Goal: Task Accomplishment & Management: Manage account settings

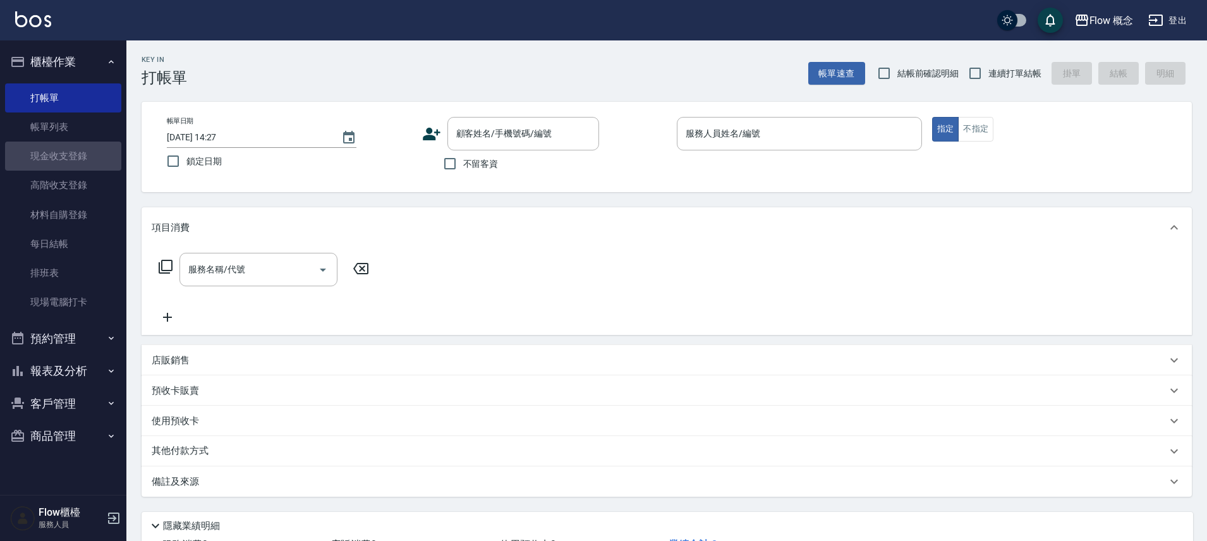
click at [85, 154] on link "現金收支登錄" at bounding box center [63, 156] width 116 height 29
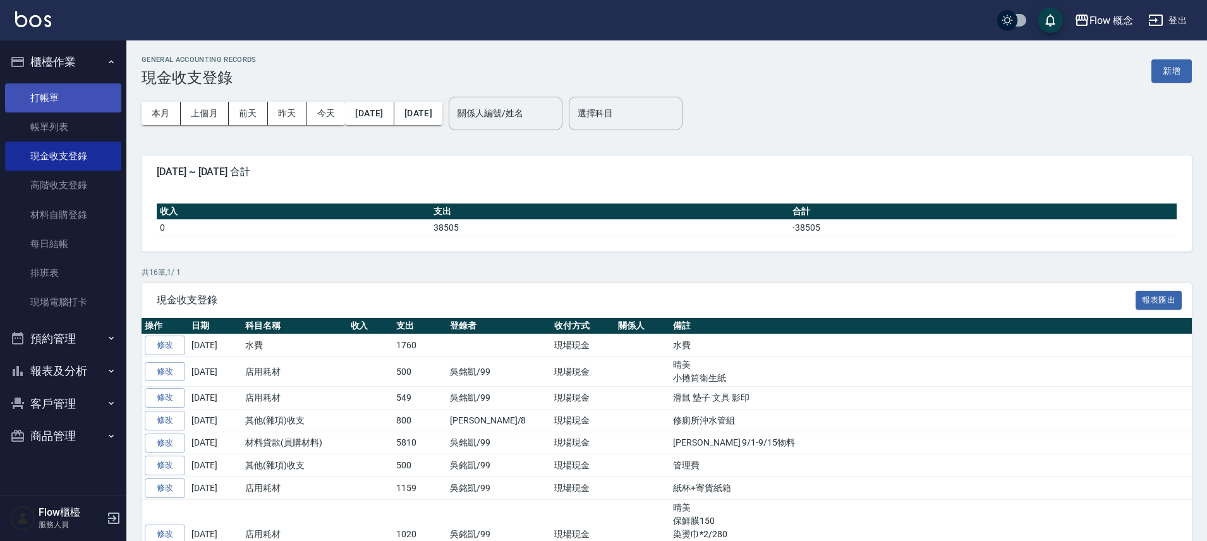
click at [69, 97] on link "打帳單" at bounding box center [63, 97] width 116 height 29
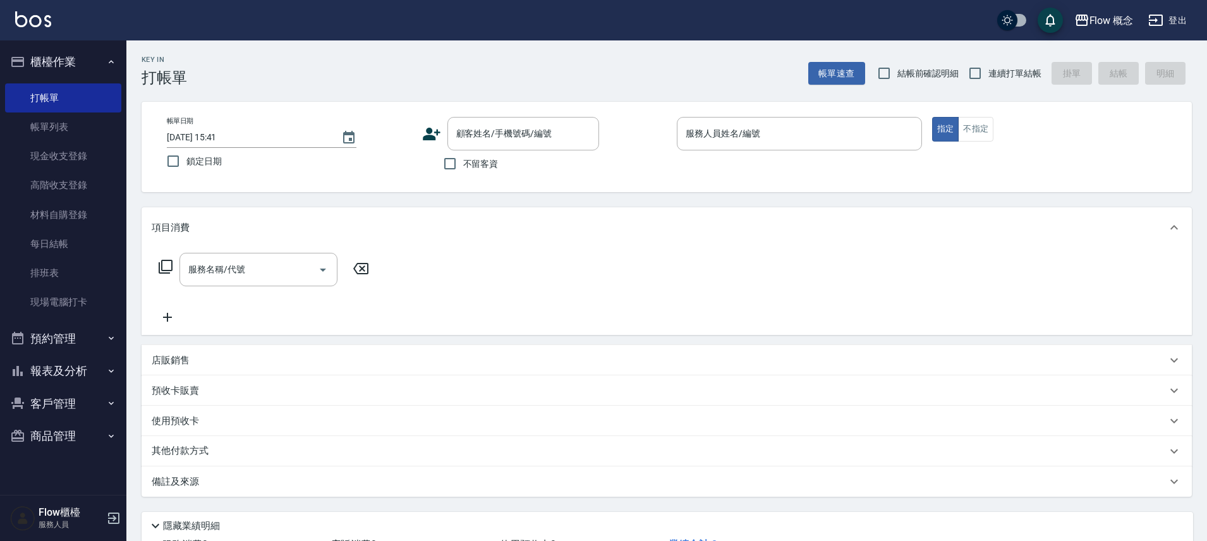
click at [492, 167] on span "不留客資" at bounding box center [480, 163] width 35 height 13
click at [463, 167] on input "不留客資" at bounding box center [450, 163] width 27 height 27
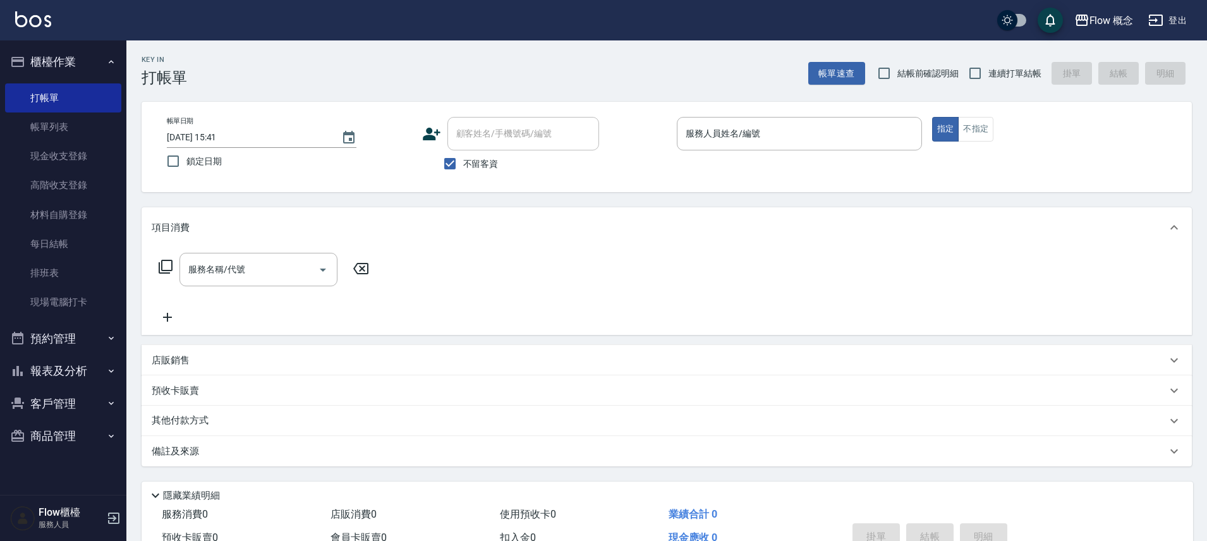
click at [492, 164] on span "不留客資" at bounding box center [480, 163] width 35 height 13
click at [463, 164] on input "不留客資" at bounding box center [450, 163] width 27 height 27
checkbox input "false"
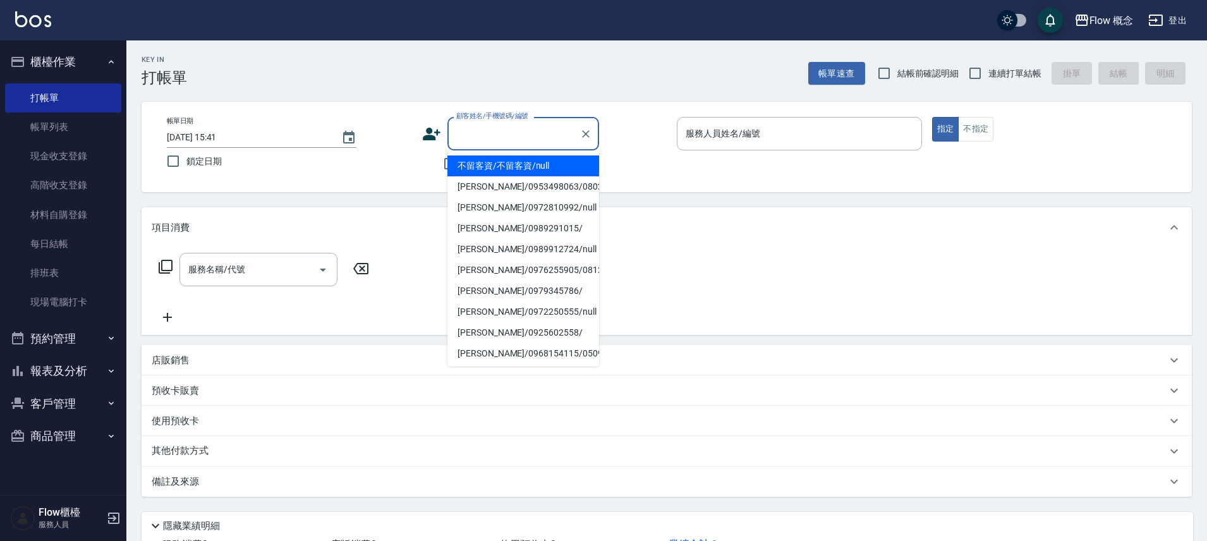
click at [506, 123] on div "顧客姓名/手機號碼/編號 顧客姓名/手機號碼/編號" at bounding box center [523, 133] width 152 height 33
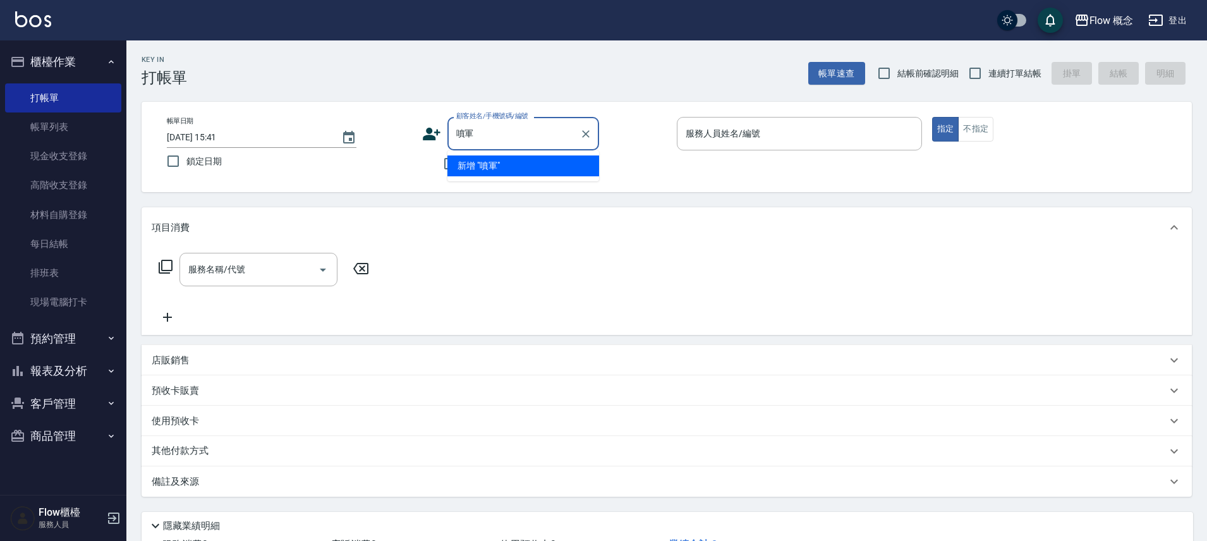
type input "噴"
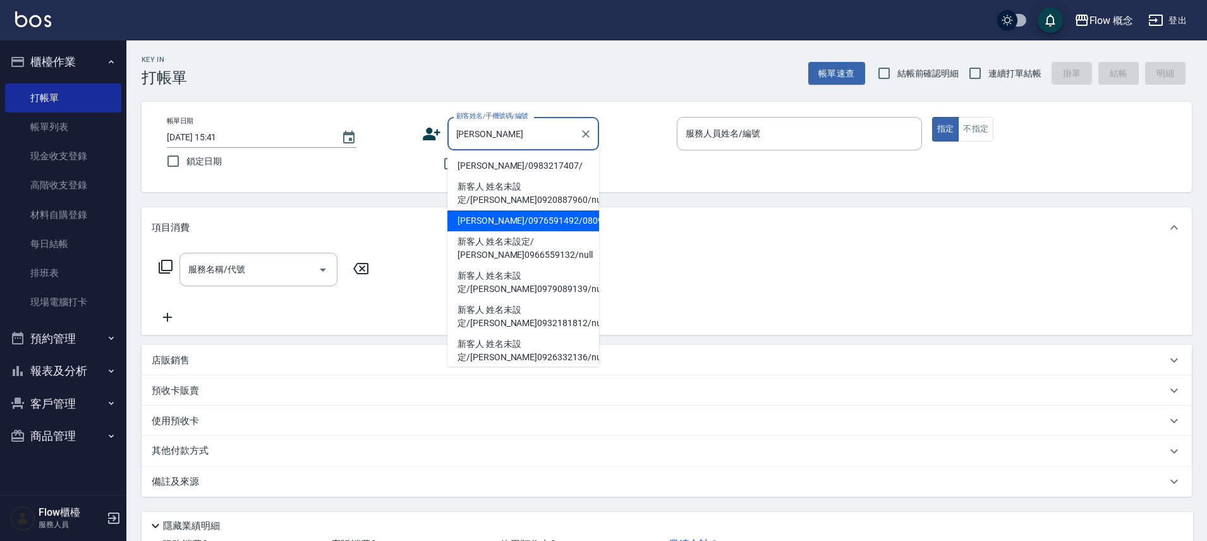
click at [535, 216] on li "[PERSON_NAME]/0976591492/080922" at bounding box center [523, 220] width 152 height 21
type input "[PERSON_NAME]/0976591492/080922"
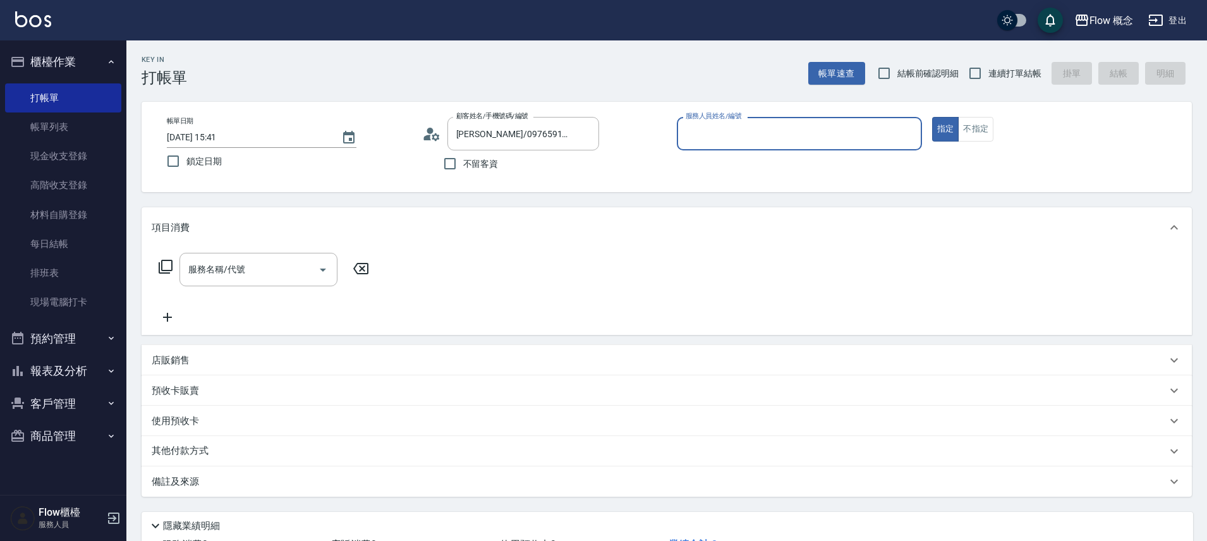
type input "Kimico-8"
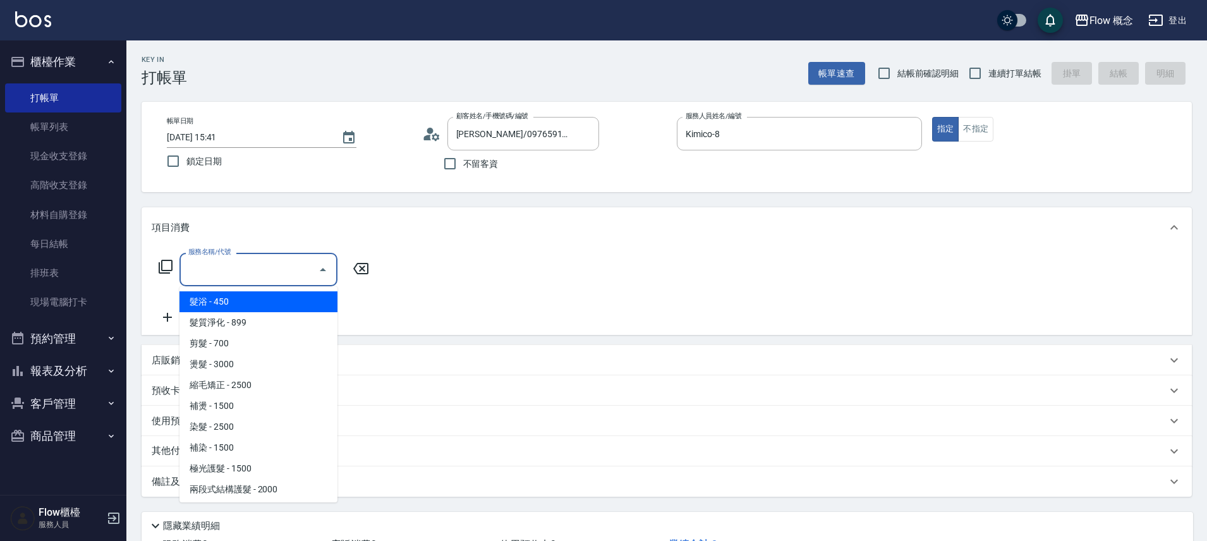
click at [255, 275] on input "服務名稱/代號" at bounding box center [249, 269] width 128 height 22
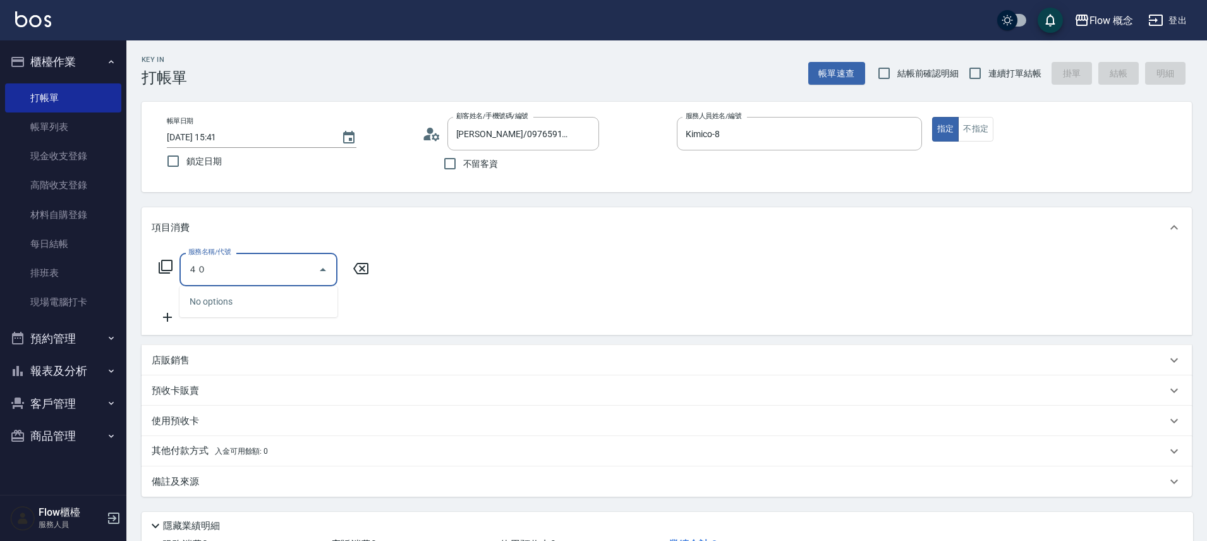
type input "４"
type input "染髮(401)"
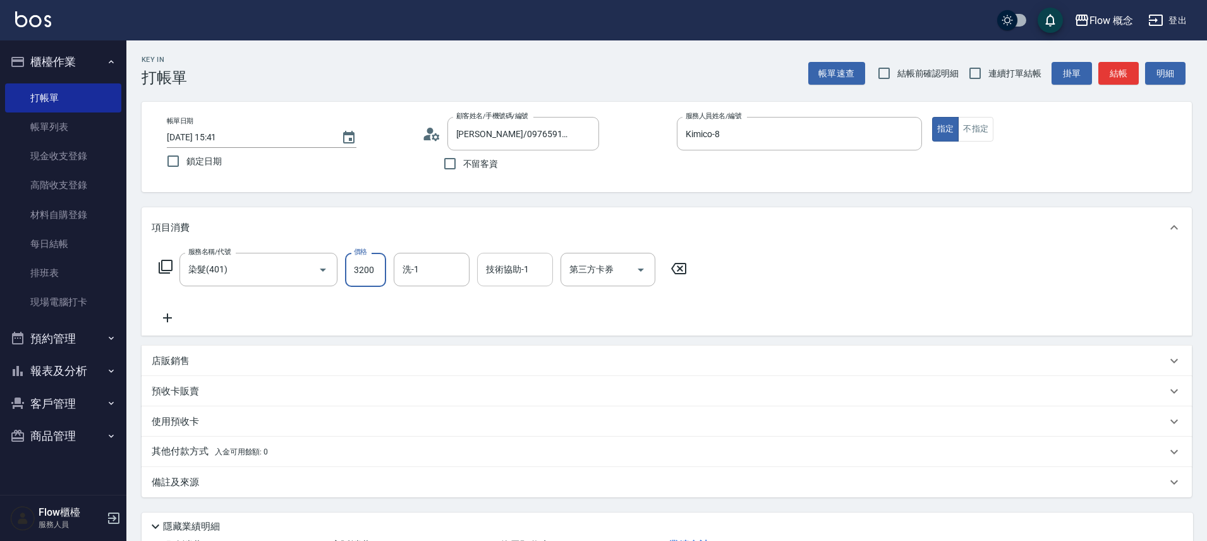
type input "3200"
click at [521, 277] on input "技術協助-1" at bounding box center [515, 269] width 64 height 22
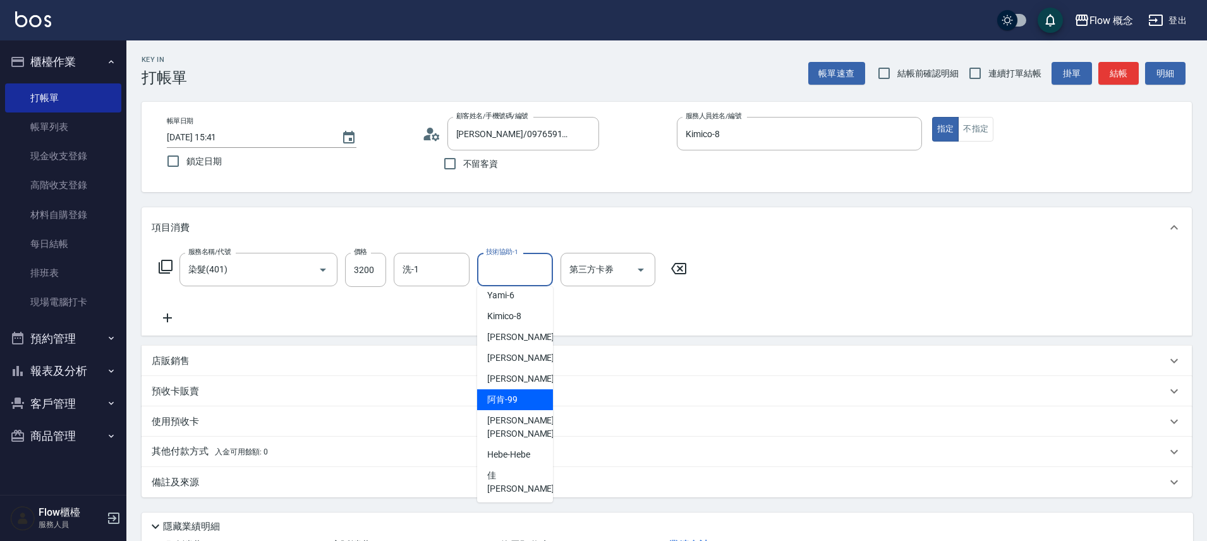
scroll to position [49, 0]
click at [522, 465] on div "佳[PERSON_NAME] -17" at bounding box center [515, 482] width 76 height 34
type input "佳[PERSON_NAME]-17"
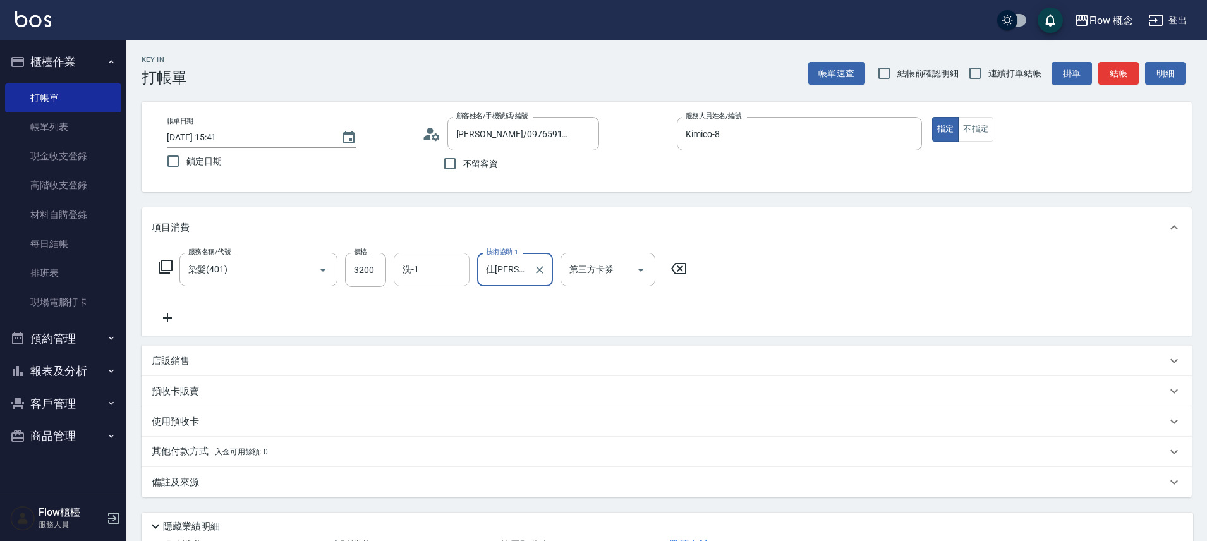
click at [452, 270] on input "洗-1" at bounding box center [431, 269] width 64 height 22
type input "佳[PERSON_NAME]-17"
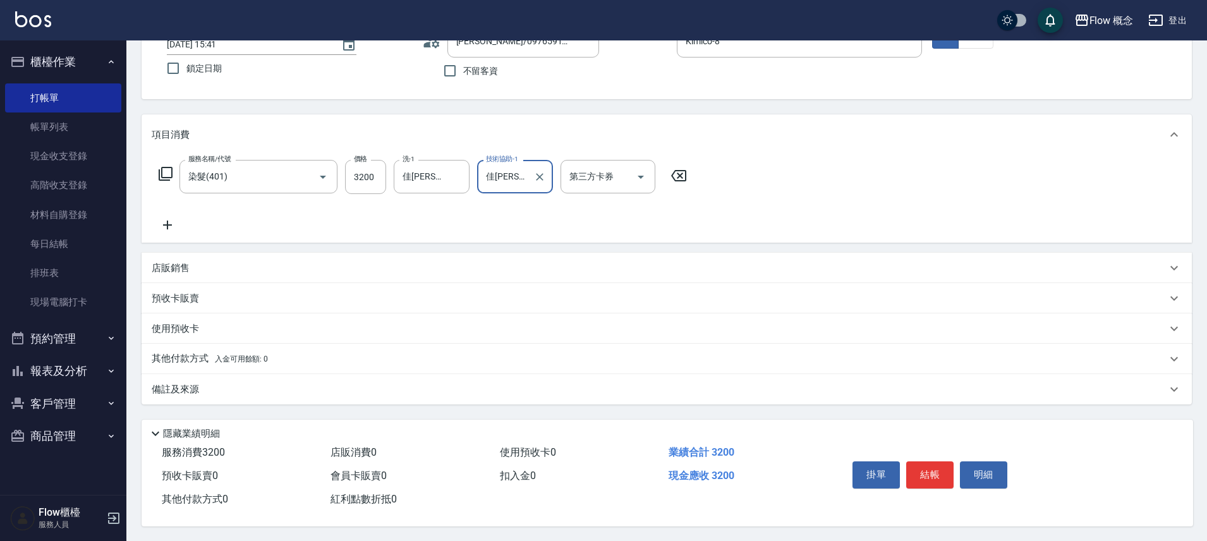
scroll to position [99, 0]
click at [211, 343] on div "其他付款方式 入金可用餘額: 0" at bounding box center [667, 358] width 1050 height 30
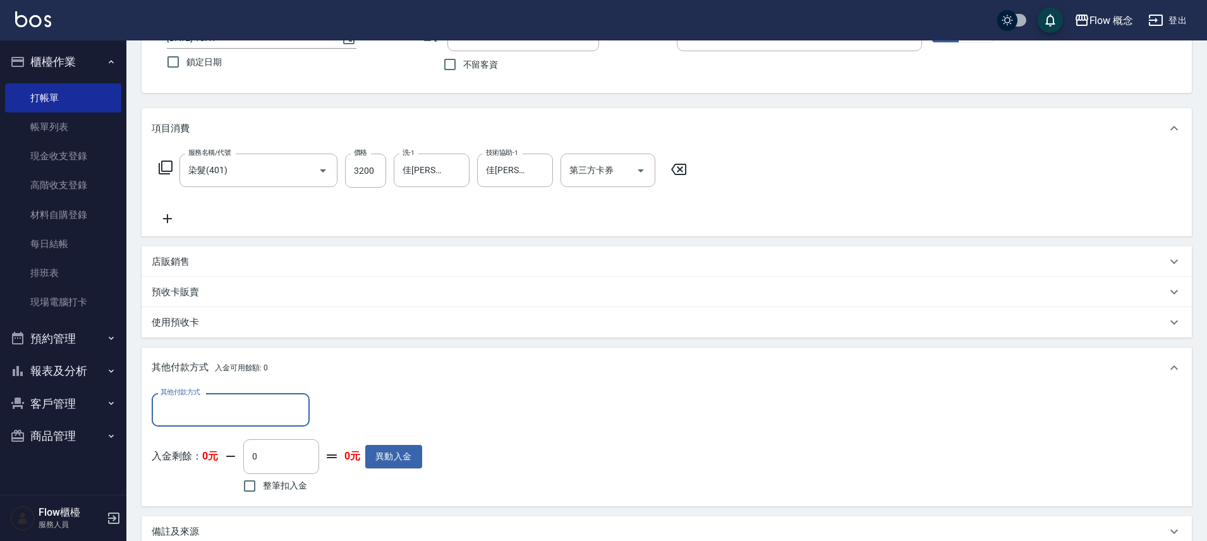
scroll to position [0, 0]
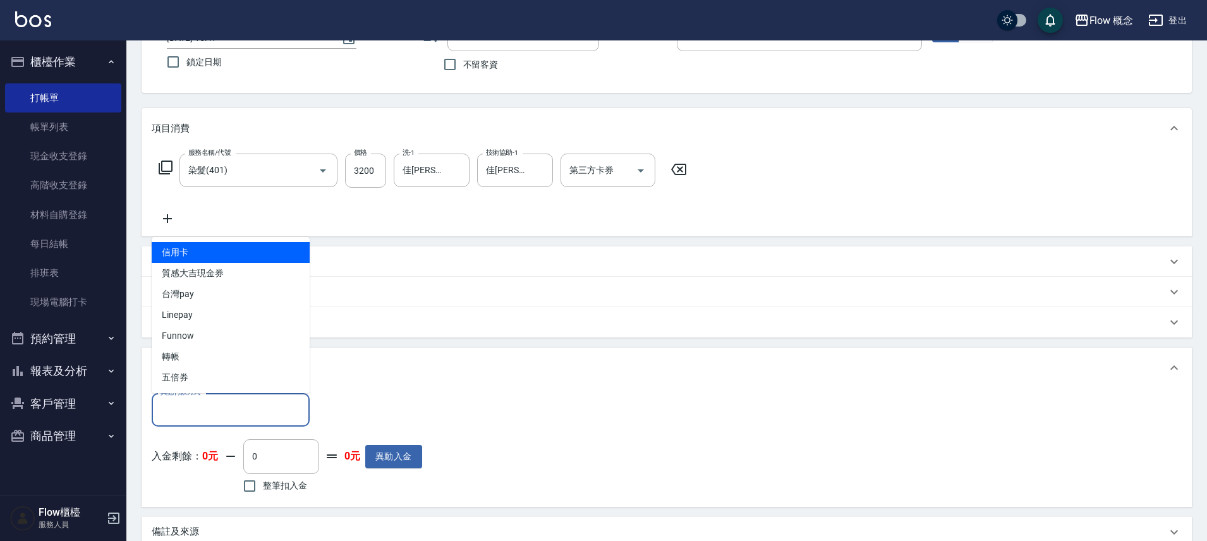
click at [197, 402] on input "其他付款方式" at bounding box center [230, 410] width 147 height 22
click at [228, 253] on span "信用卡" at bounding box center [231, 252] width 158 height 21
type input "信用卡"
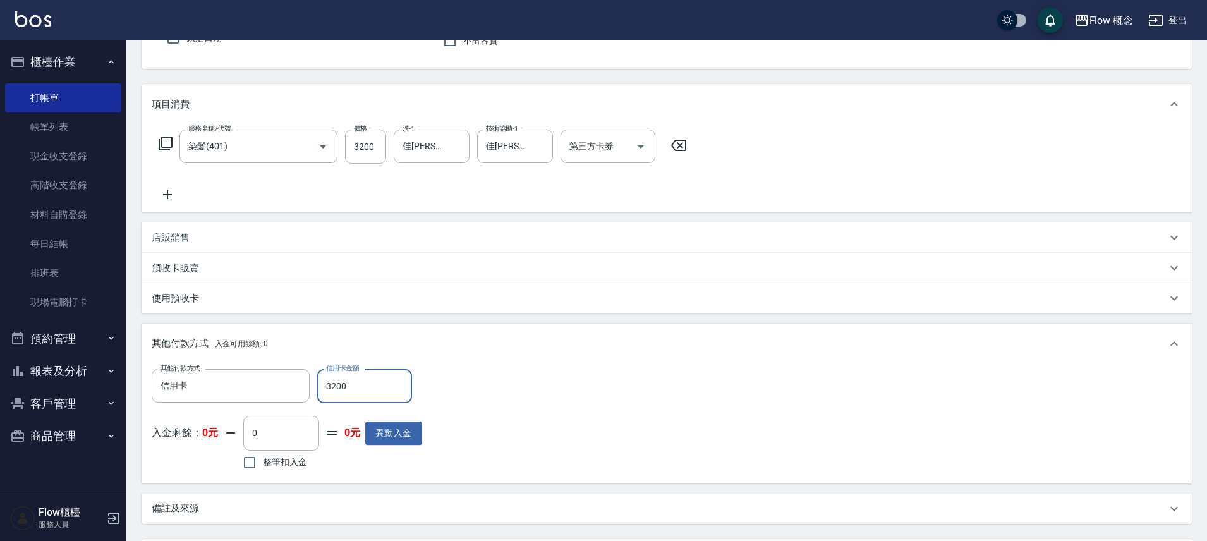
scroll to position [249, 0]
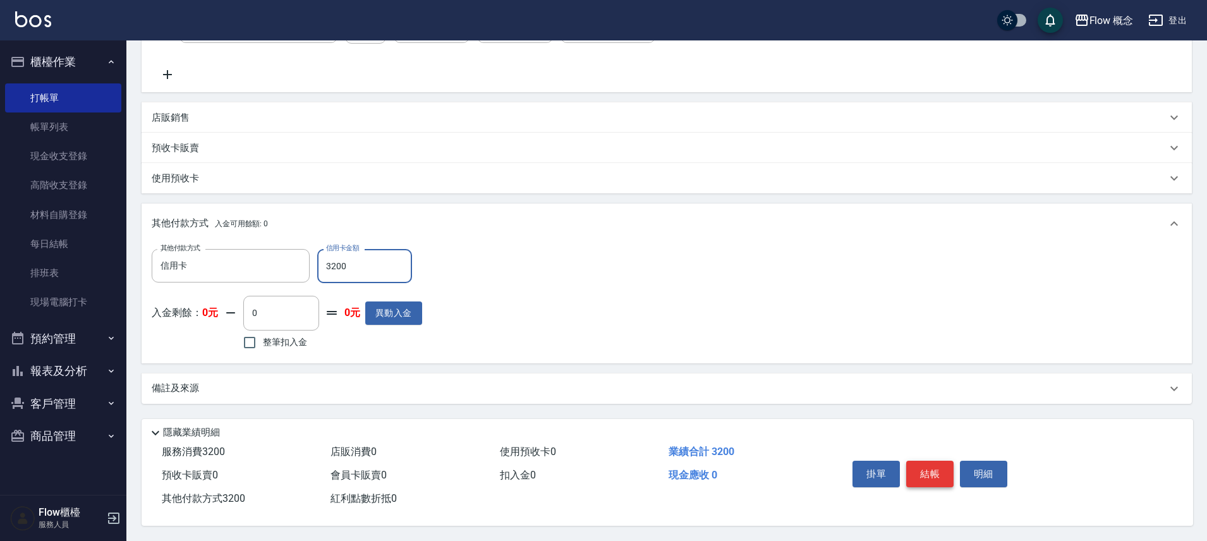
type input "3200"
click at [925, 467] on button "結帳" at bounding box center [929, 474] width 47 height 27
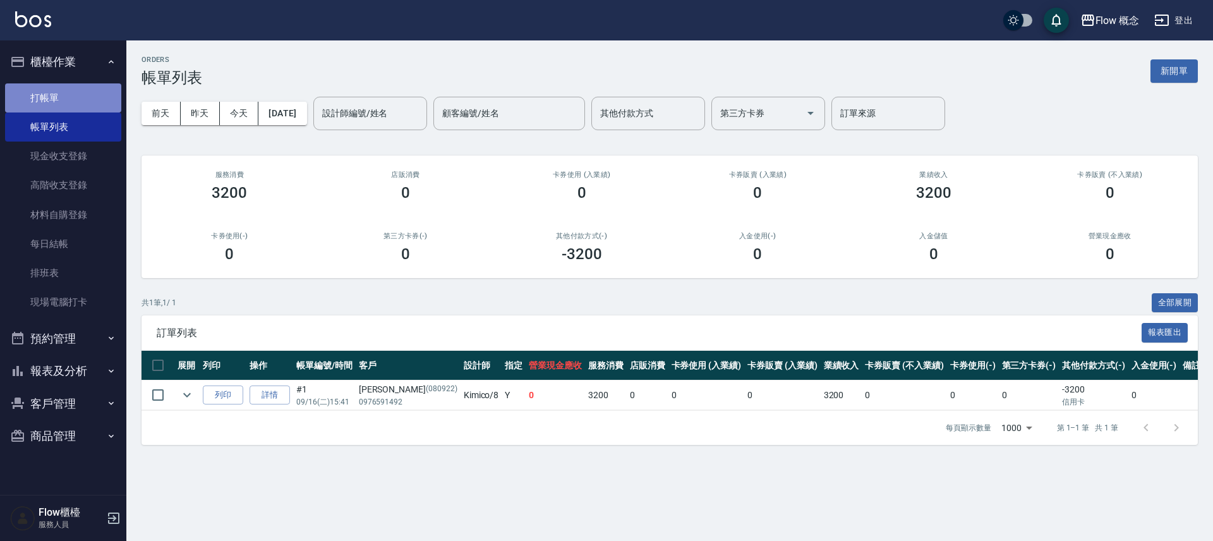
click at [76, 104] on link "打帳單" at bounding box center [63, 97] width 116 height 29
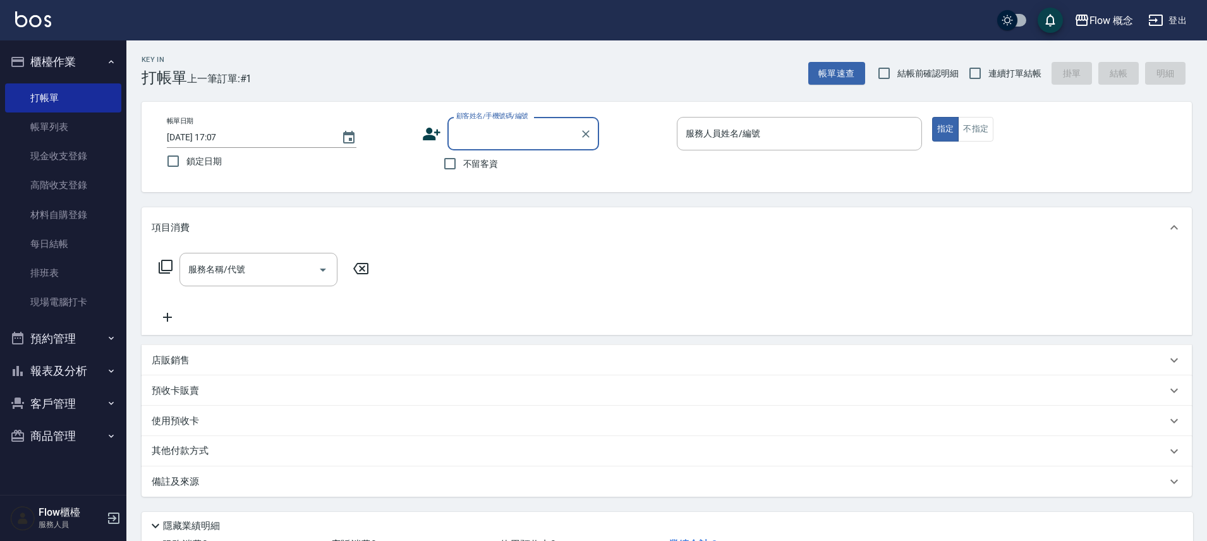
type input "x"
type input "零"
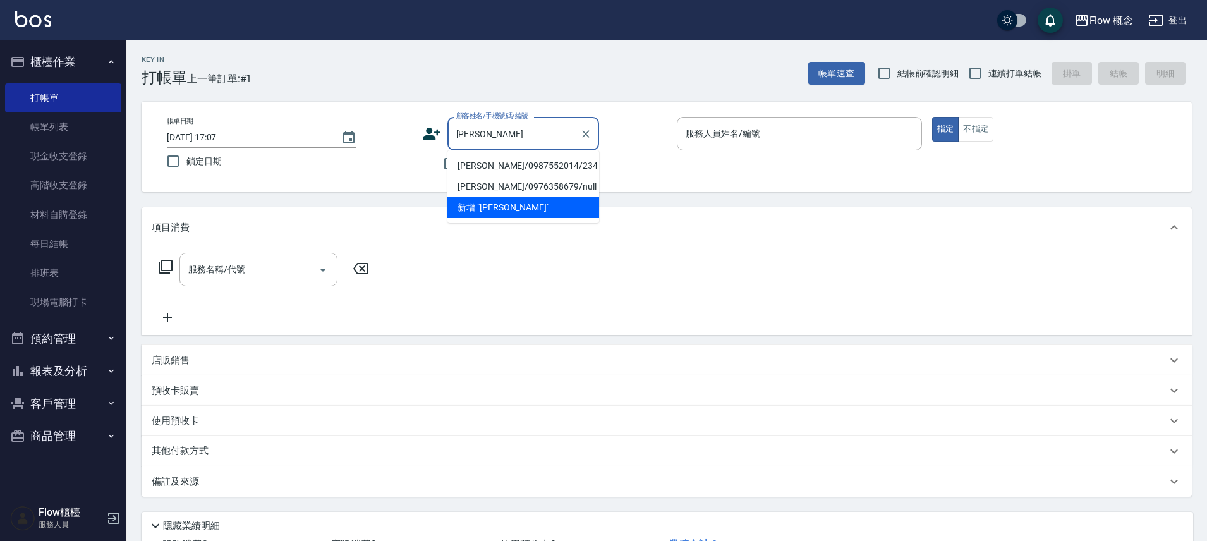
click at [523, 161] on li "[PERSON_NAME]/0987552014/234" at bounding box center [523, 165] width 152 height 21
type input "[PERSON_NAME]/0987552014/234"
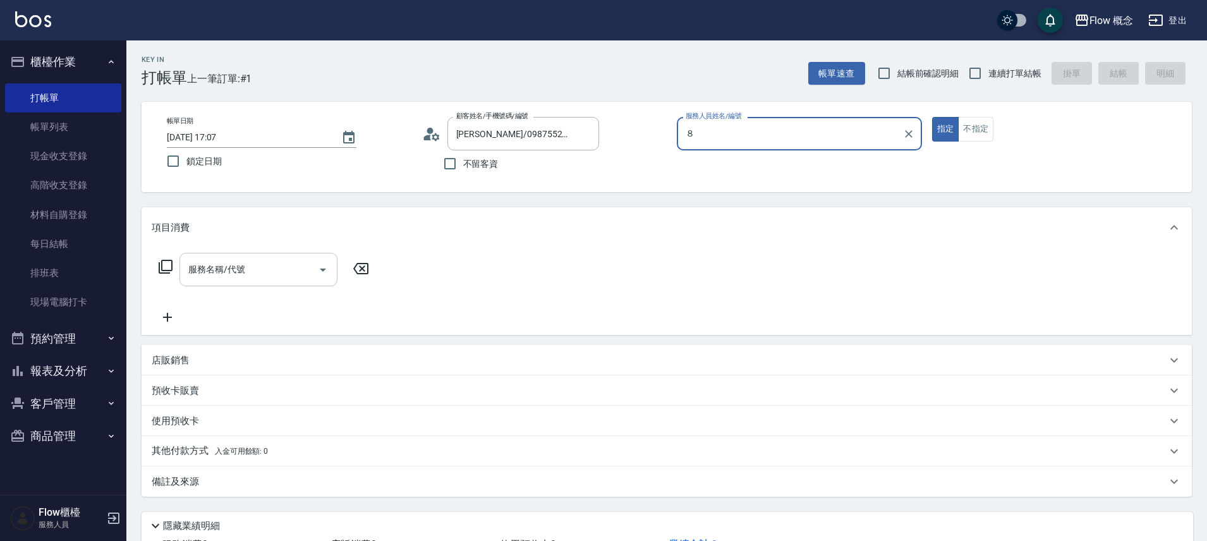
type input "８"
click at [932, 117] on button "指定" at bounding box center [945, 129] width 27 height 25
type button "true"
click at [791, 135] on input "服務人員姓名/編號" at bounding box center [800, 134] width 234 height 22
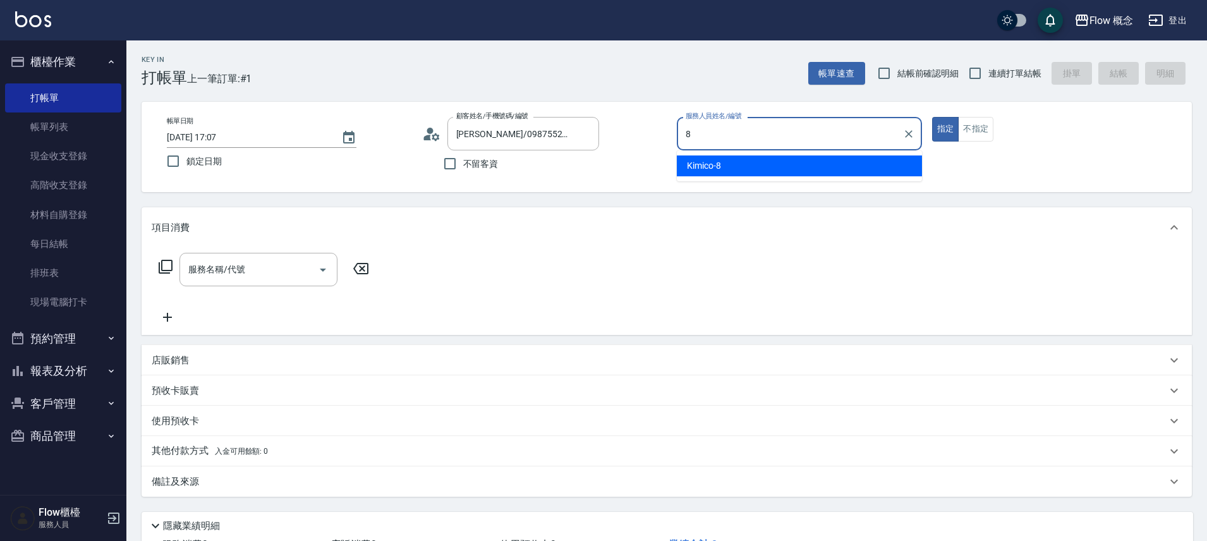
type input "Kimico-8"
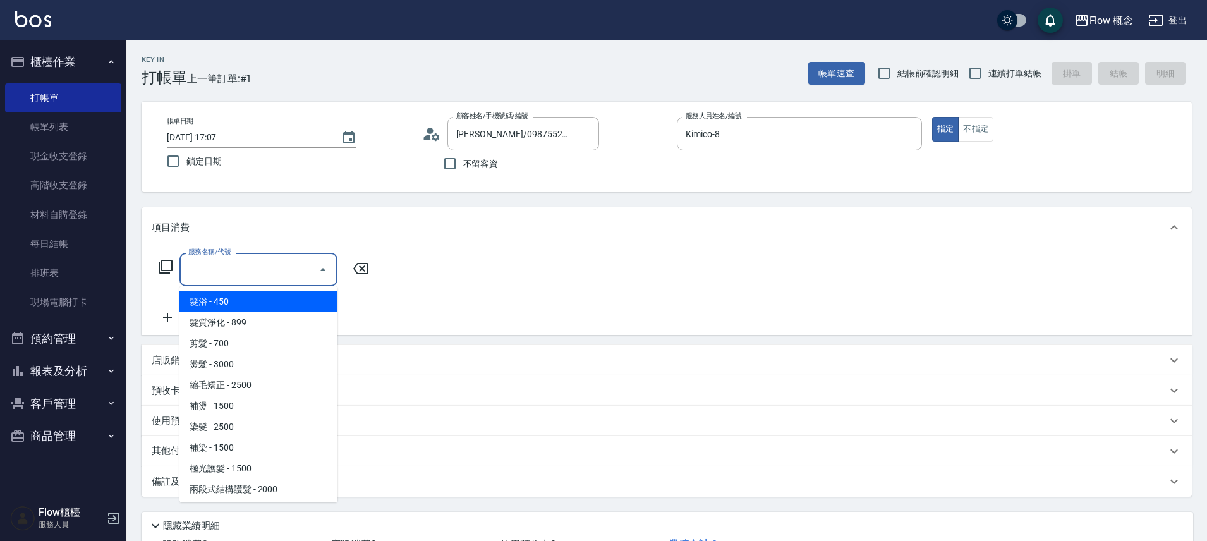
click at [266, 267] on input "服務名稱/代號" at bounding box center [249, 269] width 128 height 22
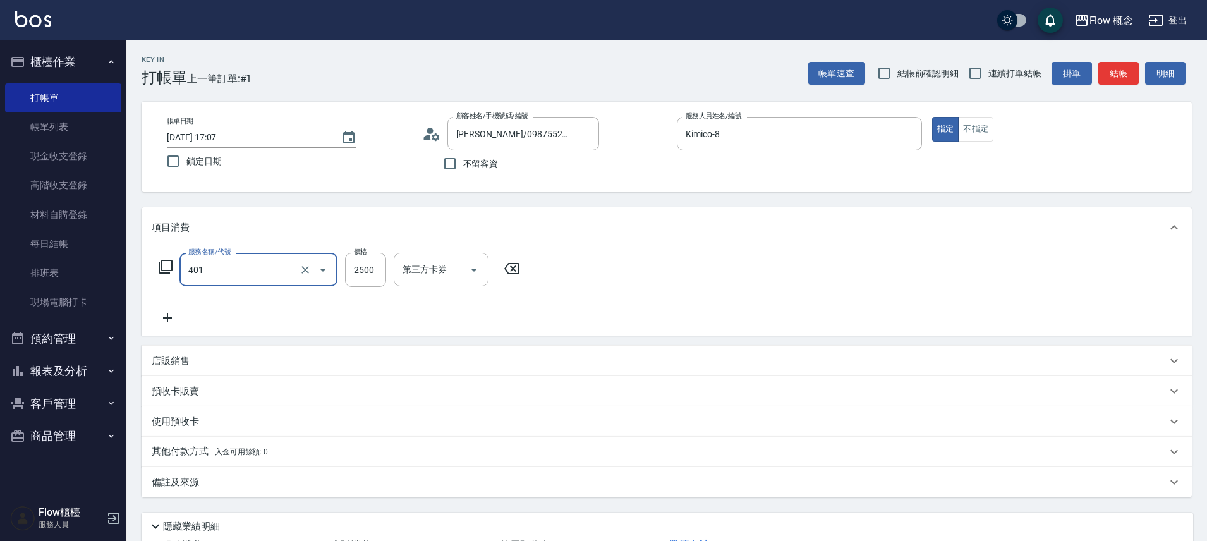
type input "染髮(401)"
type input "3000"
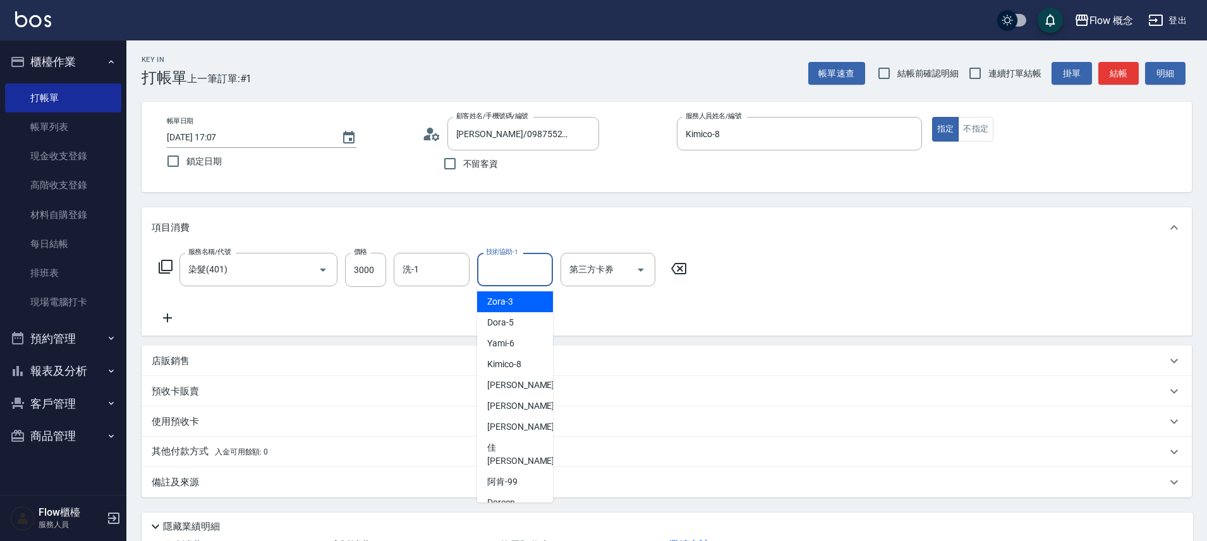
click at [502, 272] on input "技術協助-1" at bounding box center [515, 269] width 64 height 22
click at [511, 442] on span "佳[PERSON_NAME] -17" at bounding box center [527, 454] width 80 height 27
type input "佳[PERSON_NAME]-17"
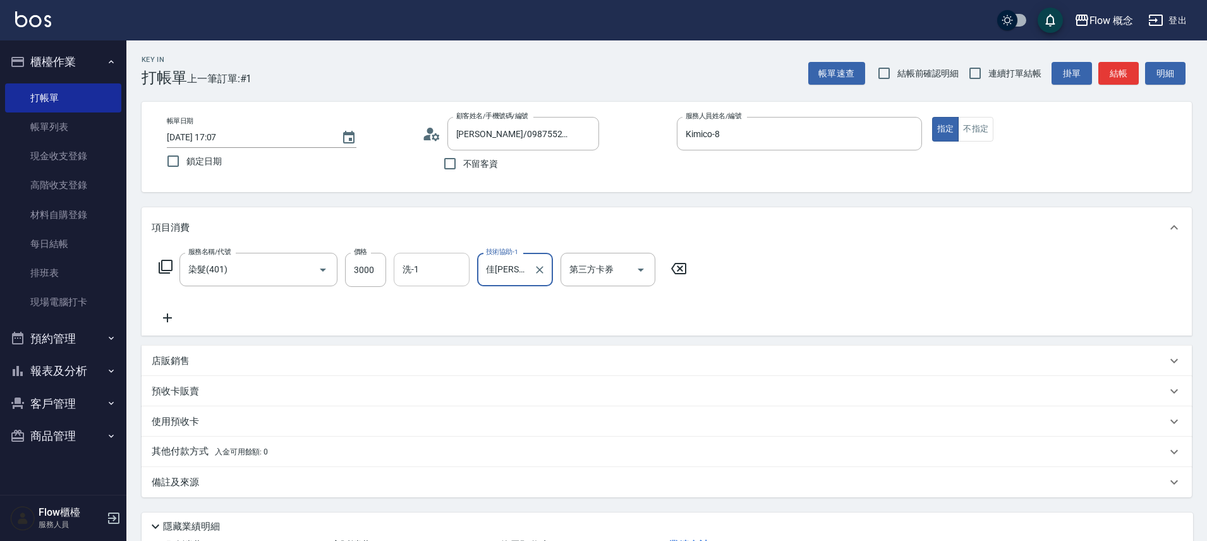
click at [432, 281] on div "洗-1" at bounding box center [432, 269] width 76 height 33
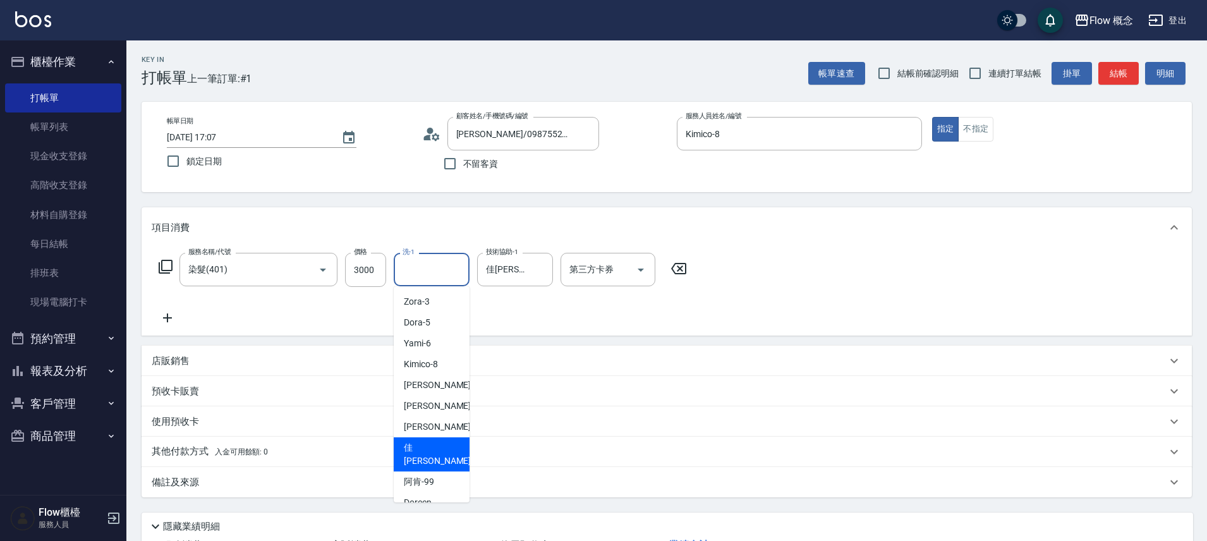
drag, startPoint x: 443, startPoint y: 451, endPoint x: 438, endPoint y: 455, distance: 6.7
click at [443, 451] on div "佳[PERSON_NAME] -17" at bounding box center [432, 454] width 76 height 34
type input "佳[PERSON_NAME]-17"
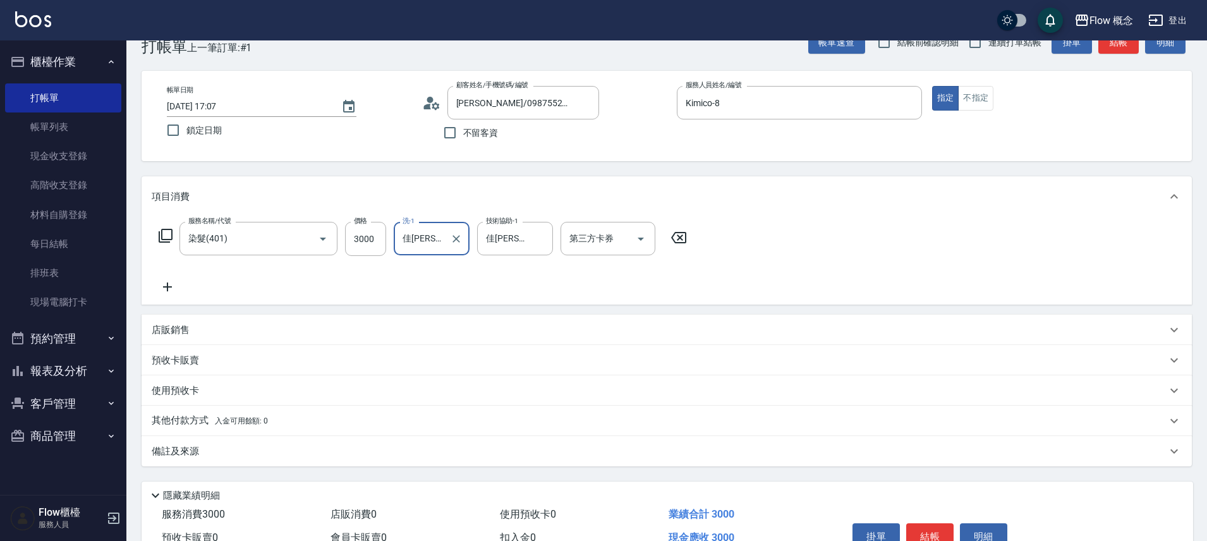
scroll to position [99, 0]
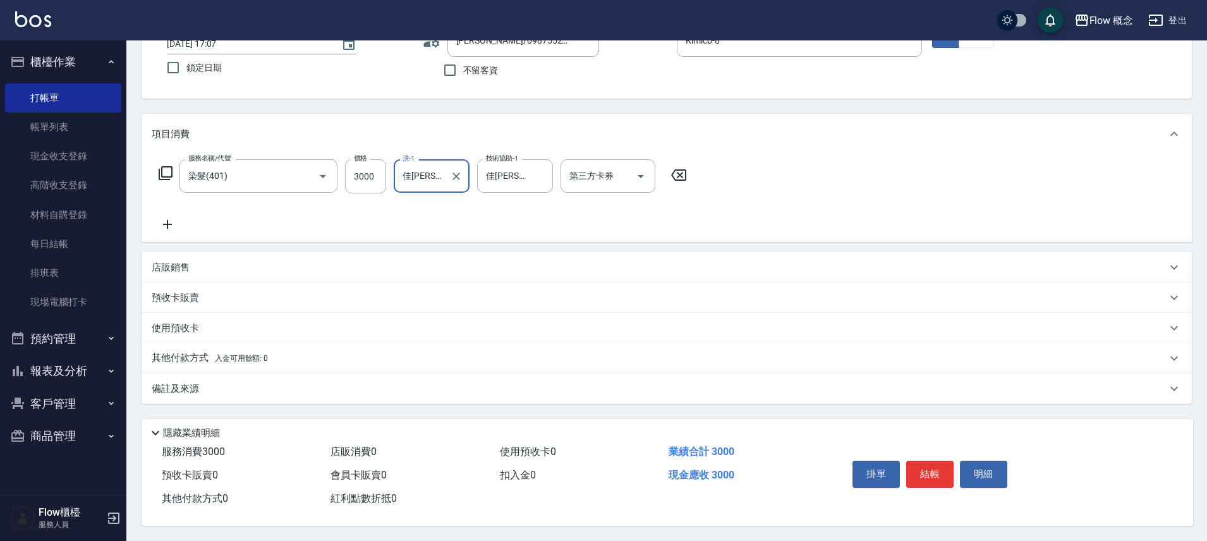
click at [301, 374] on div "備註及來源" at bounding box center [667, 389] width 1050 height 30
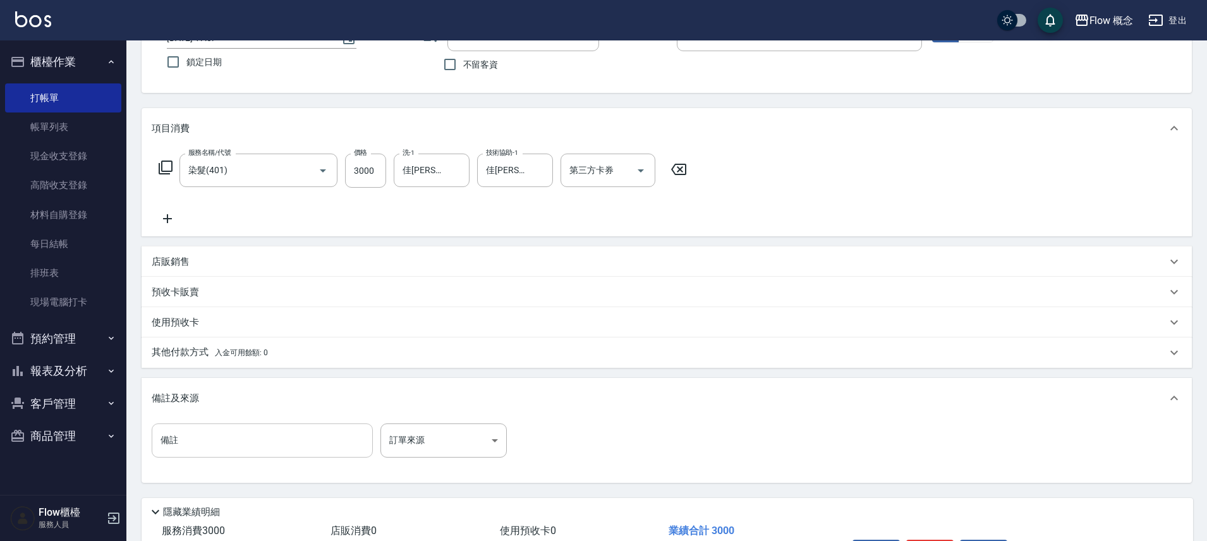
click at [214, 446] on input "備註" at bounding box center [262, 440] width 221 height 34
click at [276, 351] on div "其他付款方式 入金可用餘額: 0" at bounding box center [659, 353] width 1015 height 14
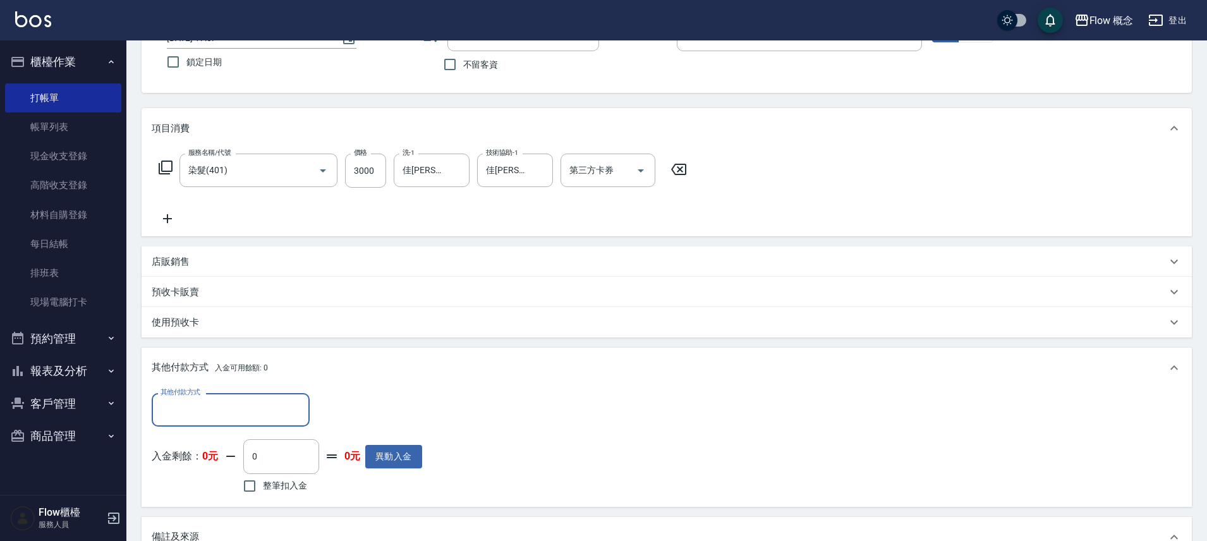
scroll to position [0, 0]
click at [176, 423] on div "其他付款方式" at bounding box center [231, 409] width 158 height 33
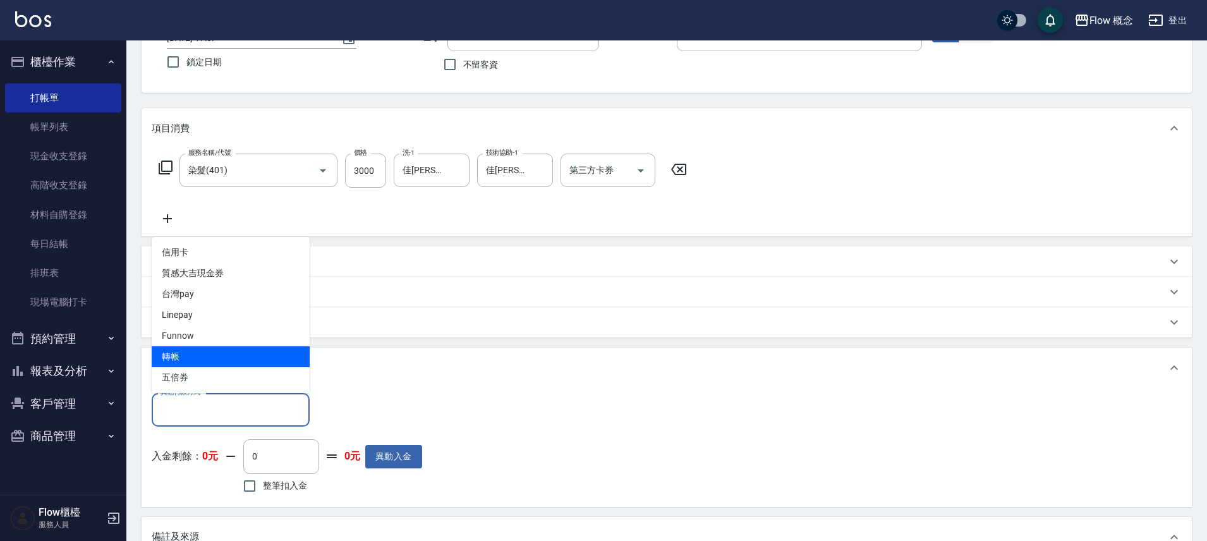
click at [197, 353] on span "轉帳" at bounding box center [231, 356] width 158 height 21
type input "轉帳"
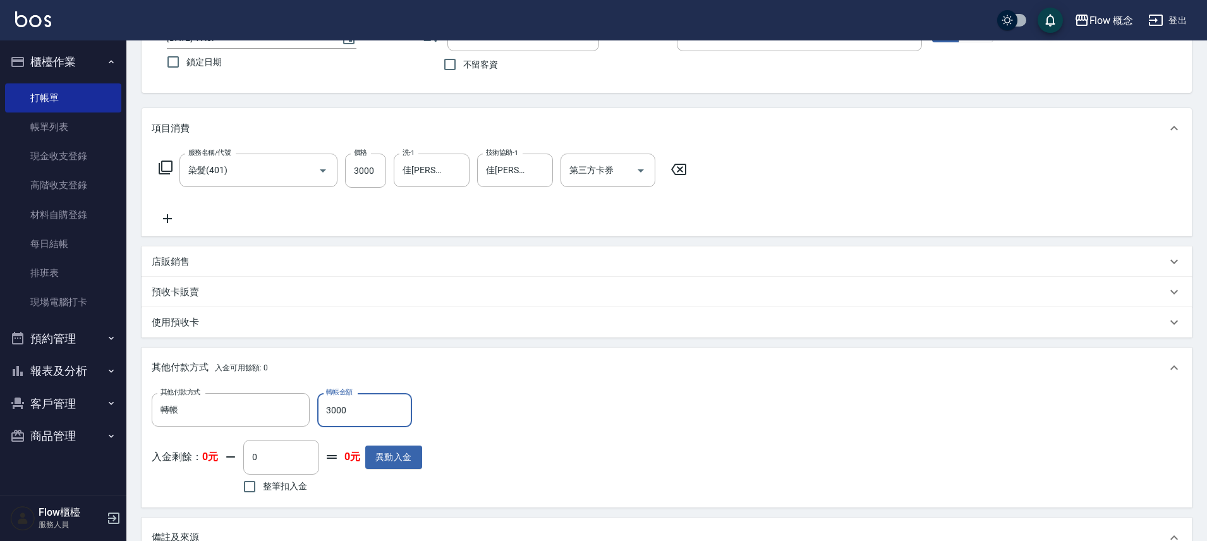
scroll to position [324, 0]
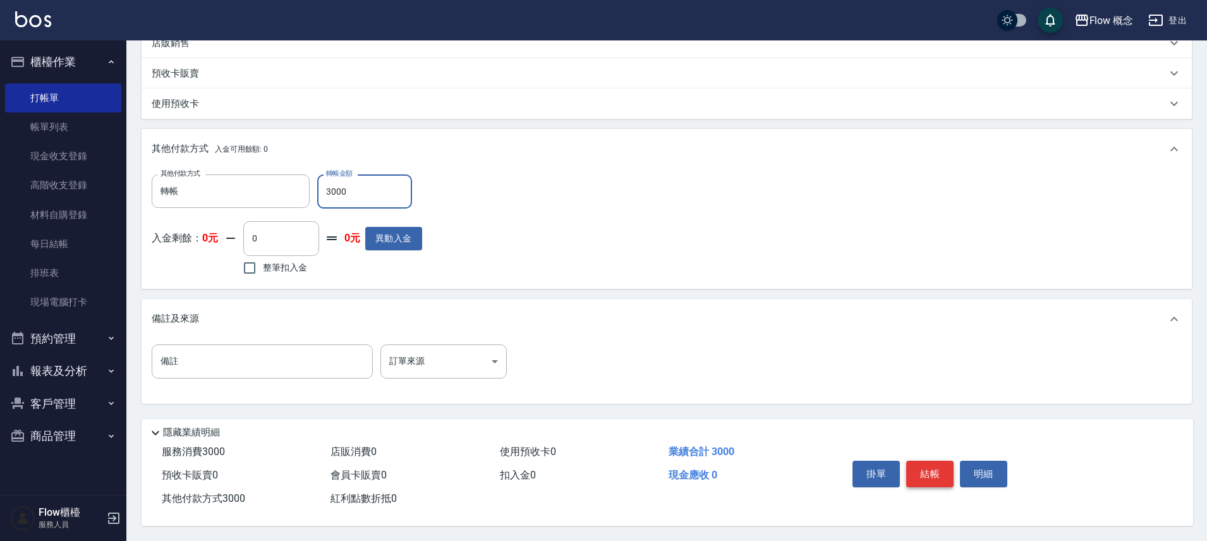
type input "3000"
click at [920, 476] on button "結帳" at bounding box center [929, 474] width 47 height 27
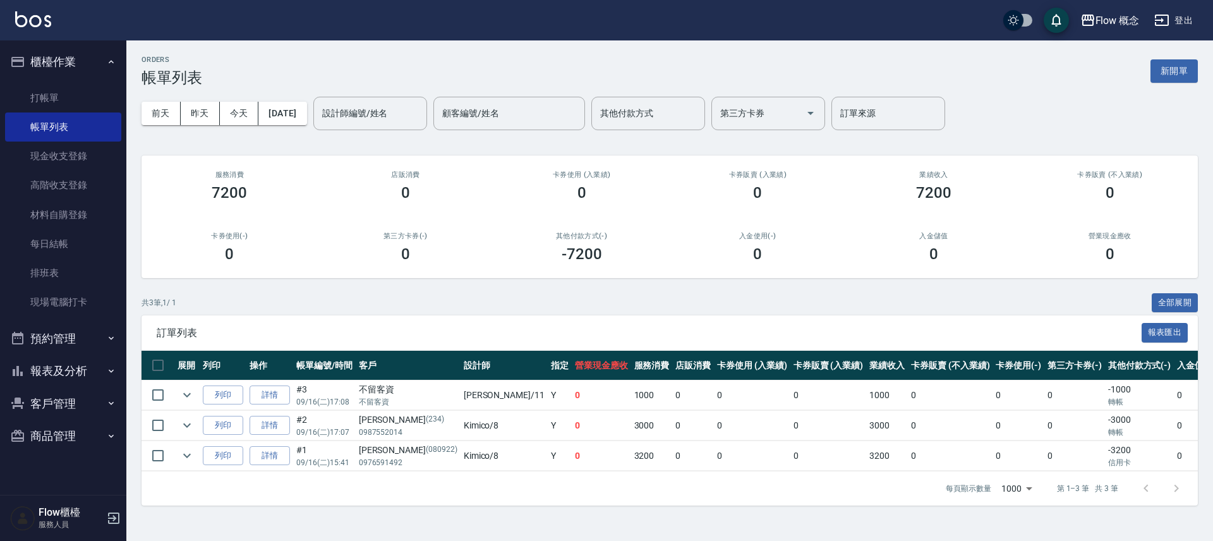
click at [265, 469] on td "詳情" at bounding box center [269, 456] width 47 height 30
click at [279, 460] on link "詳情" at bounding box center [270, 456] width 40 height 20
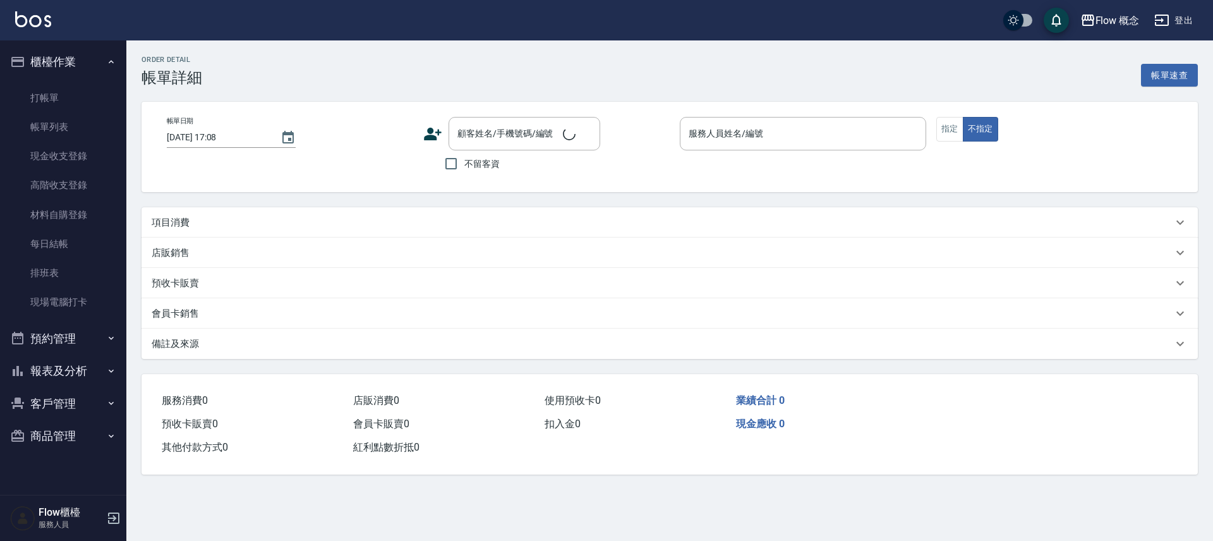
type input "[DATE] 15:41"
type input "Kimico-8"
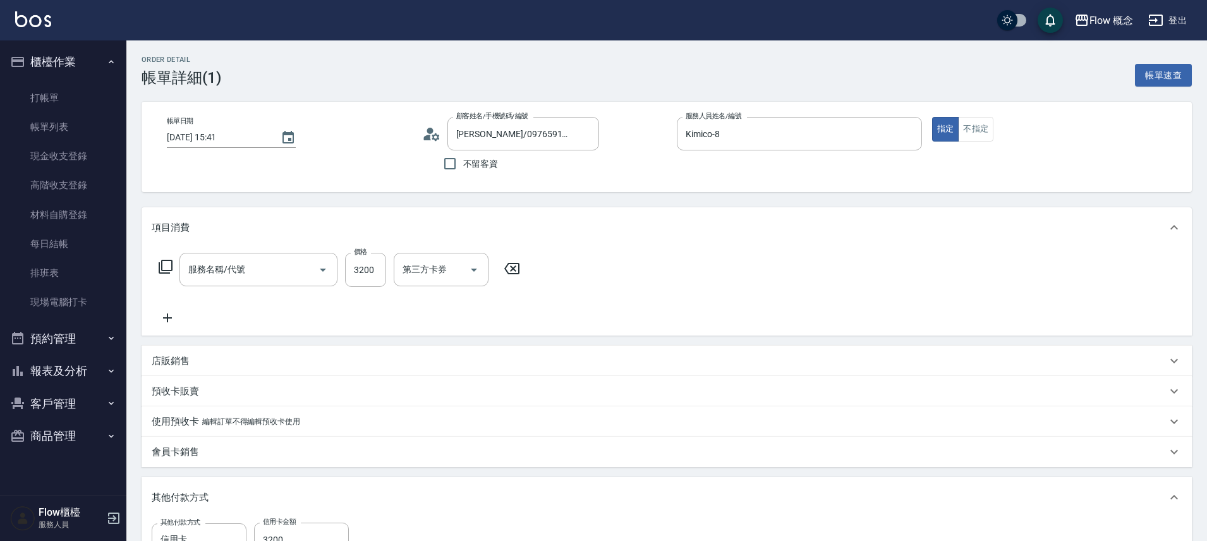
type input "[PERSON_NAME]/0976591492/080922"
type input "染髮(401)"
click at [168, 320] on icon at bounding box center [168, 317] width 32 height 15
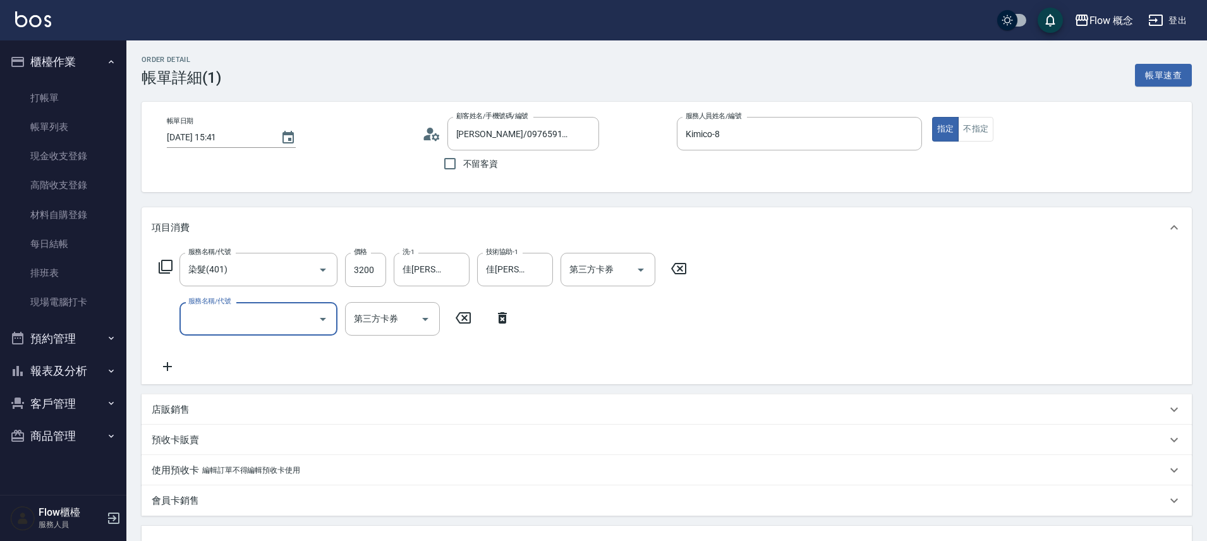
click at [198, 319] on input "服務名稱/代號" at bounding box center [249, 319] width 128 height 22
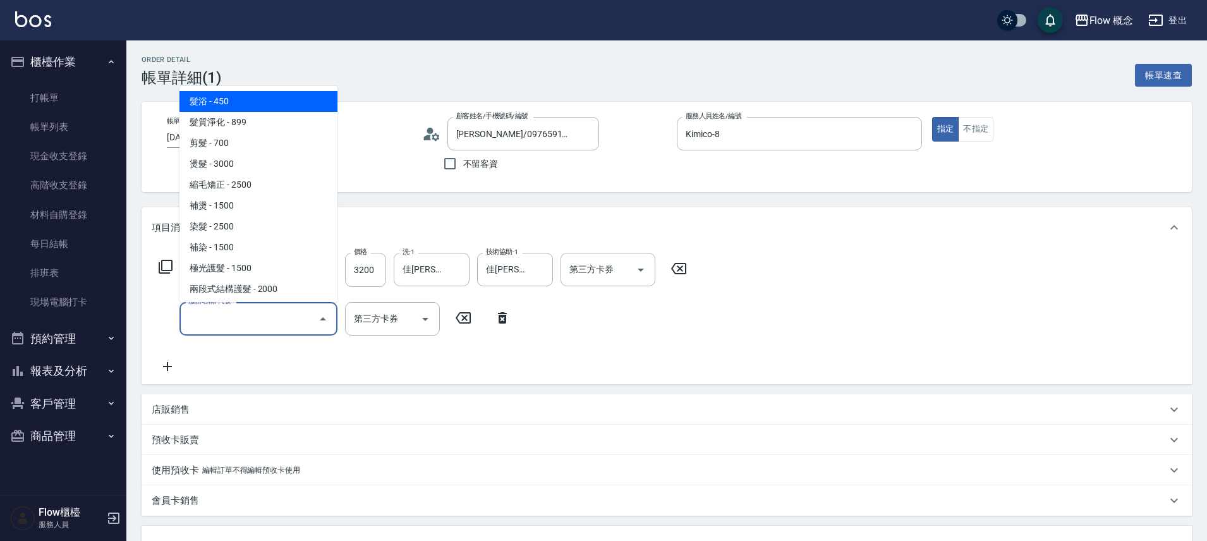
click at [279, 104] on span "髮浴 - 450" at bounding box center [258, 101] width 158 height 21
type input "髮浴 (101)"
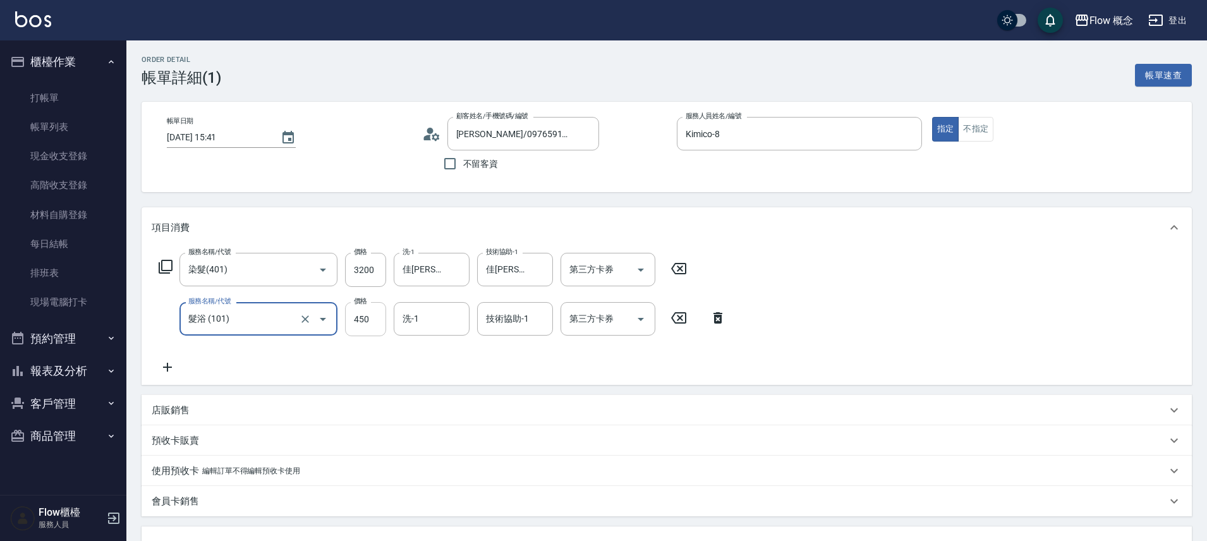
click at [370, 320] on input "450" at bounding box center [365, 319] width 41 height 34
click at [438, 307] on div "洗-1" at bounding box center [432, 318] width 76 height 33
type input "400"
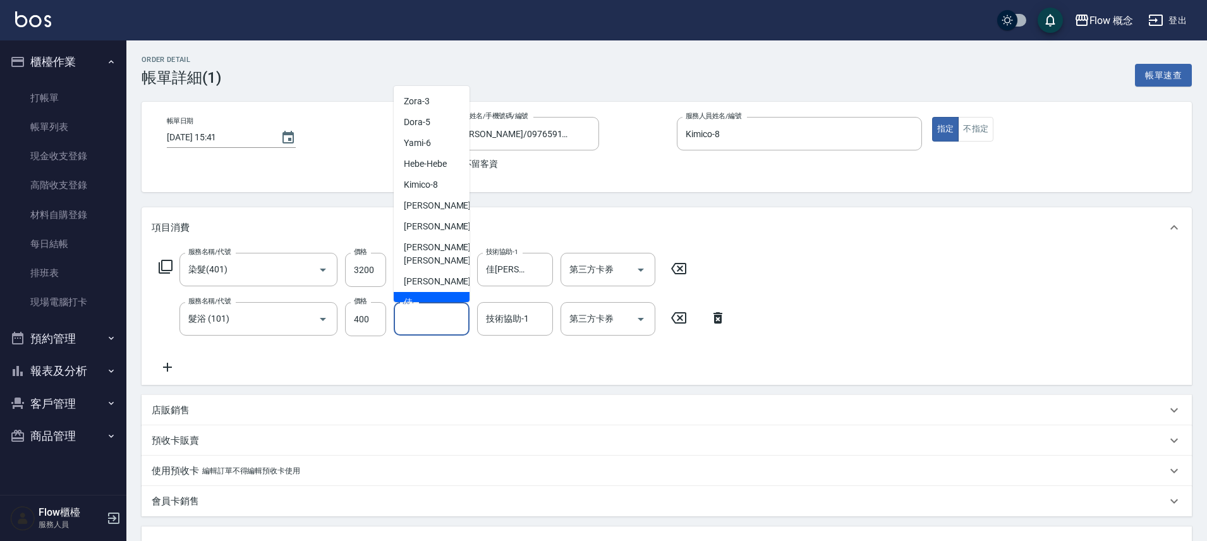
click at [504, 287] on div "服務名稱/代號 染髮(401) 服務名稱/代號 價格 3200 價格 洗-1 佳蒨-17 洗-1 技術協助-1 佳蒨-17 技術協助-1 第三方卡券 第三方卡…" at bounding box center [443, 314] width 582 height 122
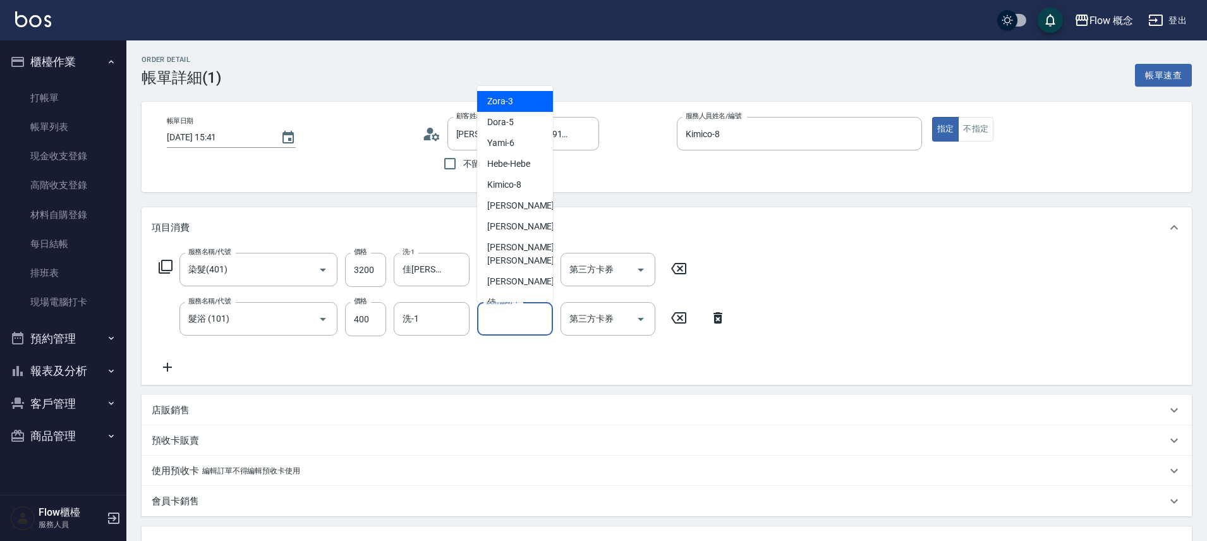
click at [511, 325] on input "技術協助-1" at bounding box center [515, 319] width 64 height 22
click at [523, 292] on div "佳[PERSON_NAME] -17" at bounding box center [515, 309] width 76 height 34
type input "佳[PERSON_NAME]-17"
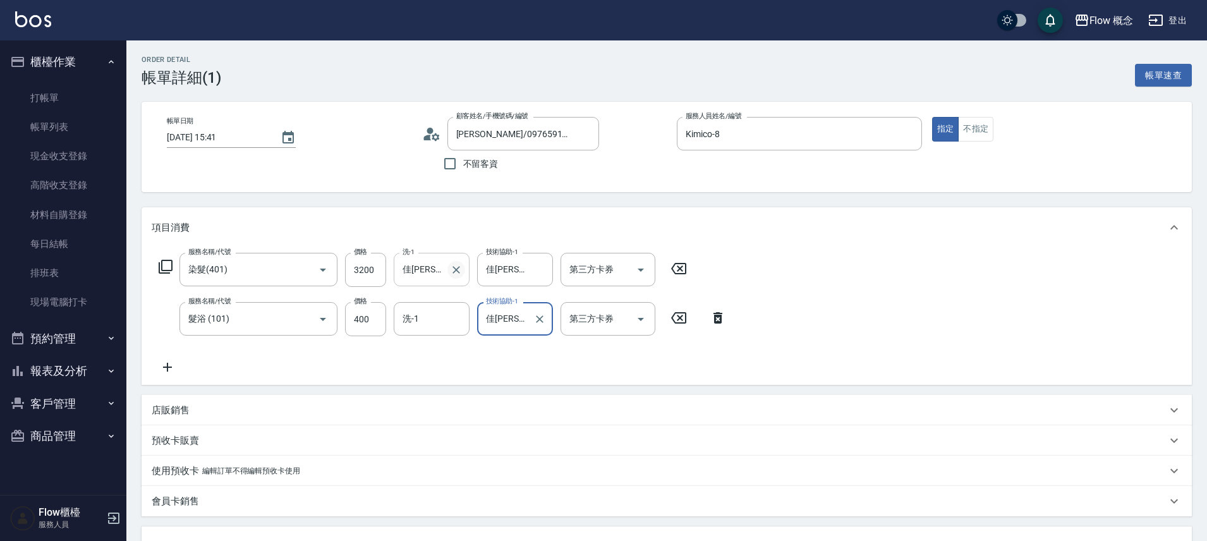
click at [462, 269] on icon "Clear" at bounding box center [456, 270] width 13 height 13
click at [447, 320] on input "洗-1" at bounding box center [431, 319] width 64 height 22
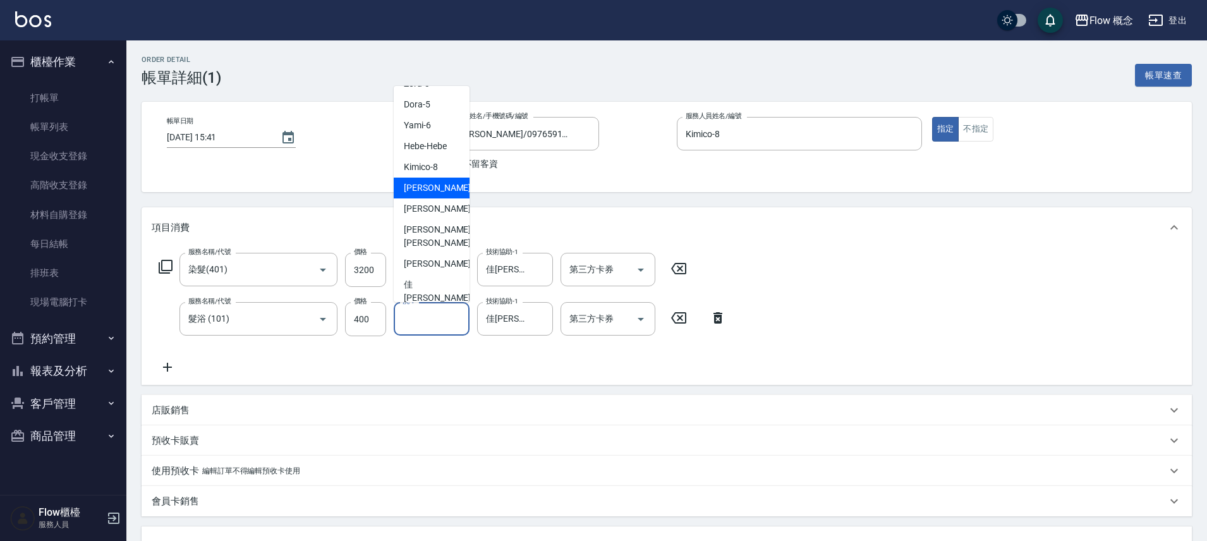
scroll to position [18, 0]
click at [423, 109] on span "Dora -5" at bounding box center [417, 103] width 27 height 13
type input "Dora-5"
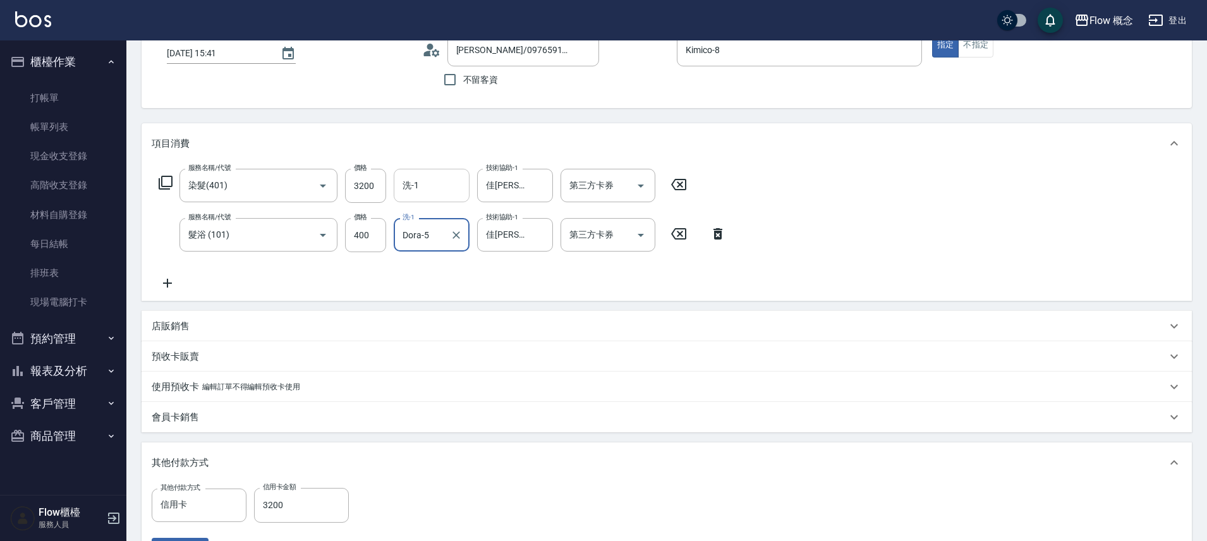
scroll to position [87, 0]
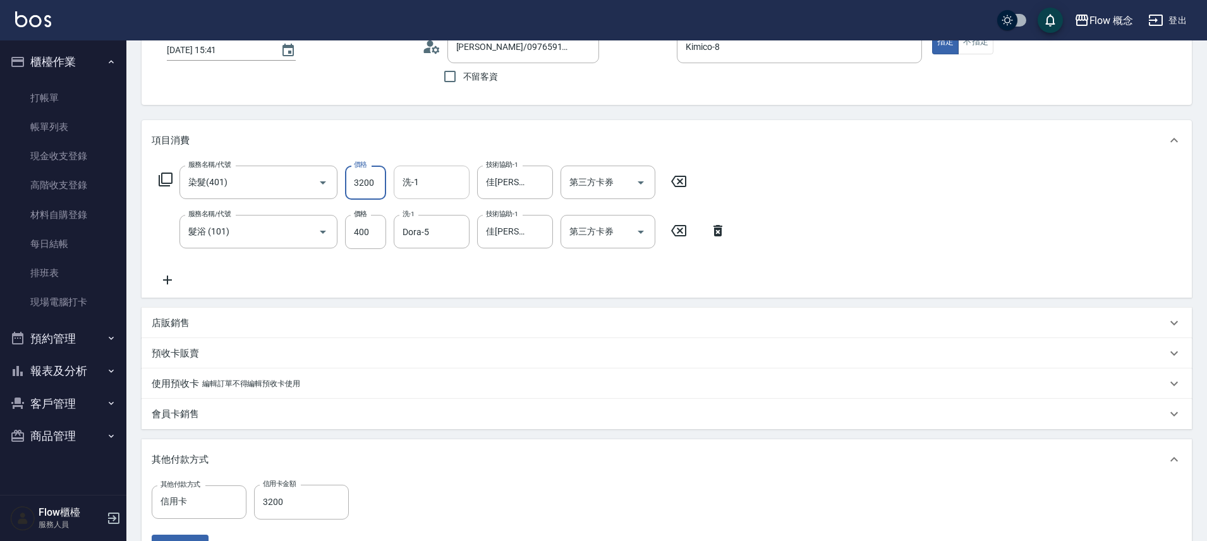
click at [356, 179] on input "3200" at bounding box center [365, 183] width 41 height 34
type input "0"
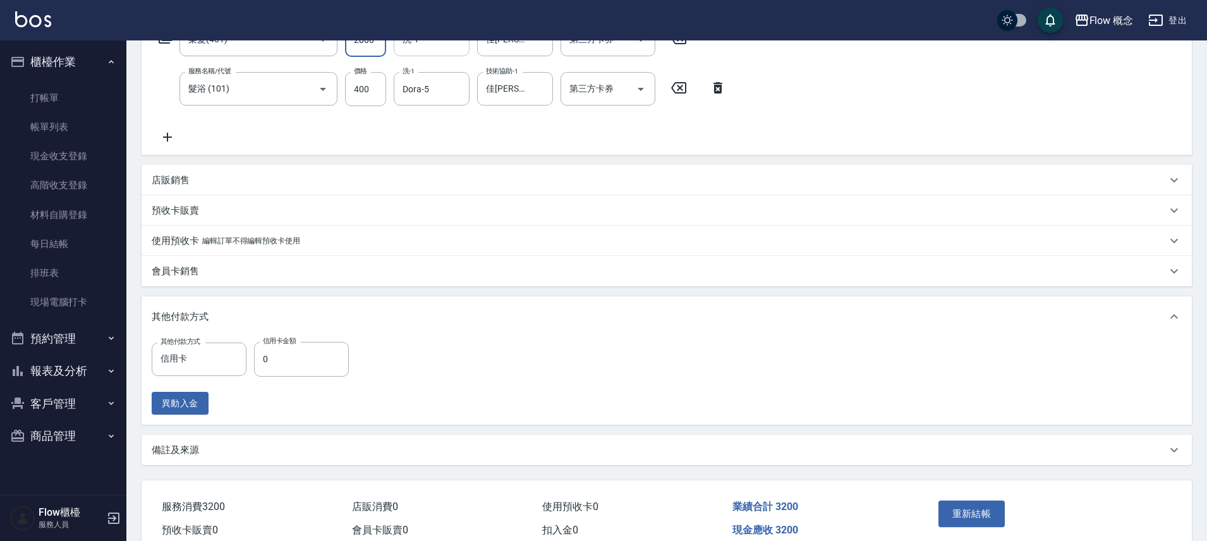
scroll to position [291, 0]
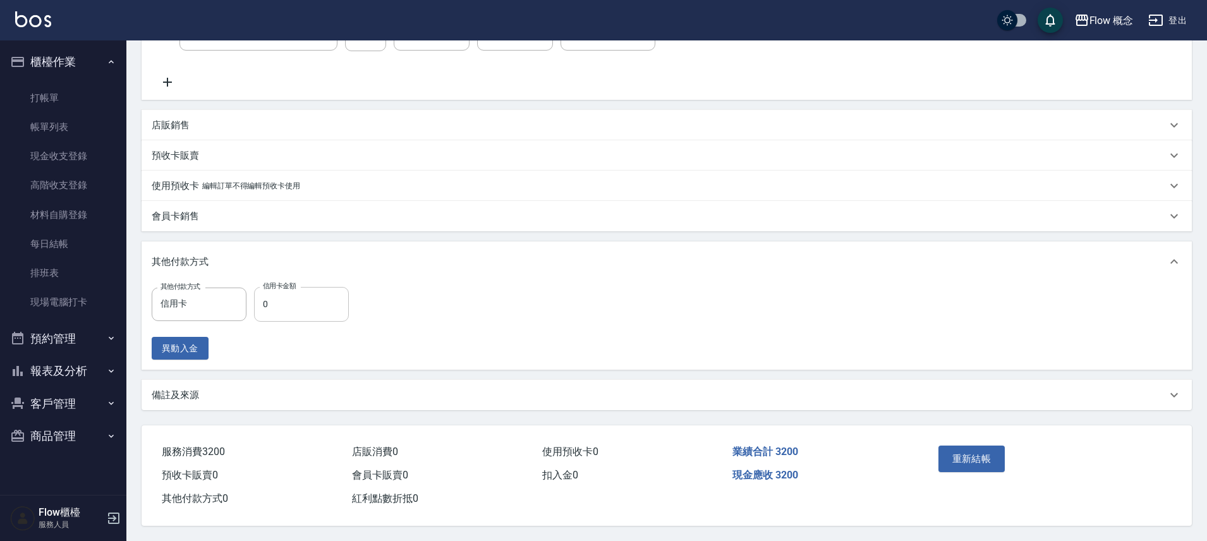
type input "2800"
click at [302, 305] on input "0" at bounding box center [301, 304] width 95 height 34
type input "3200"
click at [982, 451] on button "重新結帳" at bounding box center [971, 459] width 67 height 27
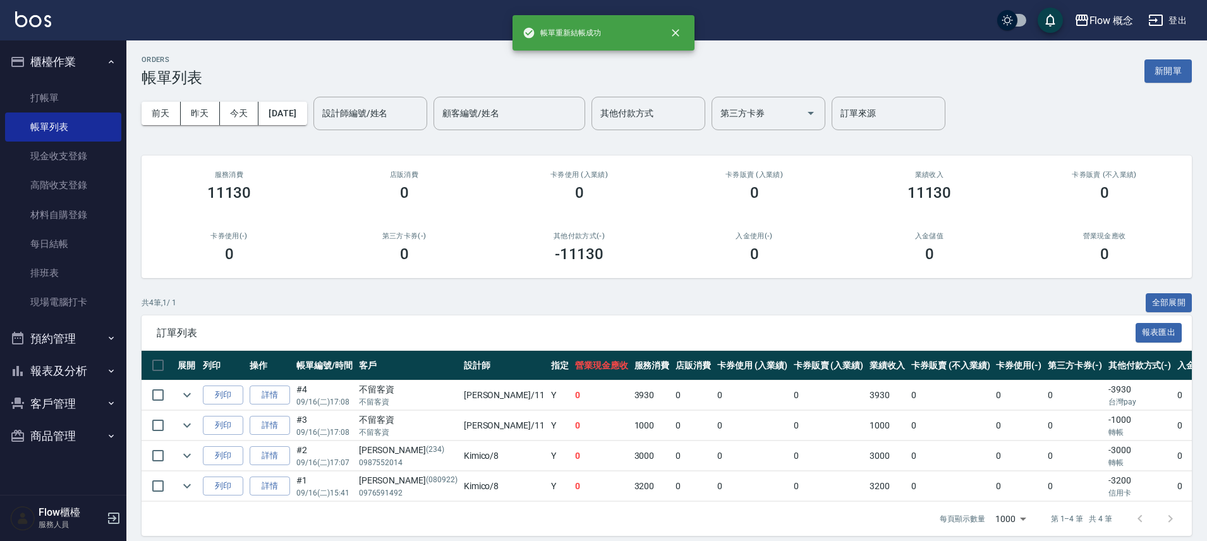
scroll to position [3, 0]
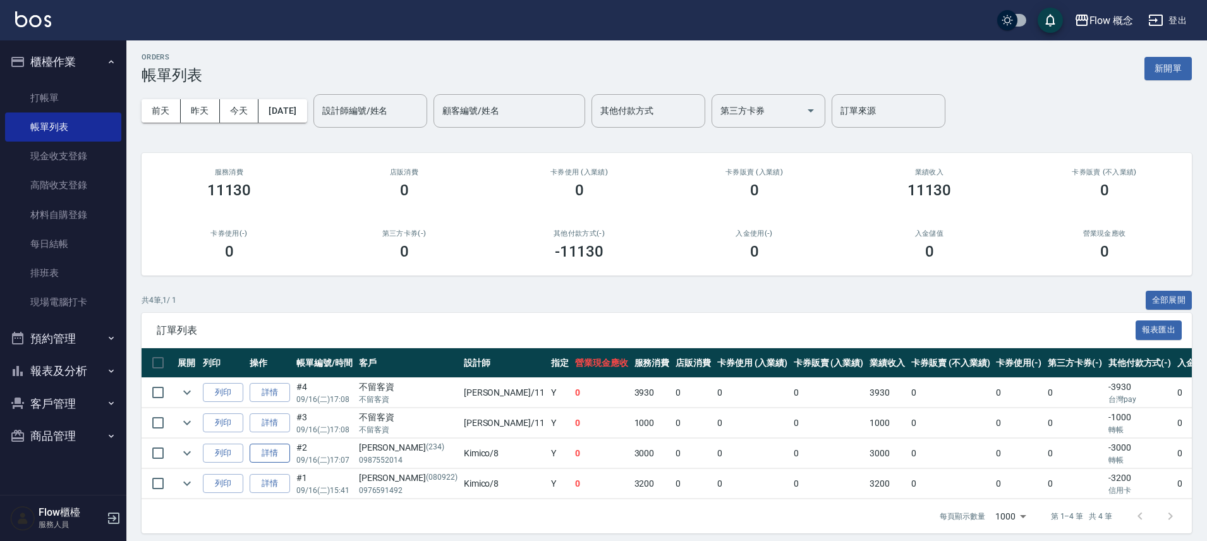
click at [286, 452] on link "詳情" at bounding box center [270, 454] width 40 height 20
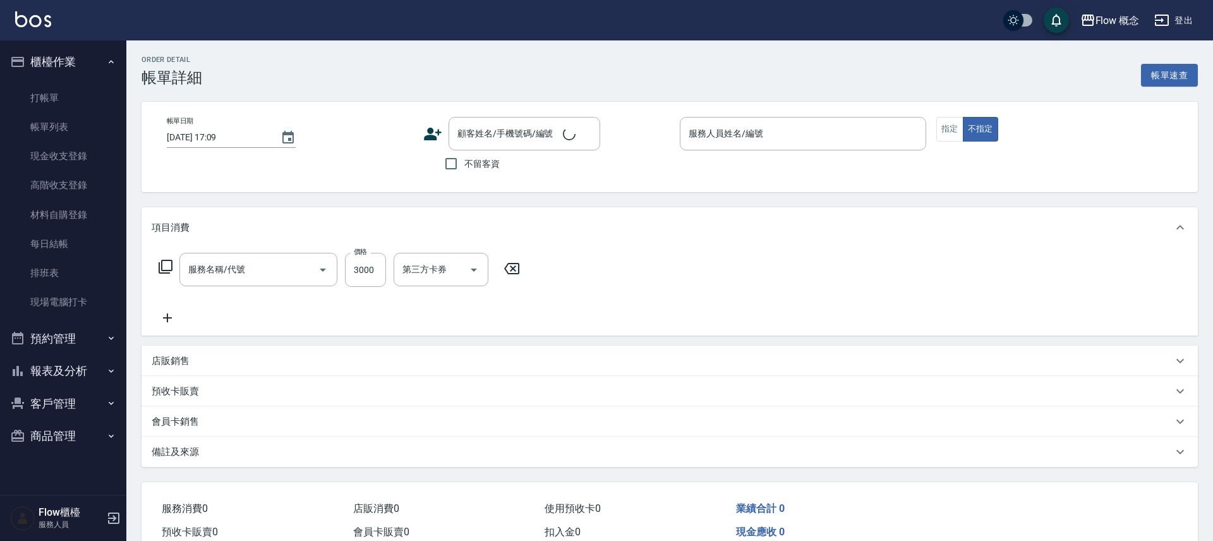
type input "[DATE] 17:07"
type input "Kimico-8"
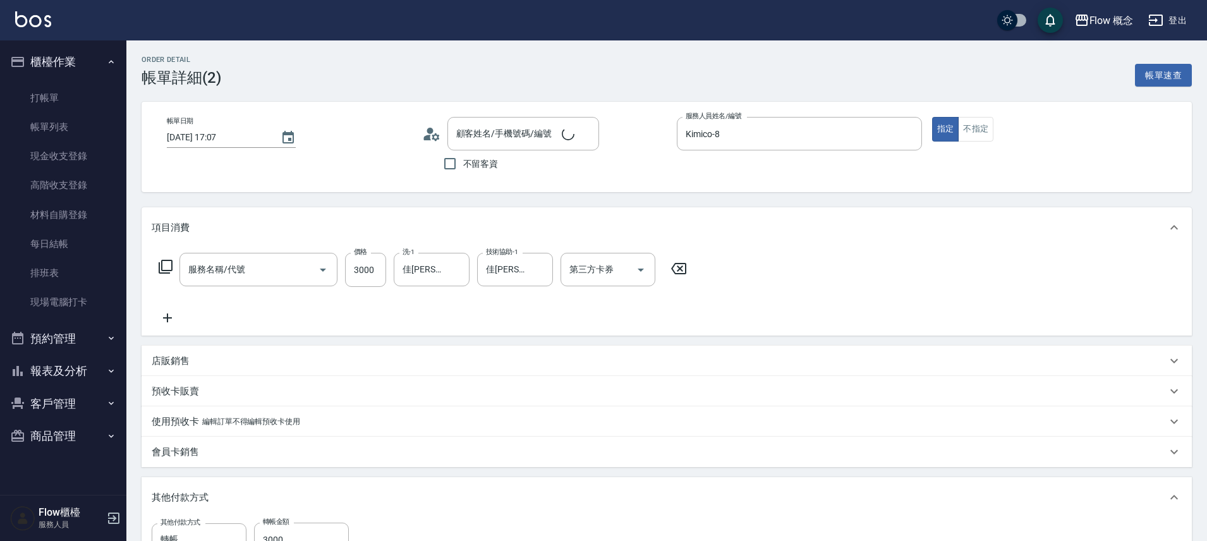
type input "[PERSON_NAME]/0987552014/234"
type input "染髮(401)"
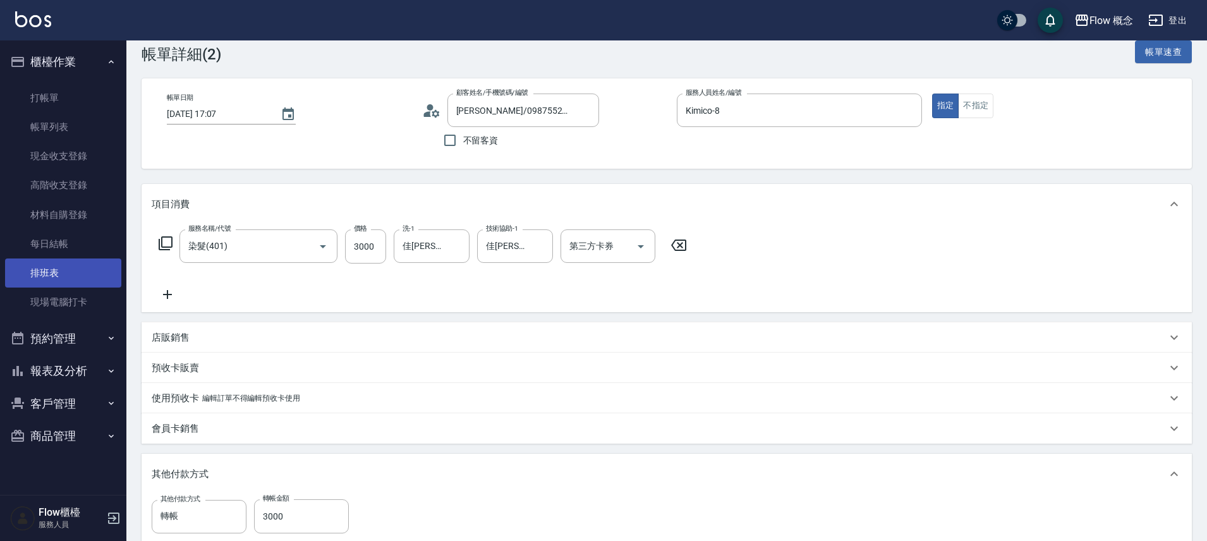
scroll to position [24, 0]
click at [76, 79] on ul "打帳單 帳單列表 現金收支登錄 高階收支登錄 材料自購登錄 每日結帳 排班表 現場電腦打卡" at bounding box center [63, 200] width 116 height 244
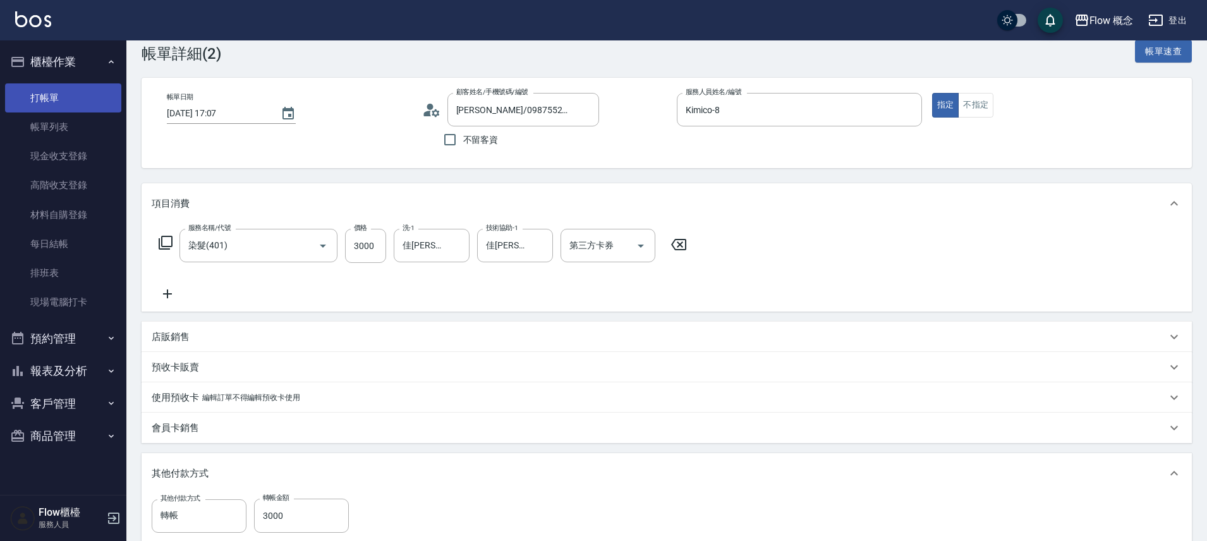
click at [57, 97] on link "打帳單" at bounding box center [63, 97] width 116 height 29
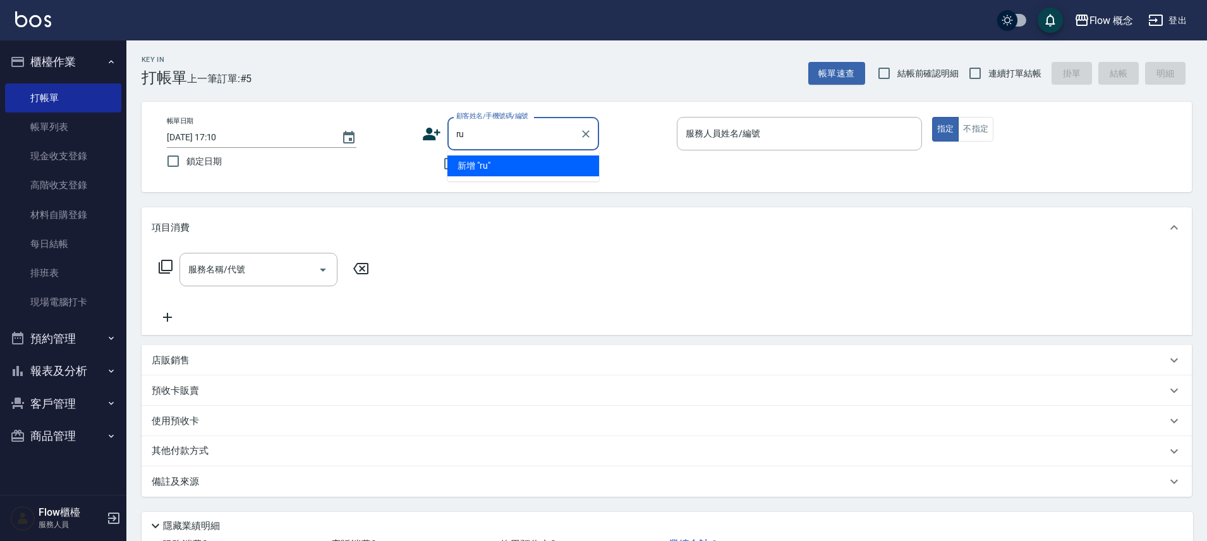
type input "r"
click at [557, 174] on li "佳儀/0960060082/03060082" at bounding box center [523, 165] width 152 height 21
type input "佳儀/0960060082/03060082"
type input "Zora-3"
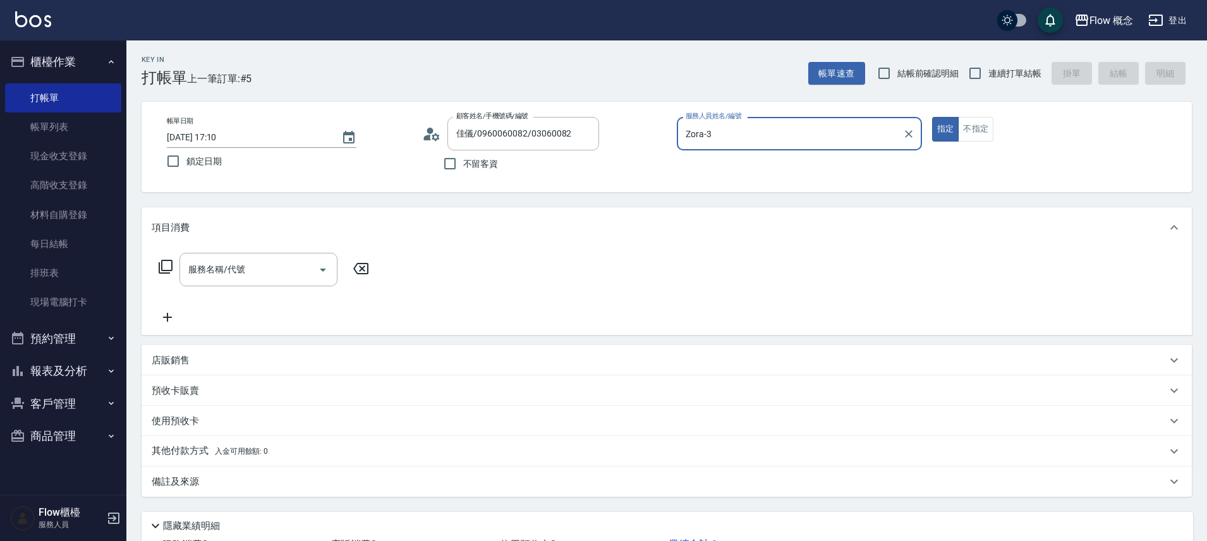
click at [932, 117] on button "指定" at bounding box center [945, 129] width 27 height 25
type button "true"
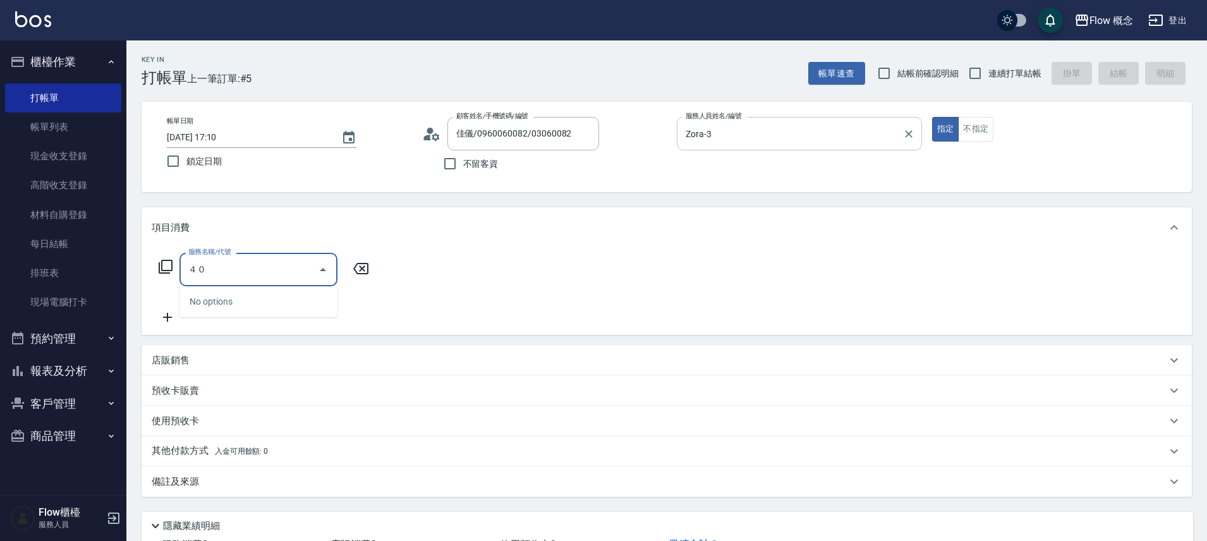
type input "４"
type input "染髮(401)"
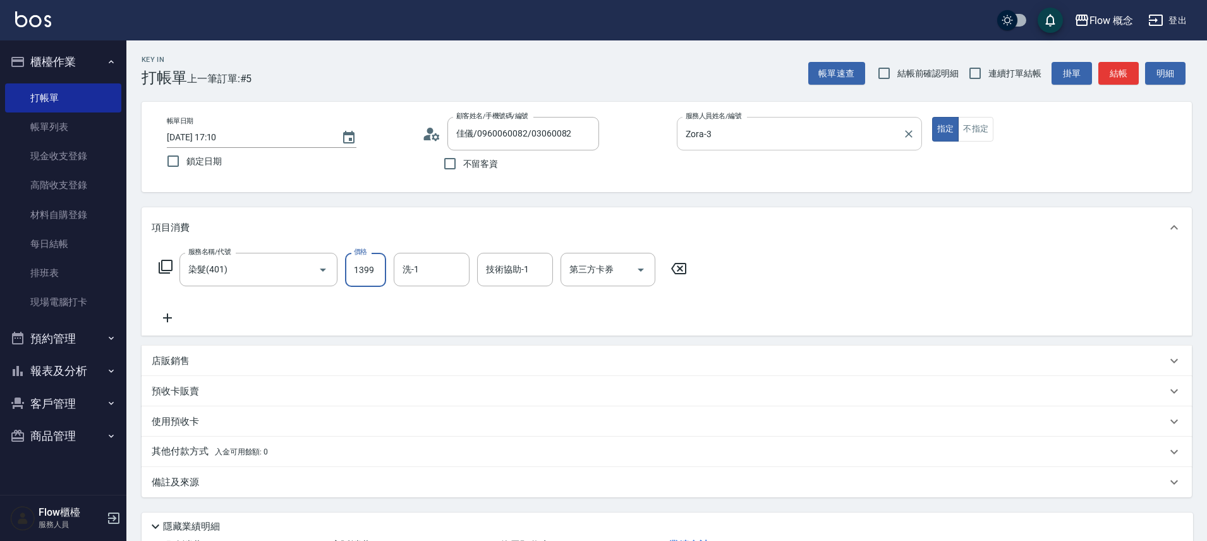
type input "1399"
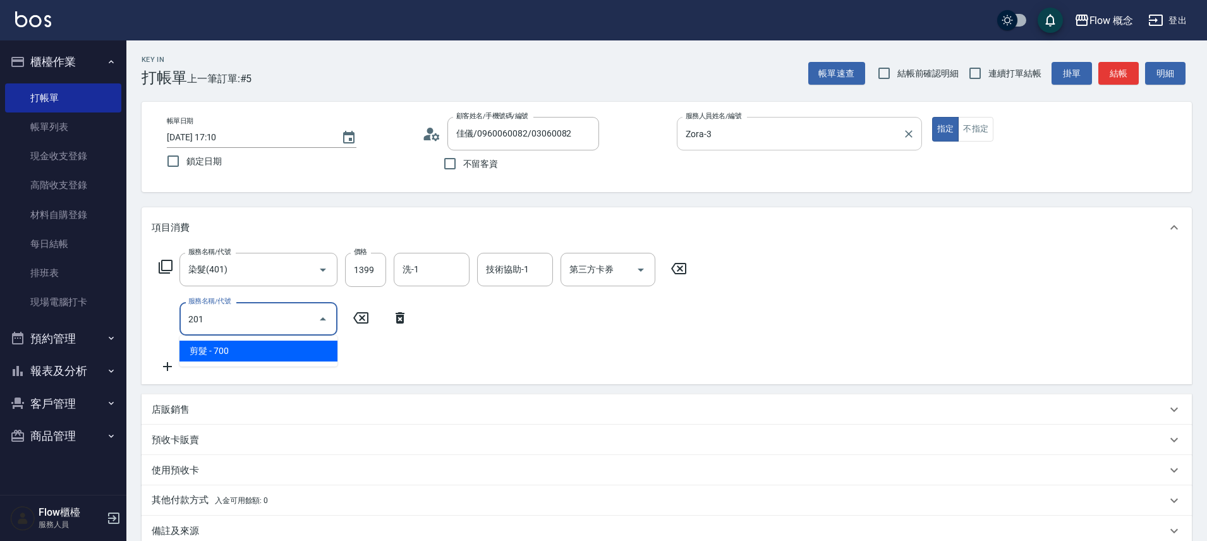
type input "剪髮(201)"
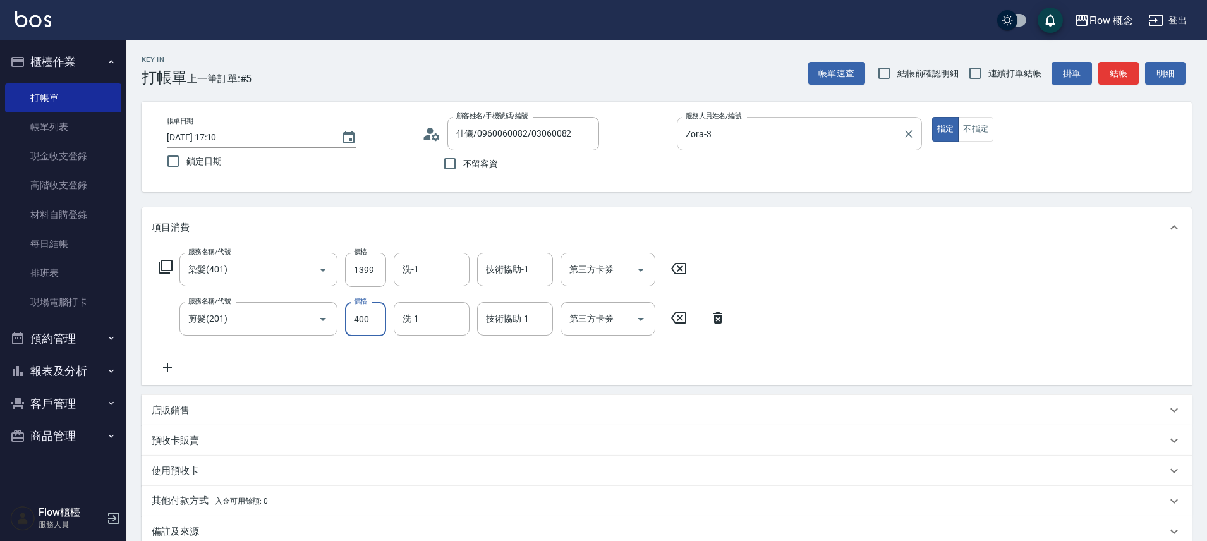
type input "400"
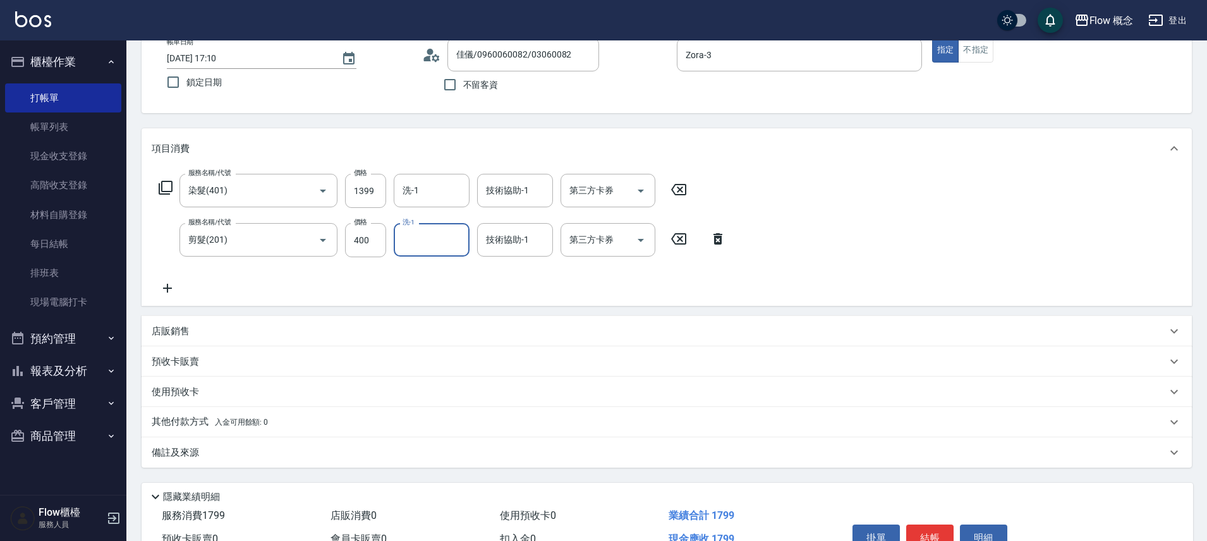
scroll to position [149, 0]
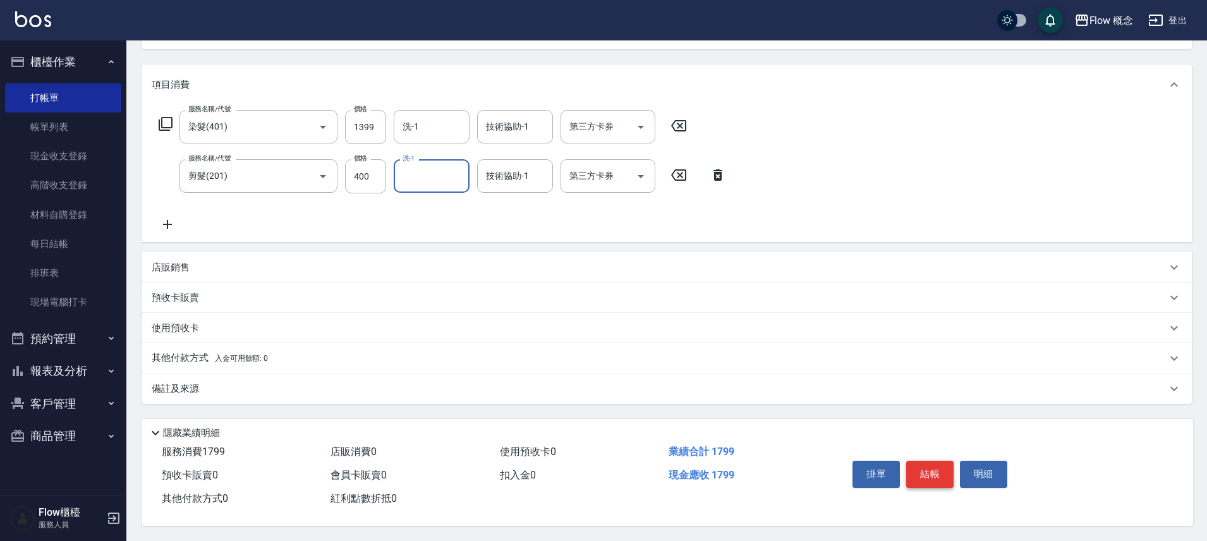
click at [928, 480] on button "結帳" at bounding box center [929, 474] width 47 height 27
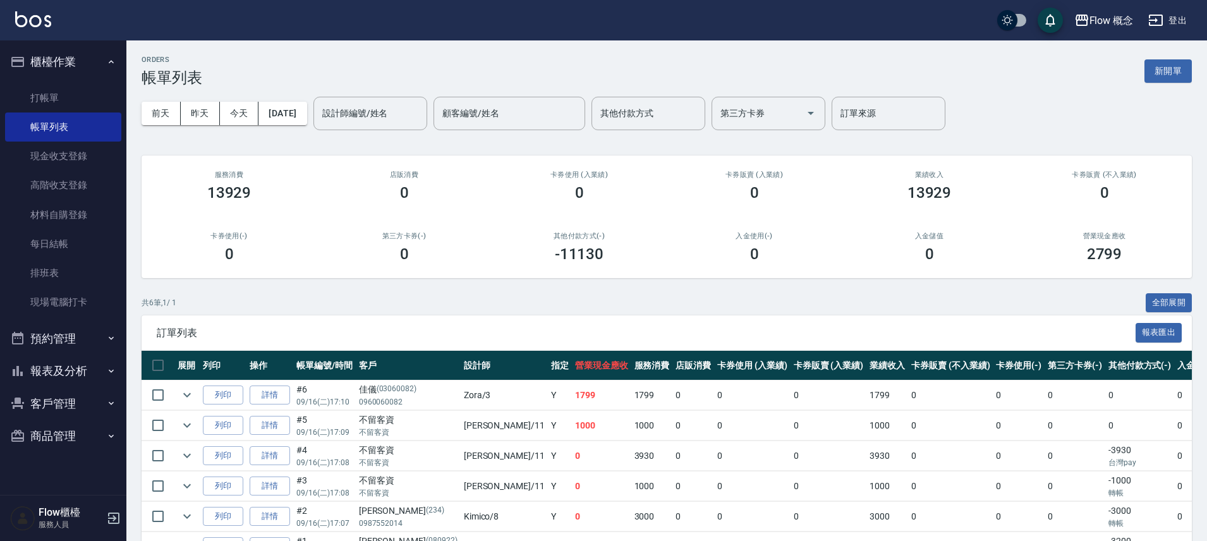
click at [55, 378] on button "報表及分析" at bounding box center [63, 371] width 116 height 33
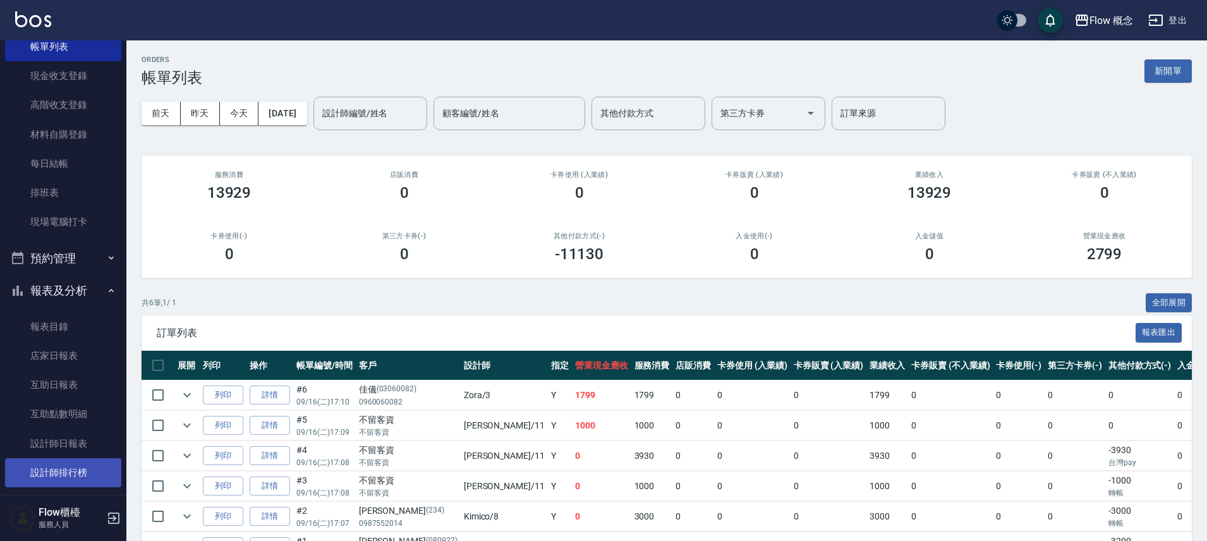
scroll to position [187, 0]
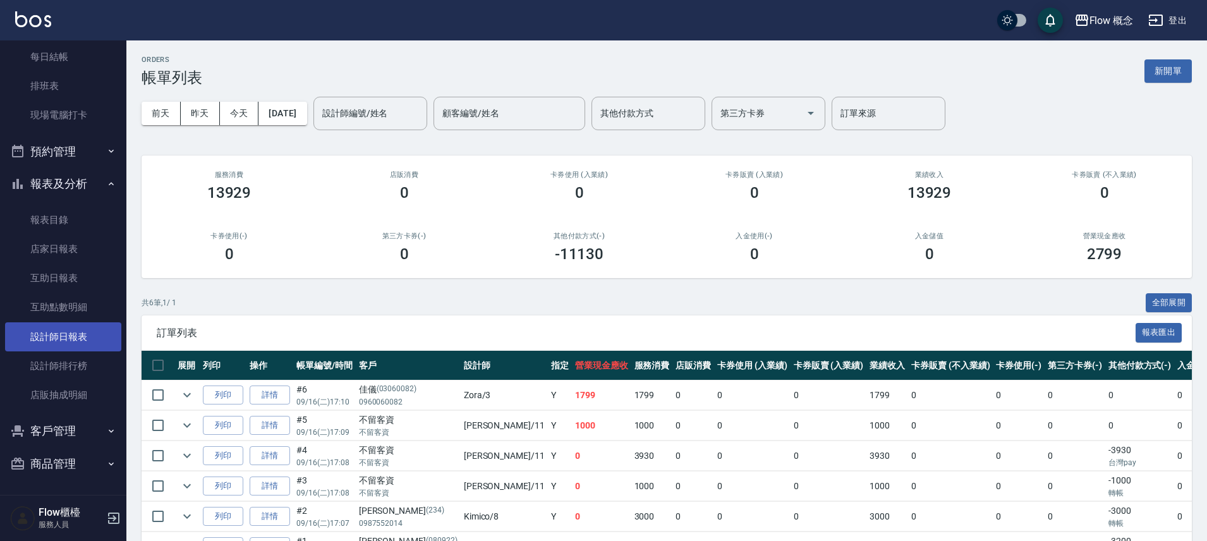
click at [70, 330] on link "設計師日報表" at bounding box center [63, 336] width 116 height 29
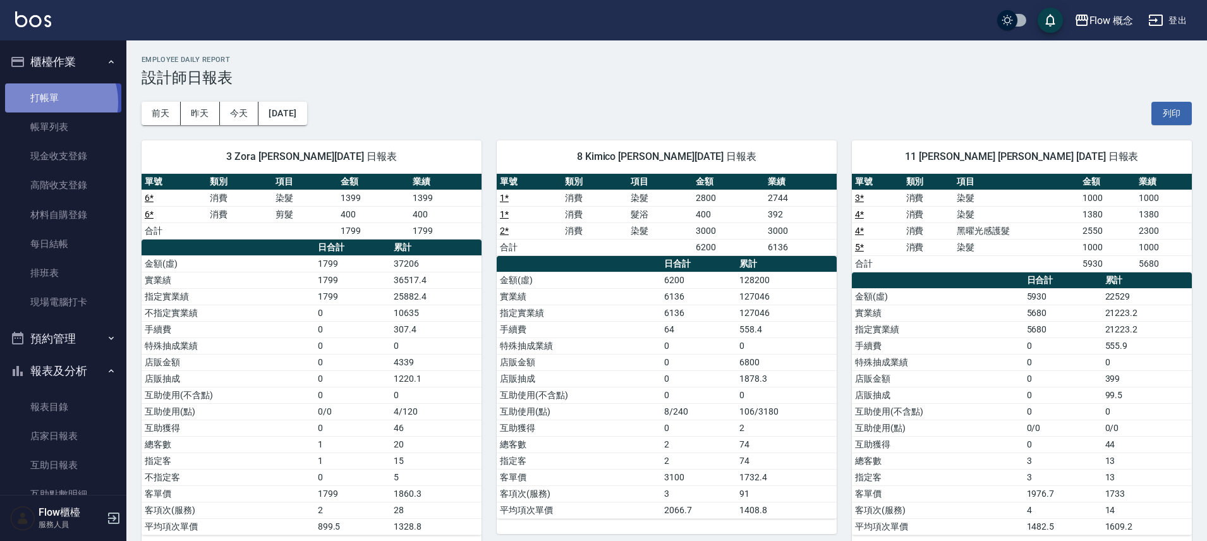
click at [50, 101] on link "打帳單" at bounding box center [63, 97] width 116 height 29
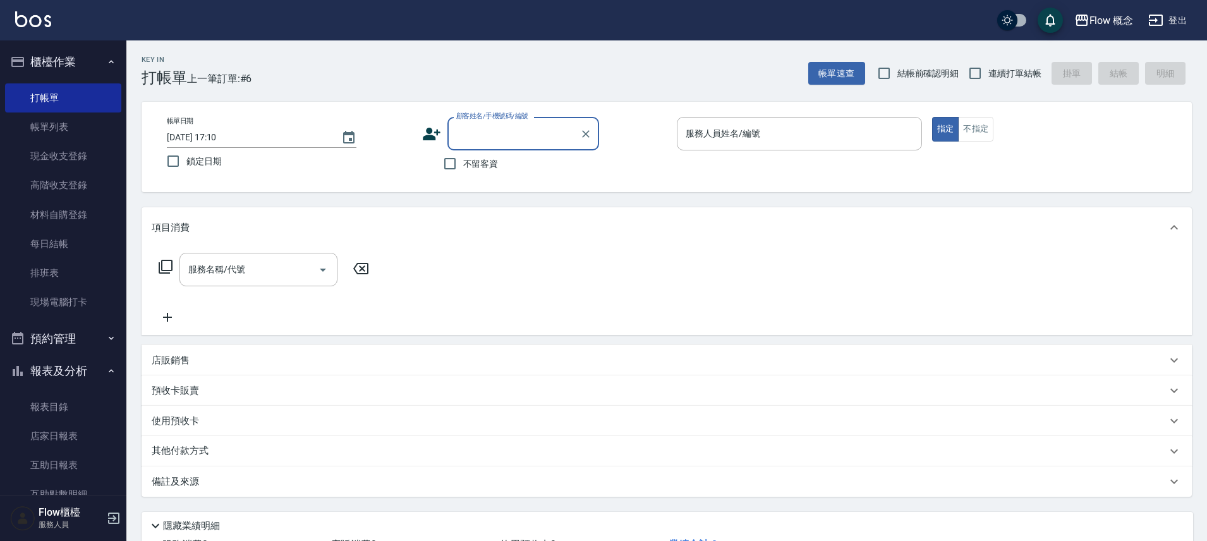
click at [428, 131] on icon at bounding box center [432, 134] width 18 height 13
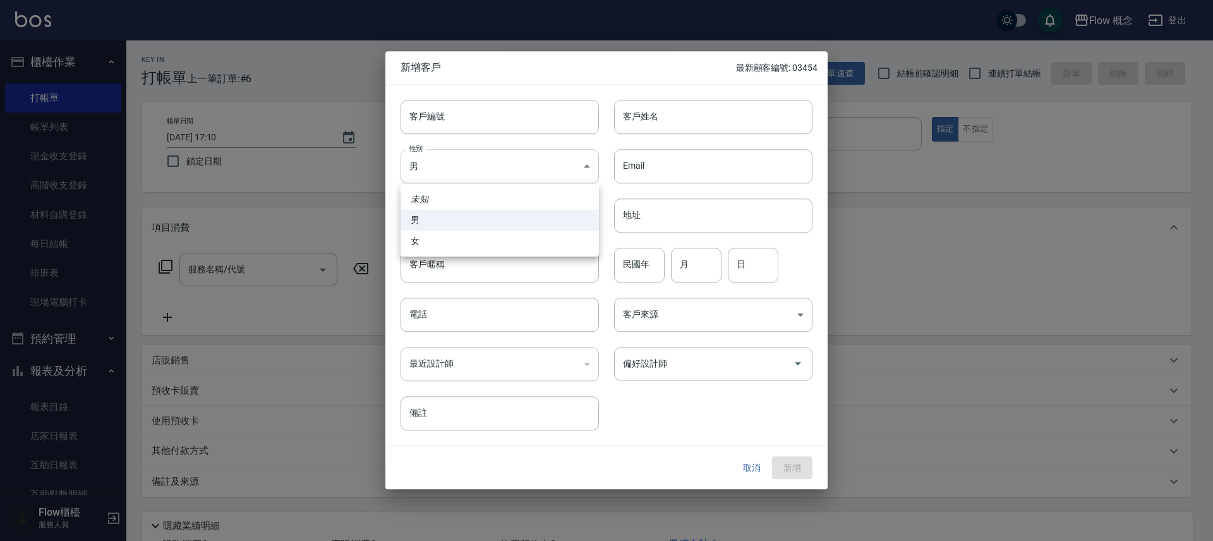
click at [473, 175] on body "Flow 概念 登出 櫃檯作業 打帳單 帳單列表 現金收支登錄 高階收支登錄 材料自購登錄 每日結帳 排班表 現場電腦打卡 預約管理 預約管理 單日預約紀錄 …" at bounding box center [606, 317] width 1213 height 634
click at [434, 235] on li "女" at bounding box center [500, 241] width 198 height 21
type input "[DEMOGRAPHIC_DATA]"
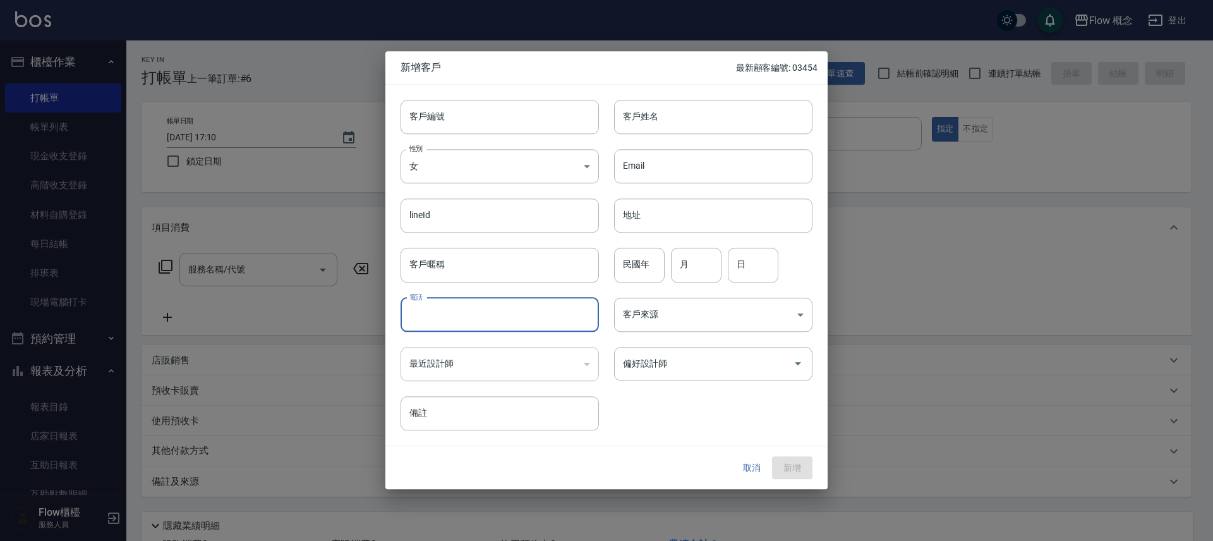
click at [467, 307] on input "電話" at bounding box center [500, 315] width 198 height 34
type input "0921069778"
click at [659, 123] on input "客戶姓名" at bounding box center [713, 117] width 198 height 34
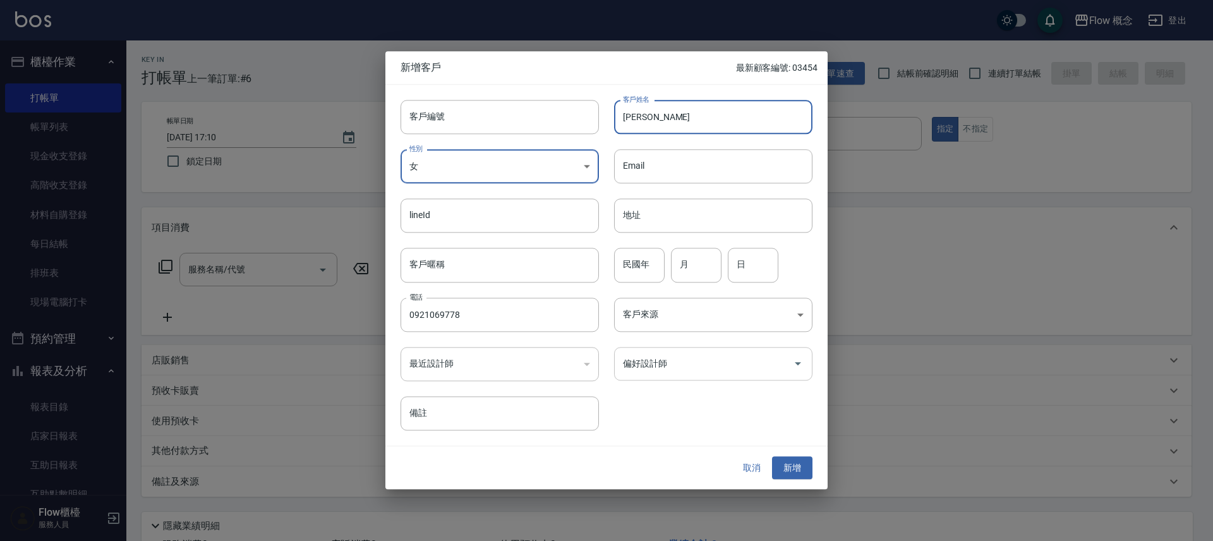
type input "[PERSON_NAME]"
click at [696, 370] on input "偏好設計師" at bounding box center [704, 364] width 168 height 22
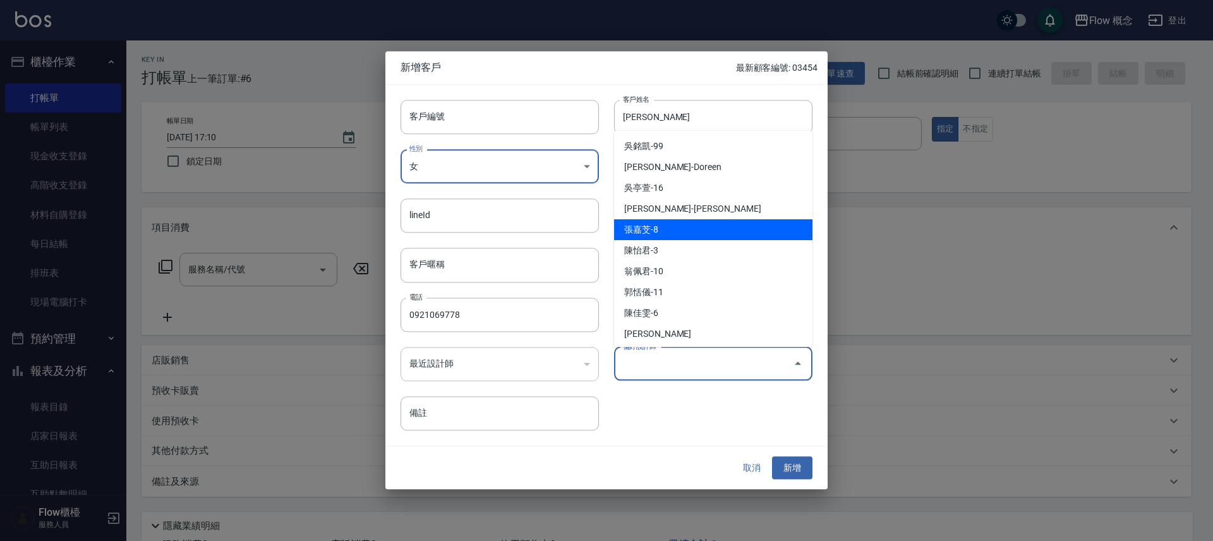
click at [660, 222] on li "張嘉芠-8" at bounding box center [713, 229] width 198 height 21
type input "張嘉芠"
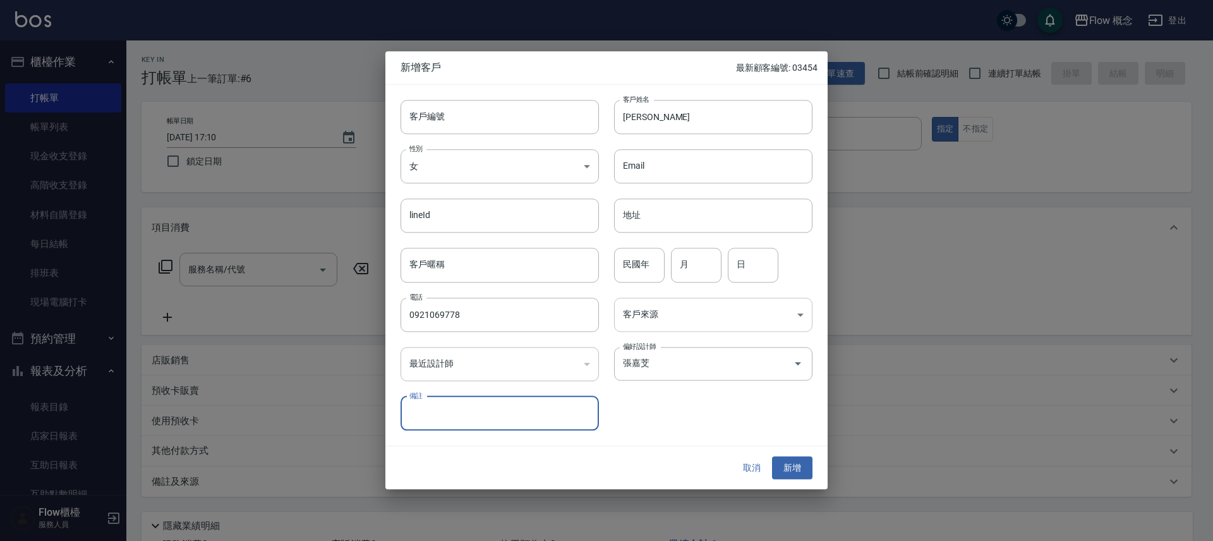
click at [675, 310] on body "Flow 概念 登出 櫃檯作業 打帳單 帳單列表 現金收支登錄 高階收支登錄 材料自購登錄 每日結帳 排班表 現場電腦打卡 預約管理 預約管理 單日預約紀錄 …" at bounding box center [606, 317] width 1213 height 634
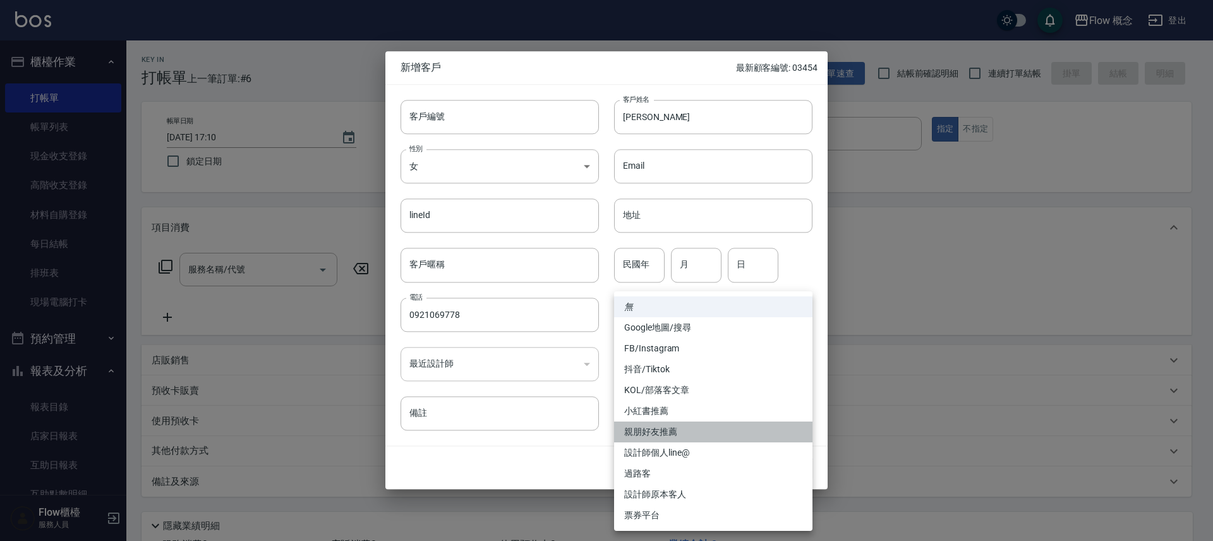
click at [659, 432] on li "親朋好友推薦" at bounding box center [713, 432] width 198 height 21
type input "親朋好友推薦"
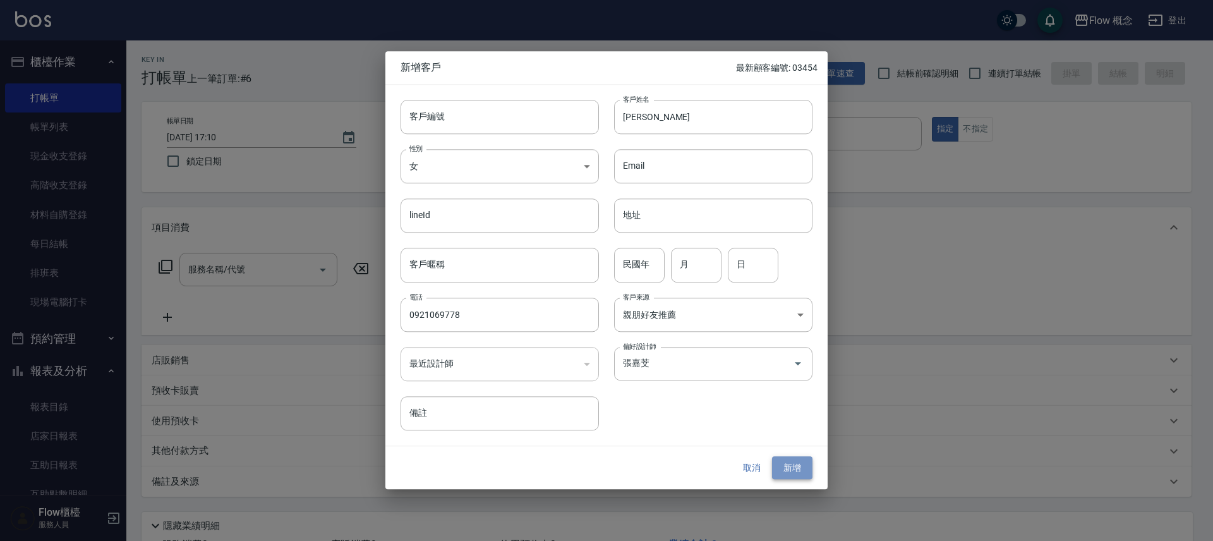
click at [791, 466] on button "新增" at bounding box center [792, 467] width 40 height 23
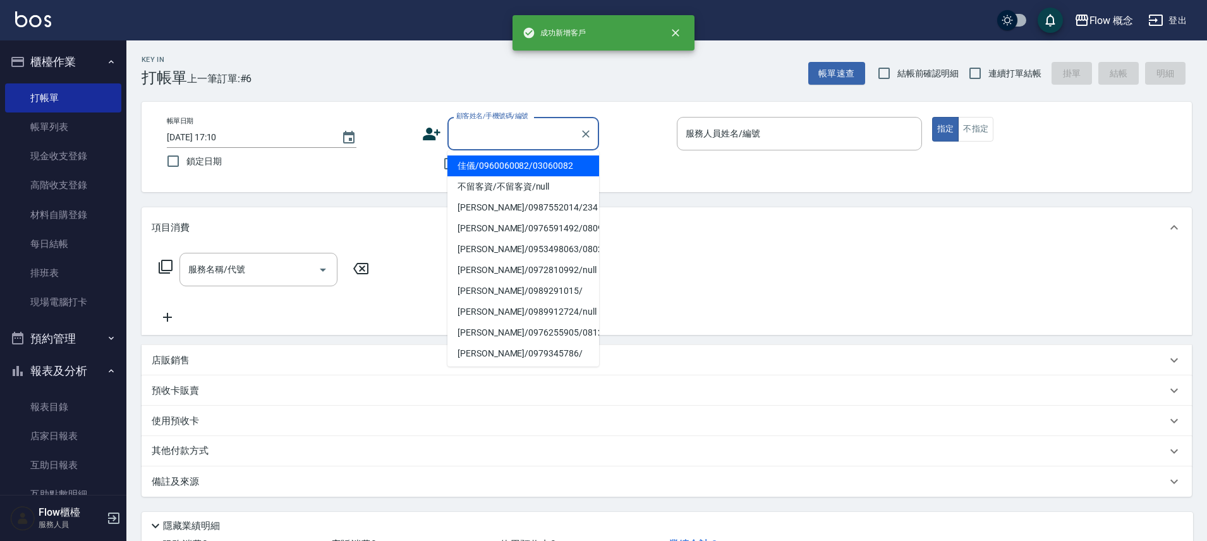
click at [495, 134] on input "顧客姓名/手機號碼/編號" at bounding box center [513, 134] width 121 height 22
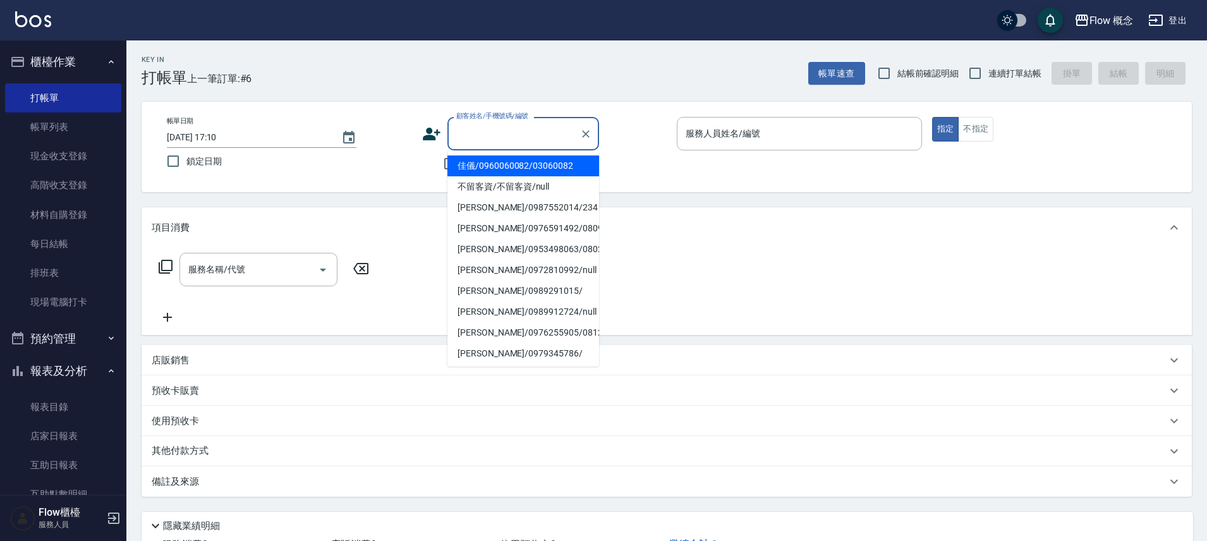
type input "０"
click at [504, 161] on li "[PERSON_NAME]/0921069778/" at bounding box center [523, 165] width 152 height 21
type input "[PERSON_NAME]/0921069778/"
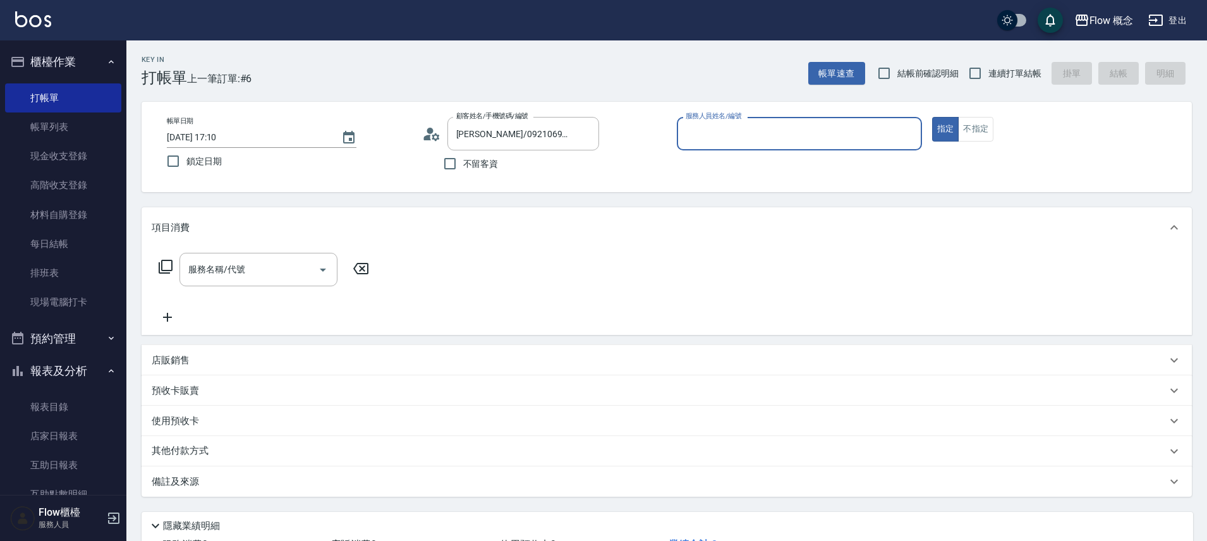
type input "Kimico-8"
click at [260, 270] on input "服務名稱/代號" at bounding box center [249, 269] width 128 height 22
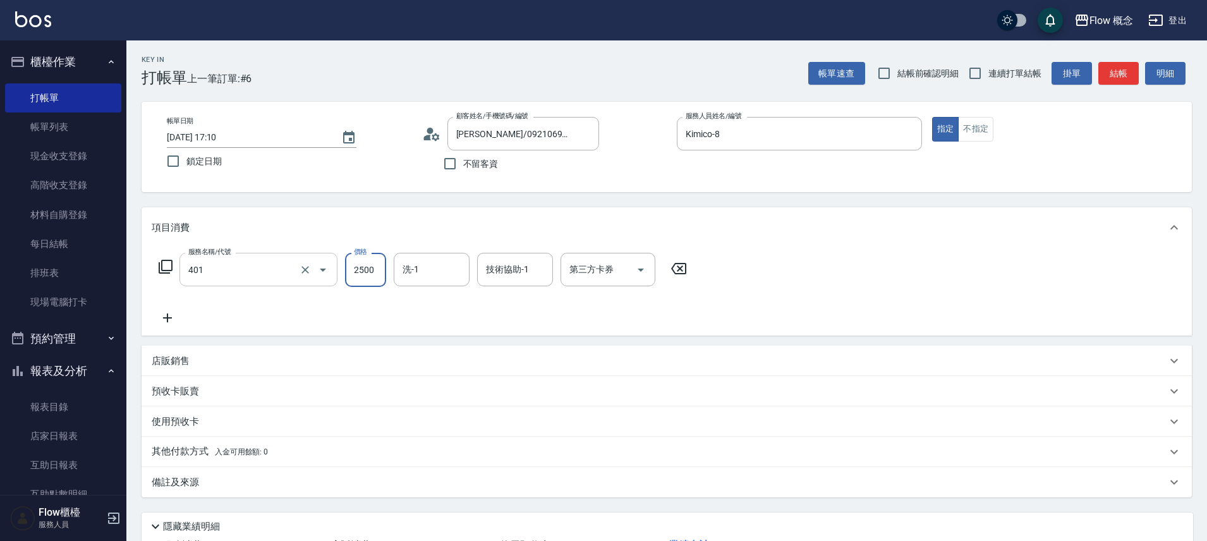
type input "染髮(401)"
type input "3200"
click at [541, 266] on input "技術協助-1" at bounding box center [515, 269] width 64 height 22
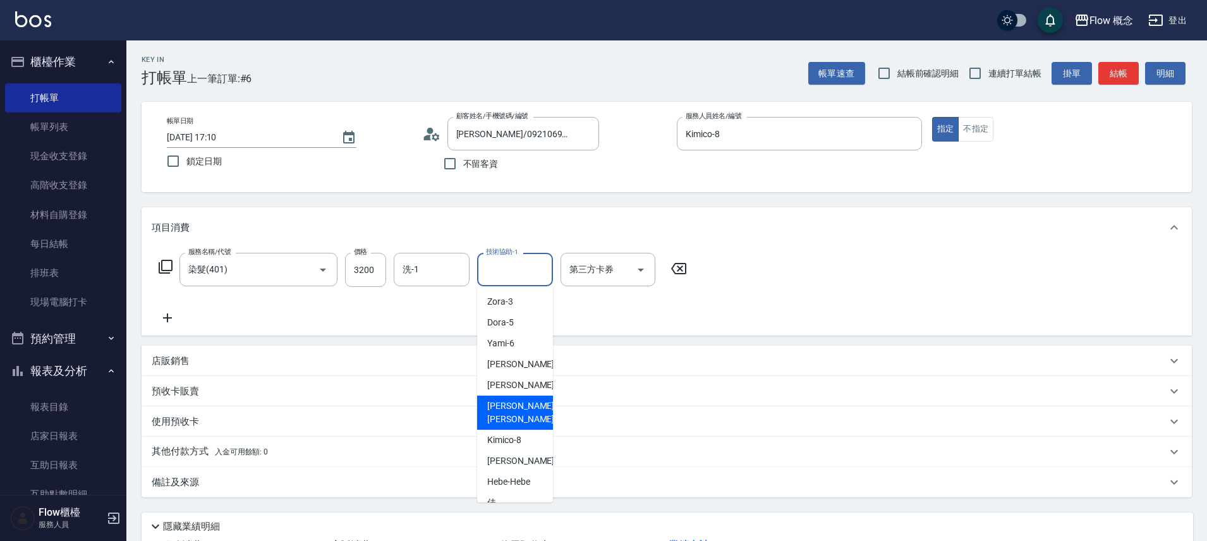
scroll to position [58, 0]
click at [517, 494] on span "佳[PERSON_NAME] -17" at bounding box center [527, 507] width 80 height 27
type input "佳[PERSON_NAME]-17"
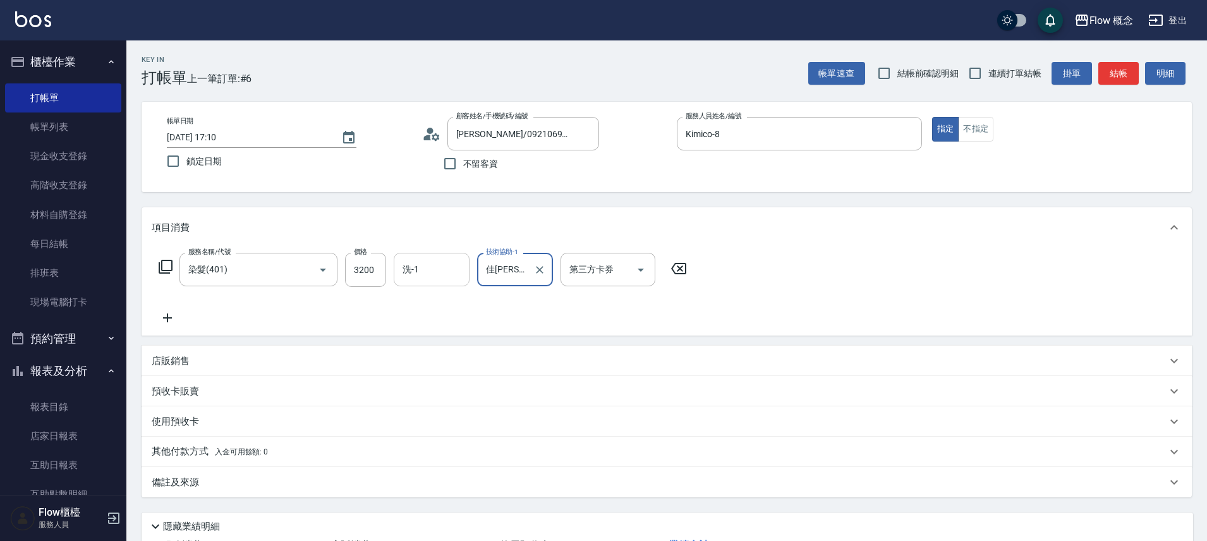
click at [419, 272] on input "洗-1" at bounding box center [431, 269] width 64 height 22
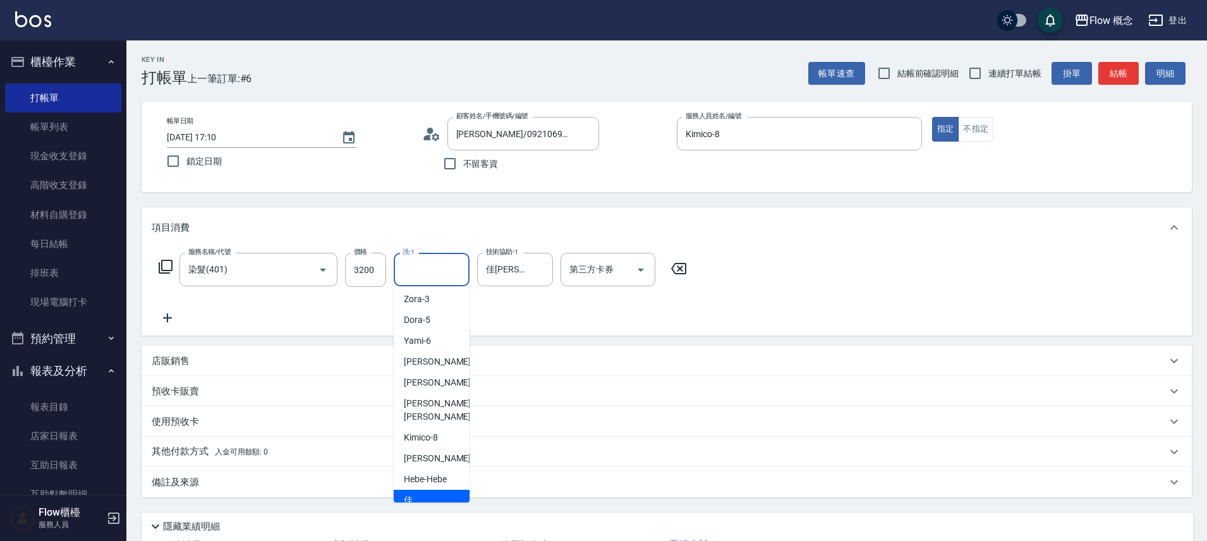
click at [432, 494] on span "佳[PERSON_NAME] -17" at bounding box center [444, 507] width 80 height 27
type input "佳[PERSON_NAME]-17"
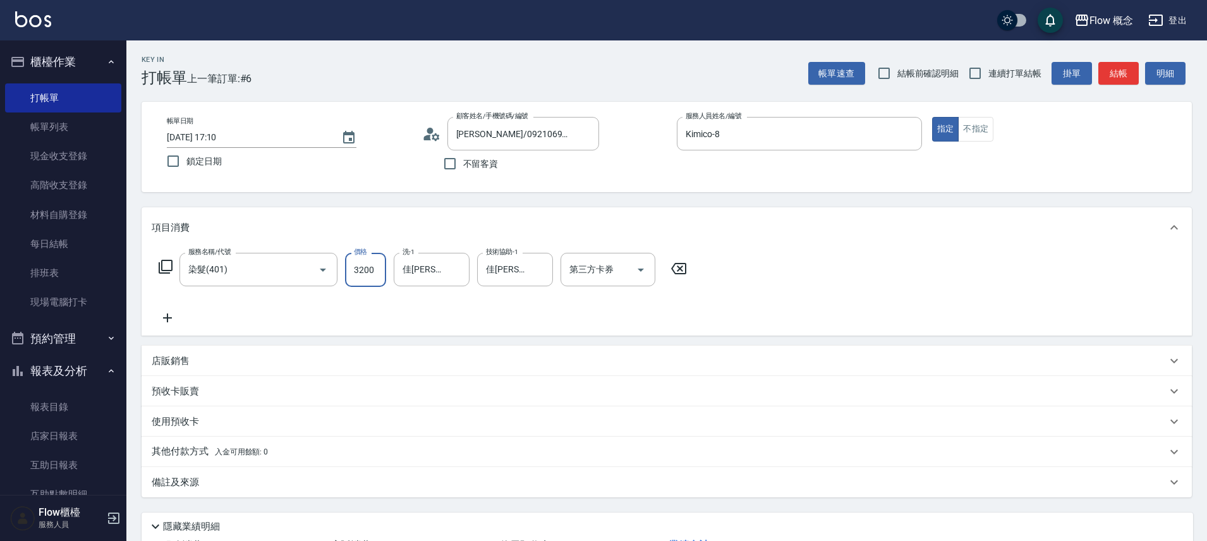
click at [372, 274] on input "3200" at bounding box center [365, 270] width 41 height 34
click at [146, 321] on div "服務名稱/代號 染髮(401) 服務名稱/代號 價格 3200 價格 洗-1 佳蒨-17 洗-1 技術協助-1 佳蒨-17 技術協助-1 第三方卡券 第三方卡券" at bounding box center [667, 292] width 1050 height 88
click at [165, 321] on icon at bounding box center [168, 317] width 32 height 15
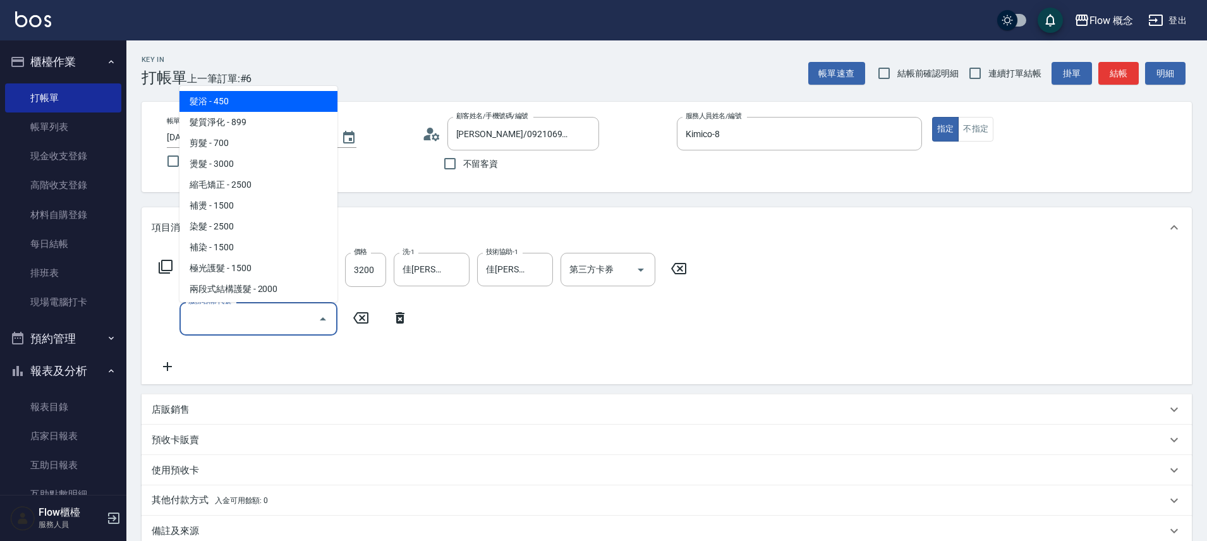
click at [270, 317] on input "服務名稱/代號" at bounding box center [249, 319] width 128 height 22
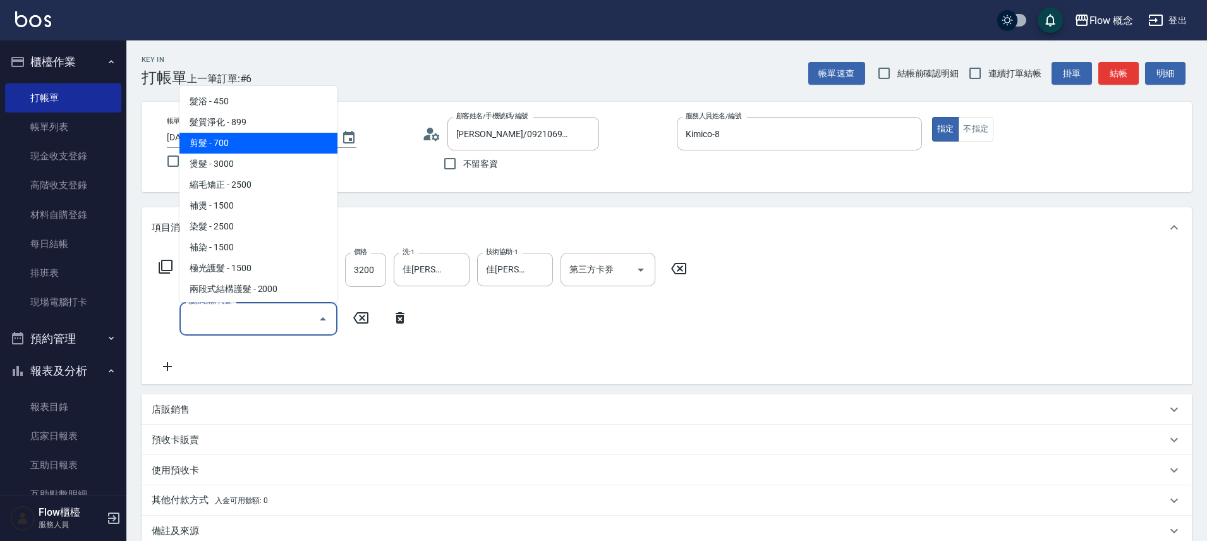
click at [250, 139] on span "剪髮 - 700" at bounding box center [258, 143] width 158 height 21
type input "剪髮(201)"
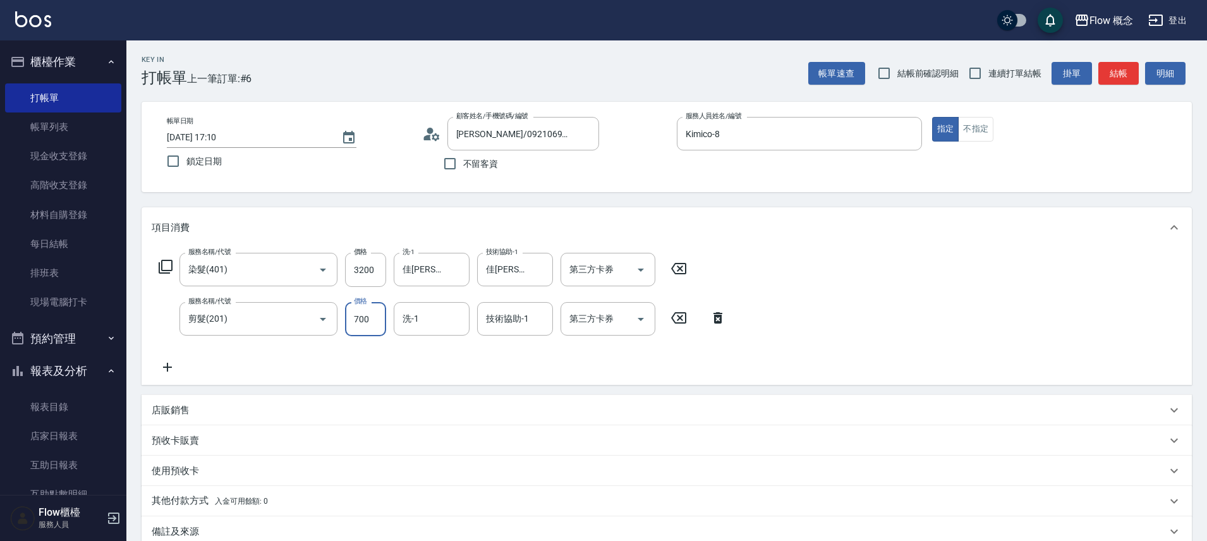
click at [372, 318] on input "700" at bounding box center [365, 319] width 41 height 34
type input "1000"
click at [375, 272] on input "3200" at bounding box center [365, 270] width 41 height 34
type input "2200"
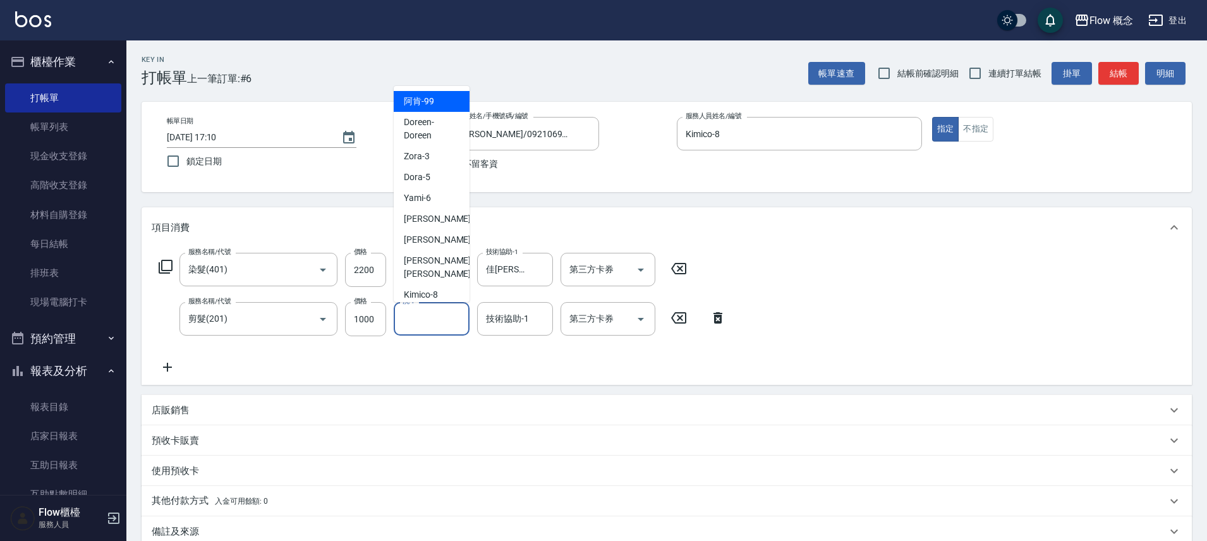
click at [438, 320] on input "洗-1" at bounding box center [431, 319] width 64 height 22
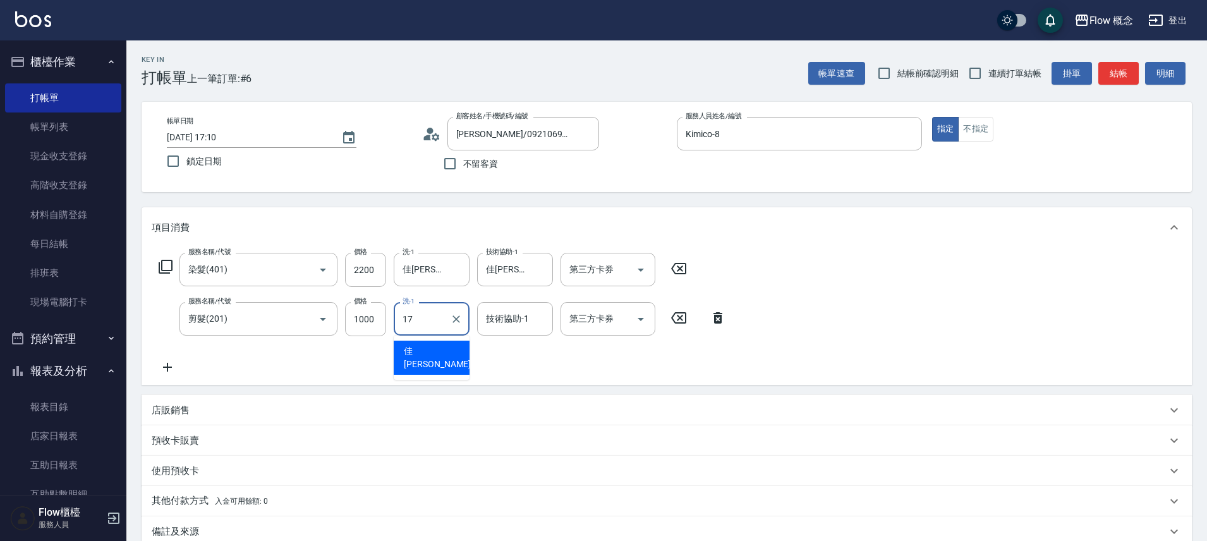
type input "佳[PERSON_NAME]-17"
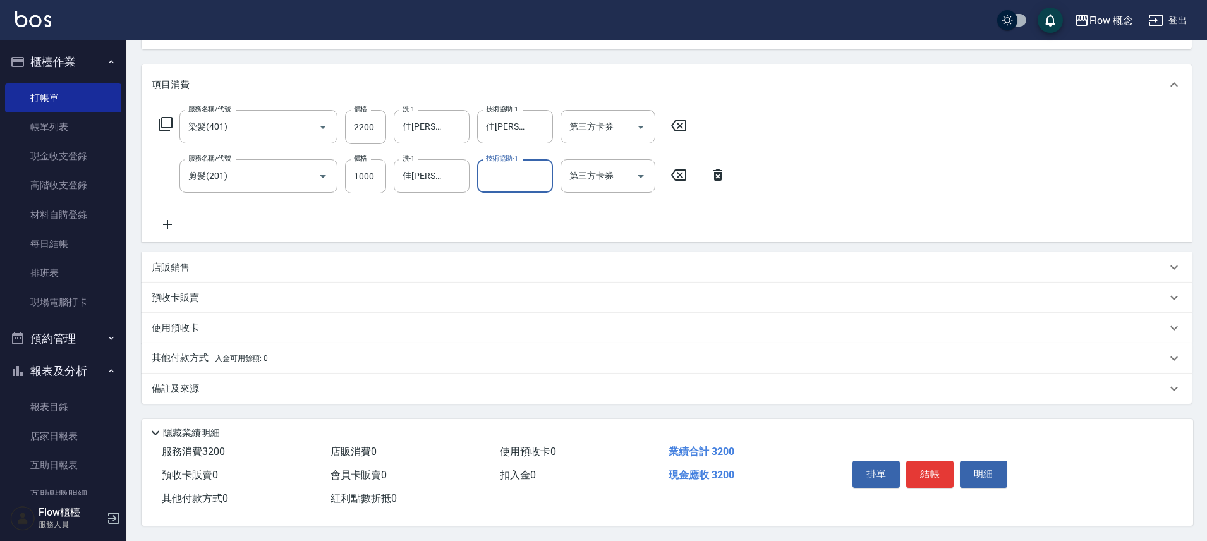
click at [186, 351] on p "其他付款方式 入金可用餘額: 0" at bounding box center [210, 358] width 116 height 14
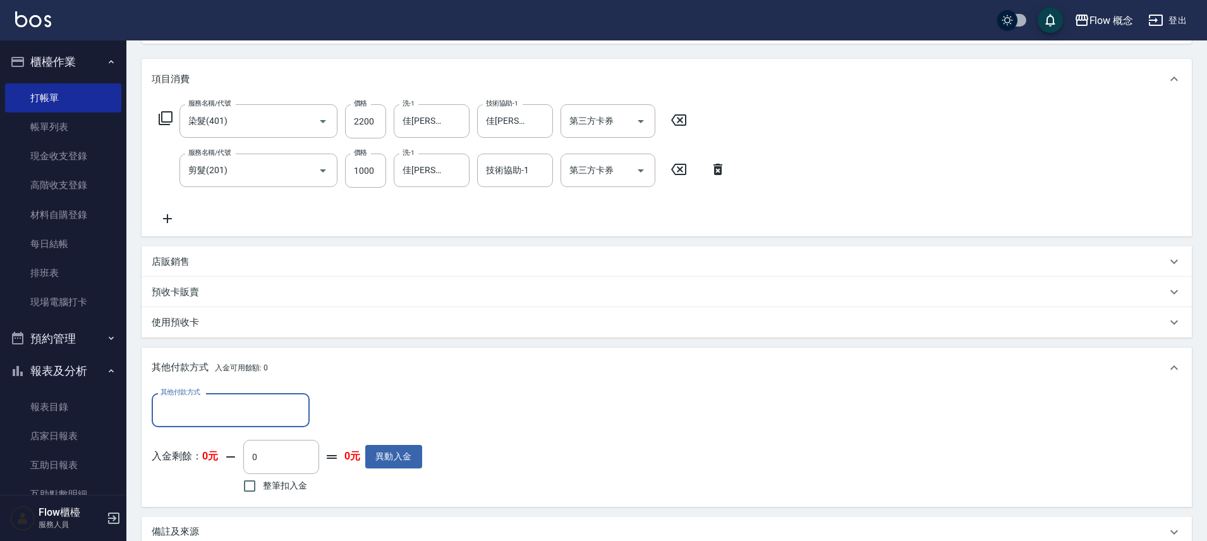
scroll to position [0, 0]
click at [205, 406] on input "其他付款方式" at bounding box center [230, 410] width 147 height 22
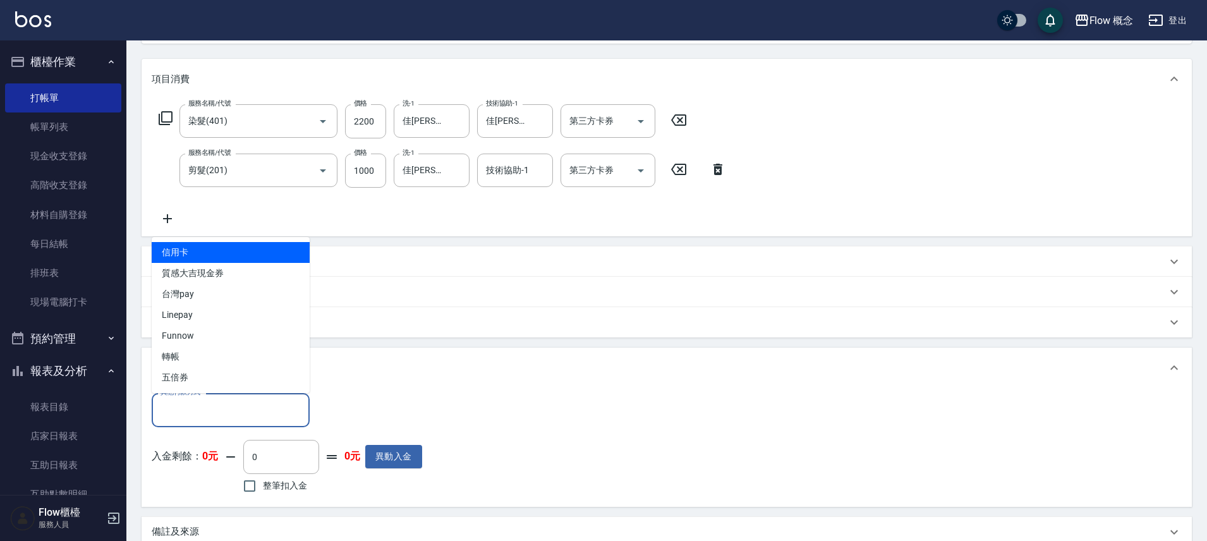
click at [201, 245] on span "信用卡" at bounding box center [231, 252] width 158 height 21
type input "信用卡"
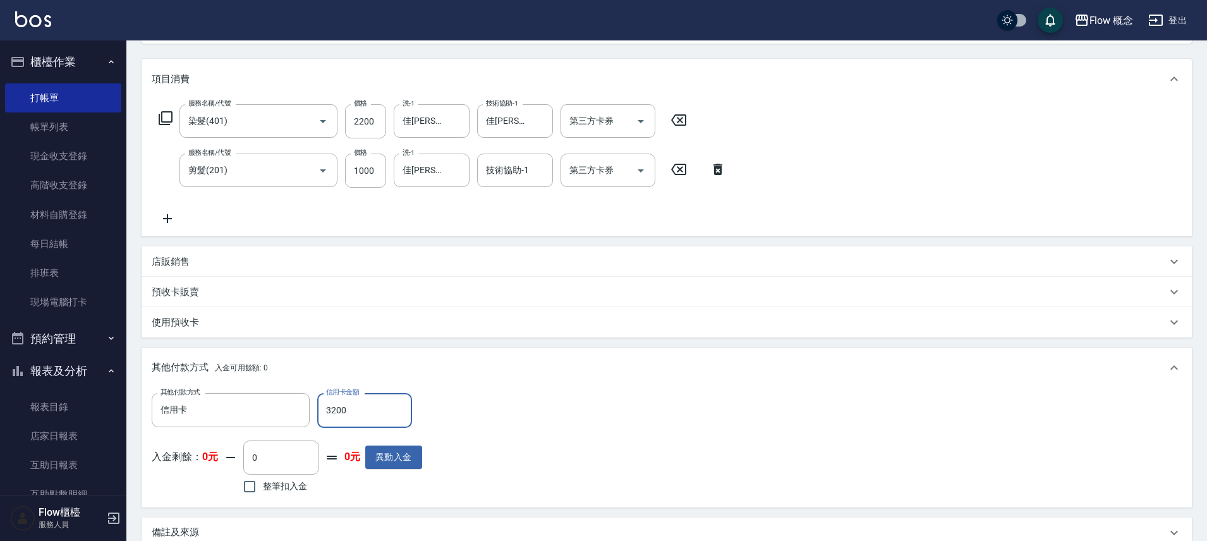
scroll to position [298, 0]
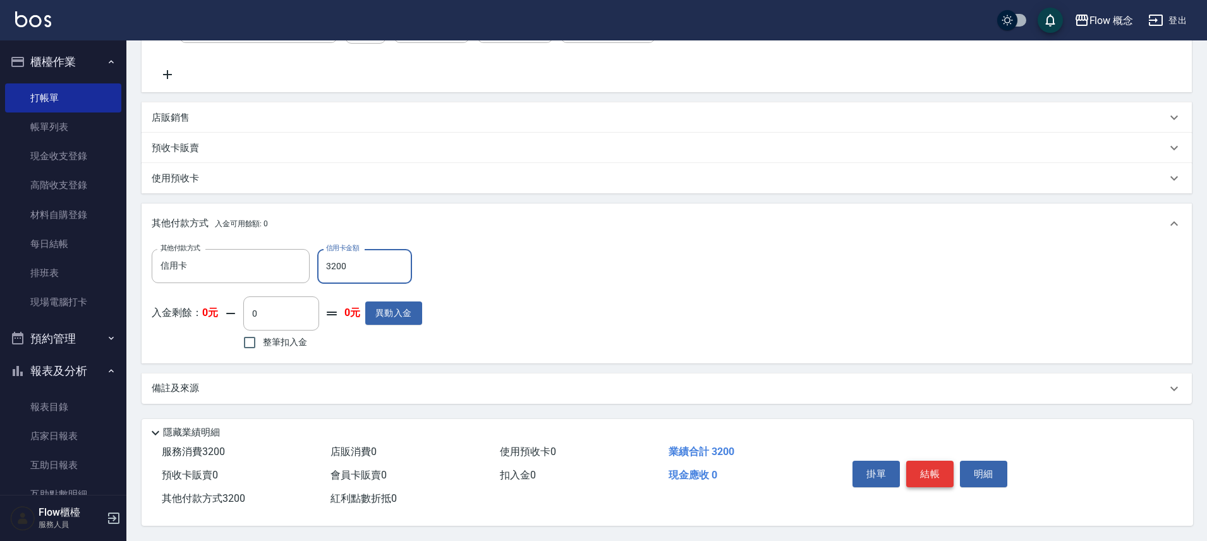
type input "3200"
click at [936, 470] on button "結帳" at bounding box center [929, 474] width 47 height 27
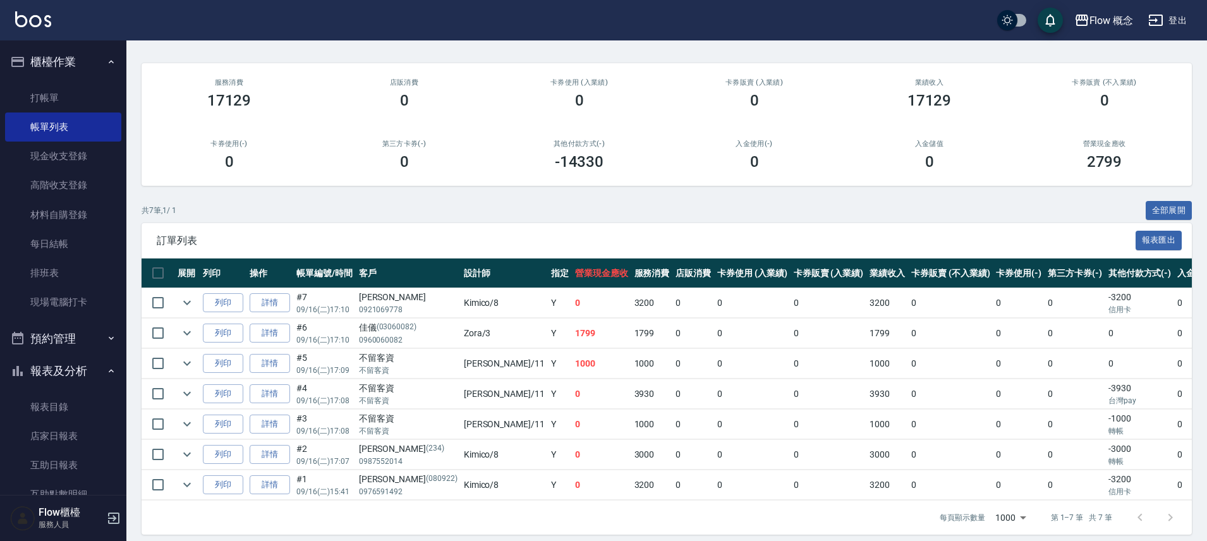
scroll to position [111, 0]
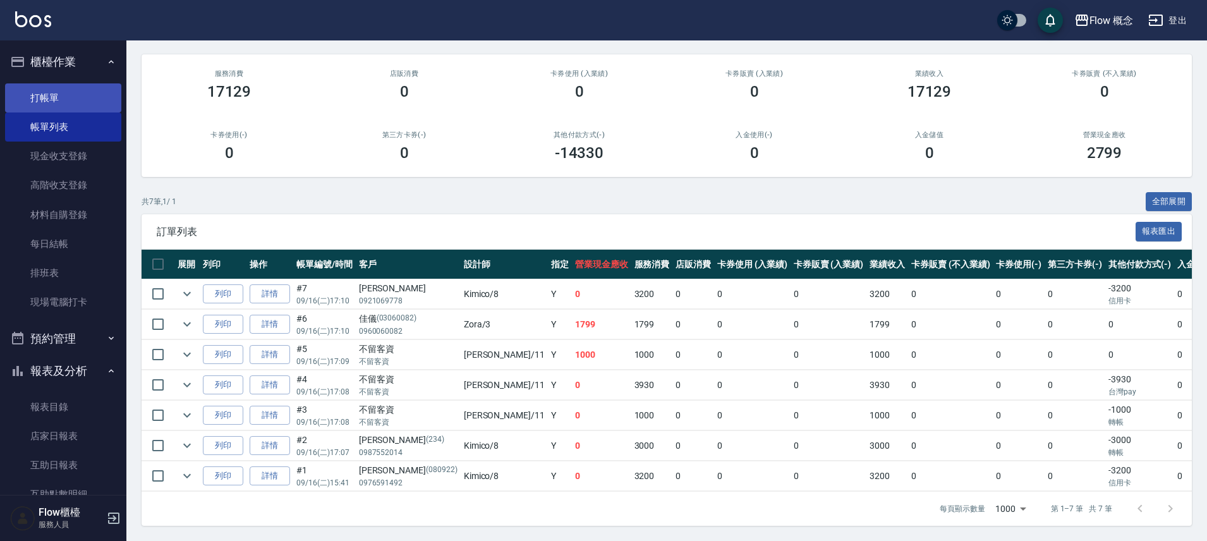
click at [61, 100] on link "打帳單" at bounding box center [63, 97] width 116 height 29
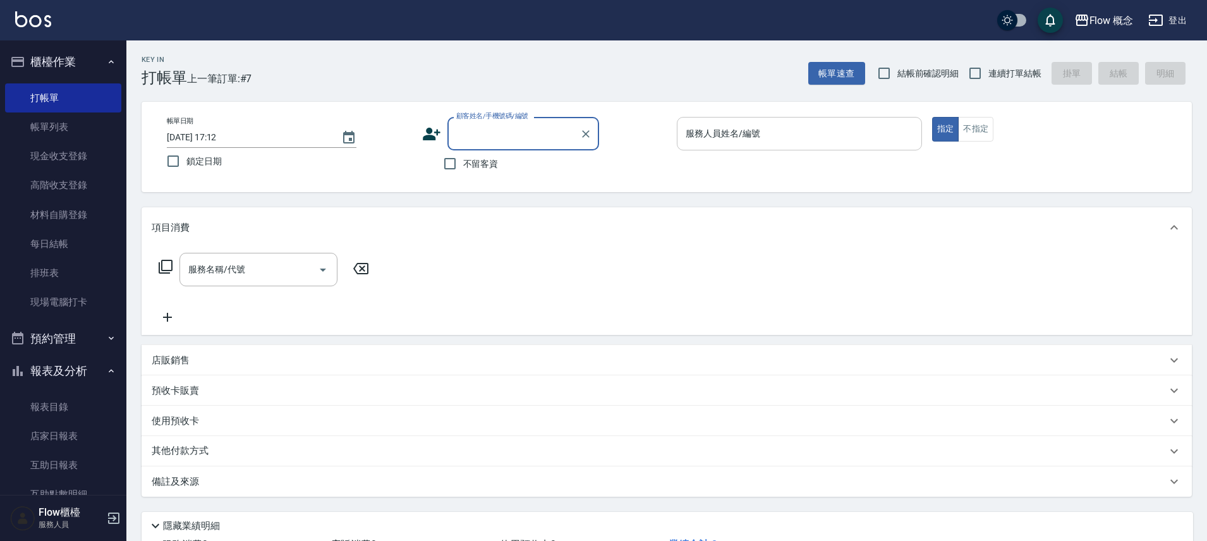
click at [748, 140] on input "服務人員姓名/編號" at bounding box center [800, 134] width 234 height 22
click at [470, 159] on span "不留客資" at bounding box center [480, 163] width 35 height 13
click at [463, 159] on input "不留客資" at bounding box center [450, 163] width 27 height 27
checkbox input "true"
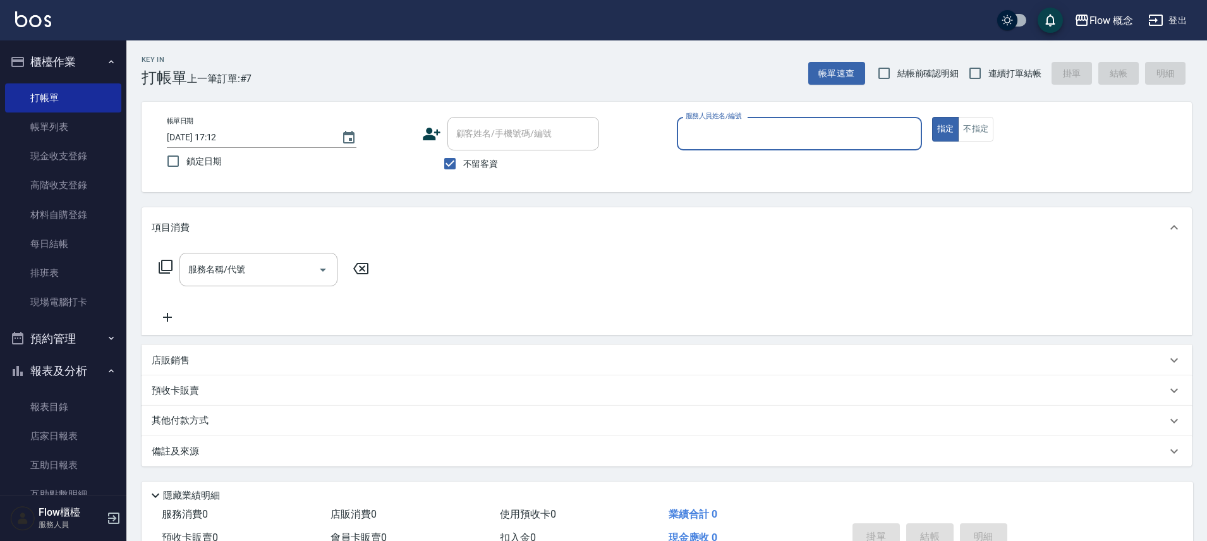
click at [731, 128] on input "服務人員姓名/編號" at bounding box center [800, 134] width 234 height 22
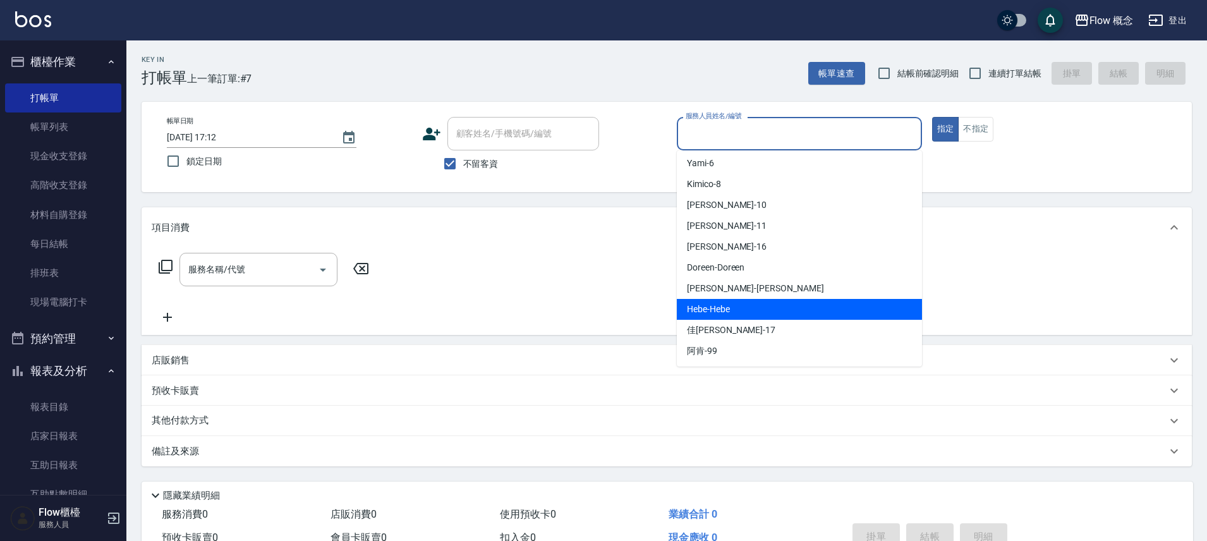
scroll to position [3, 0]
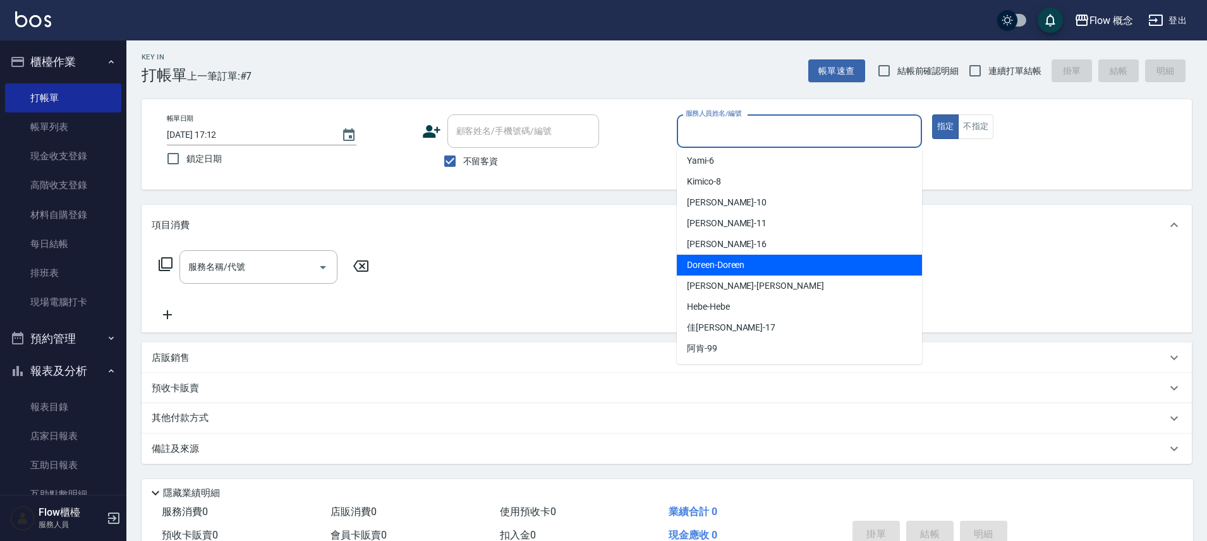
click at [720, 268] on span "Doreen -Doreen" at bounding box center [716, 264] width 58 height 13
type input "Doreen-Doreen"
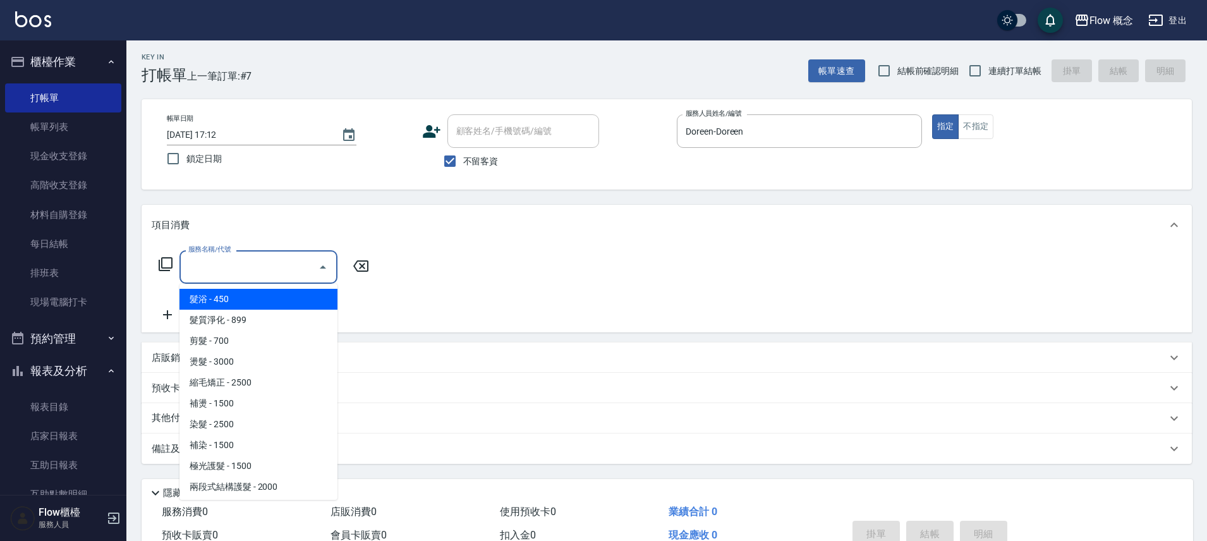
click at [274, 272] on input "服務名稱/代號" at bounding box center [249, 267] width 128 height 22
click at [219, 303] on span "髮浴 - 450" at bounding box center [258, 299] width 158 height 21
type input "髮浴 (101)"
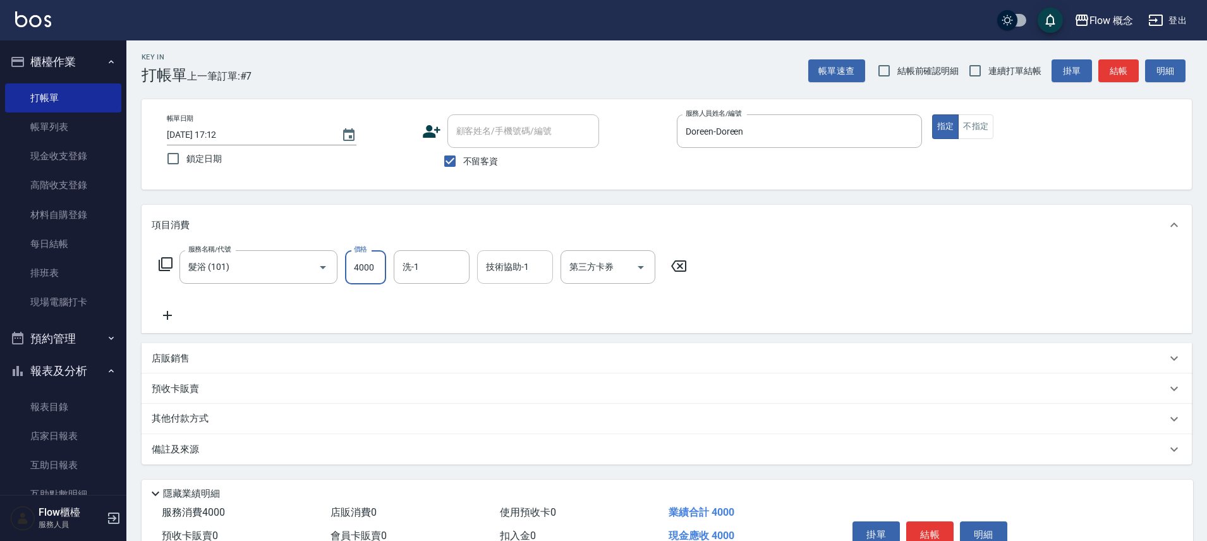
click at [495, 265] on input "技術協助-1" at bounding box center [515, 267] width 64 height 22
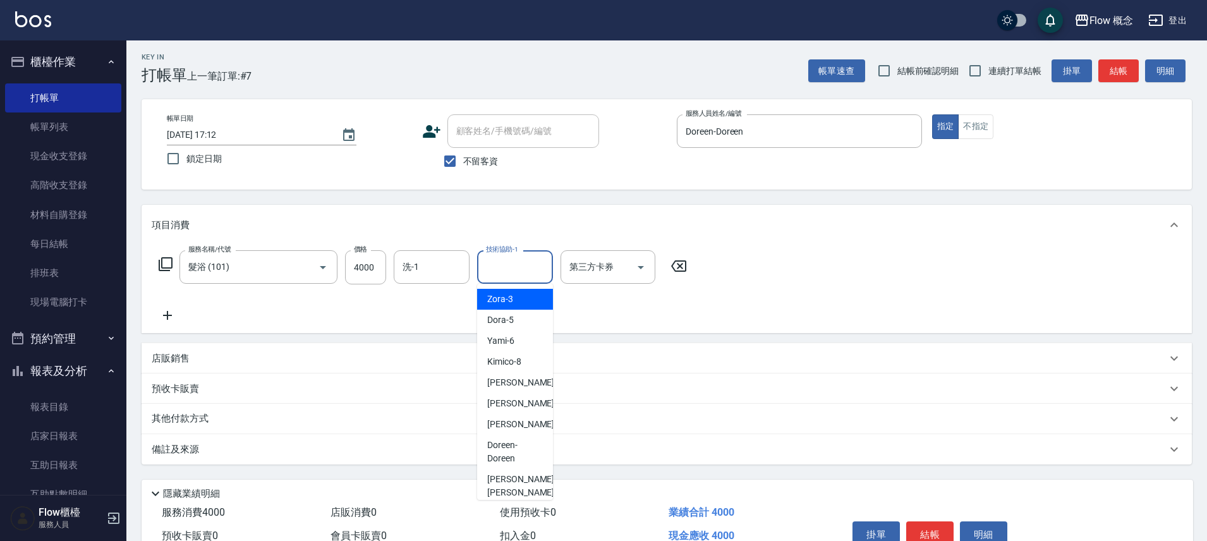
click at [159, 320] on icon at bounding box center [168, 315] width 32 height 15
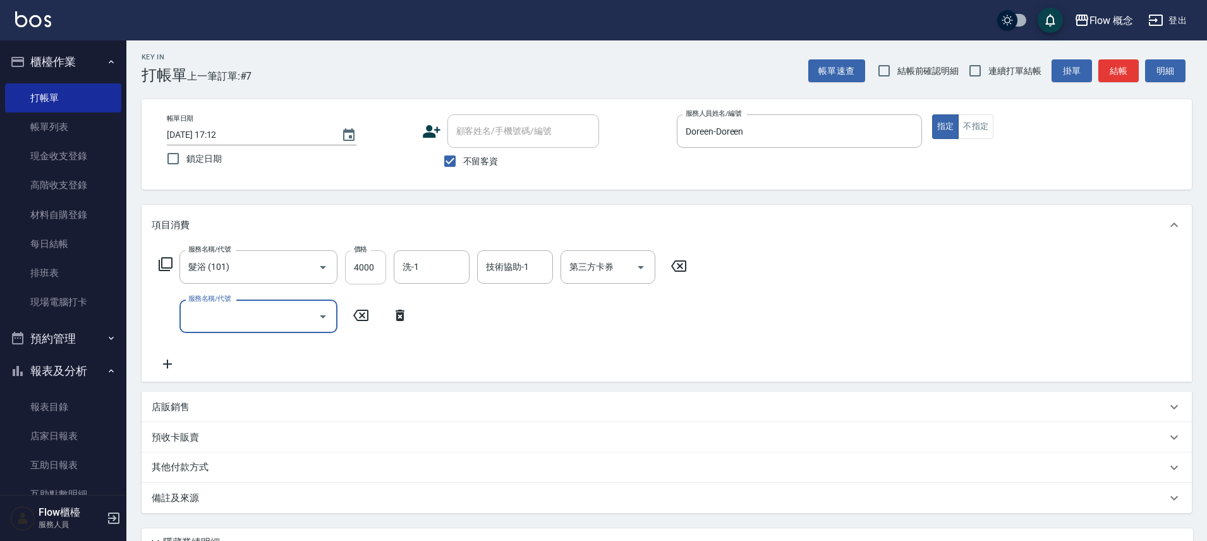
click at [368, 258] on input "4000" at bounding box center [365, 267] width 41 height 34
type input "400"
click at [256, 315] on input "服務名稱/代號" at bounding box center [249, 316] width 128 height 22
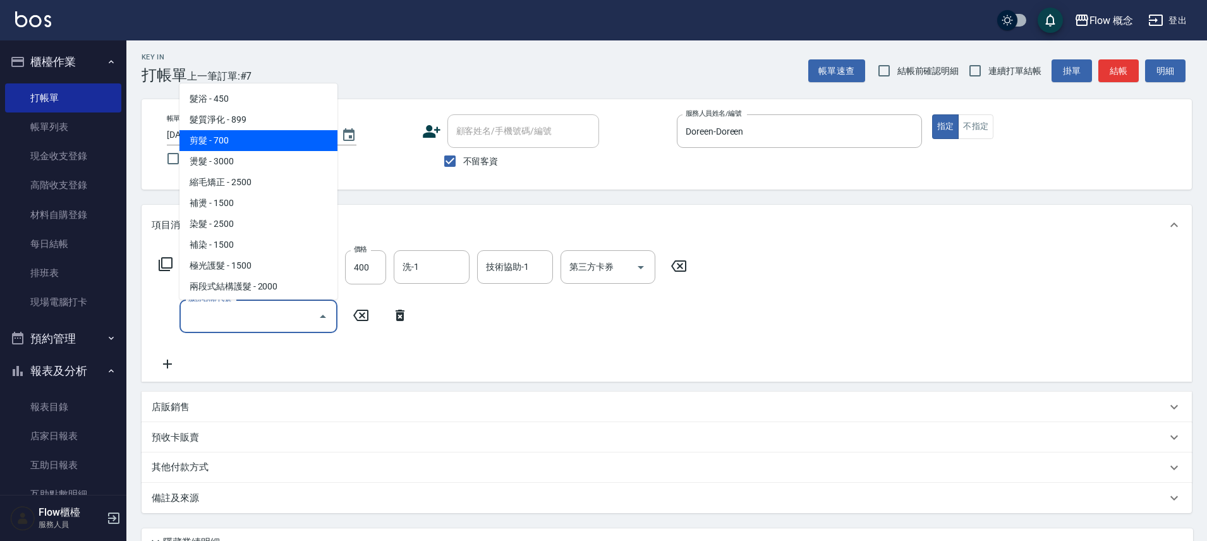
click at [229, 139] on span "剪髮 - 700" at bounding box center [258, 140] width 158 height 21
type input "剪髮(201)"
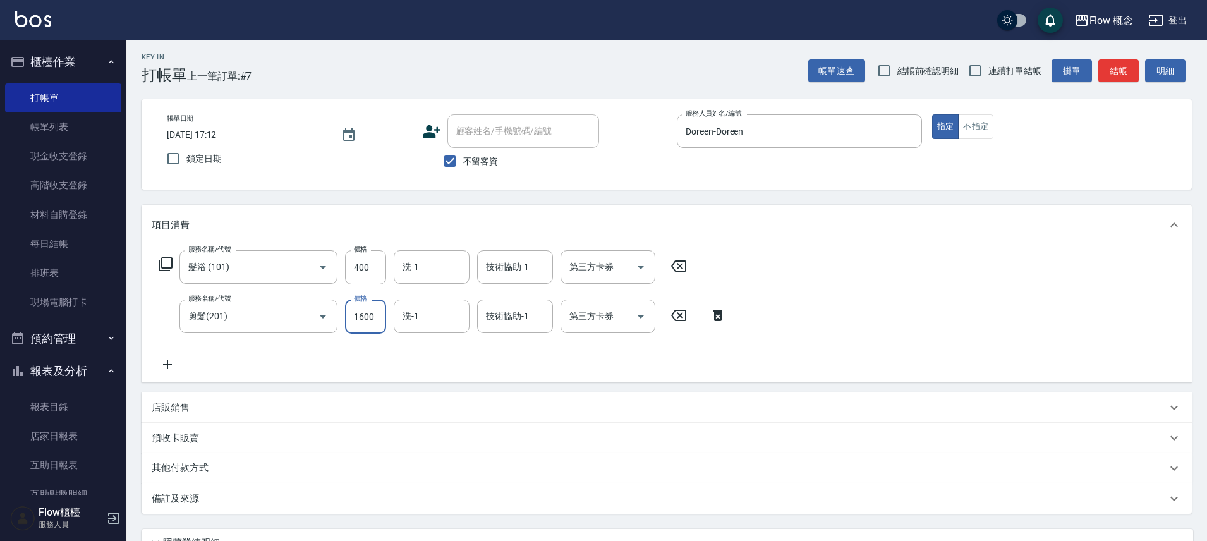
type input "1600"
click at [497, 265] on input "技術協助-1" at bounding box center [515, 267] width 64 height 22
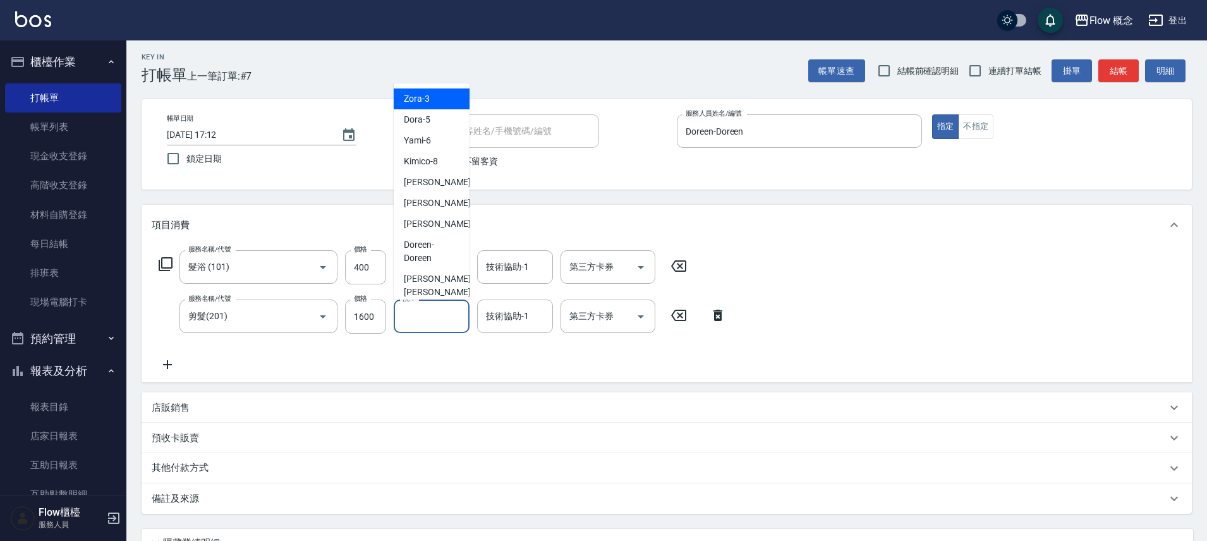
click at [406, 322] on input "洗-1" at bounding box center [431, 316] width 64 height 22
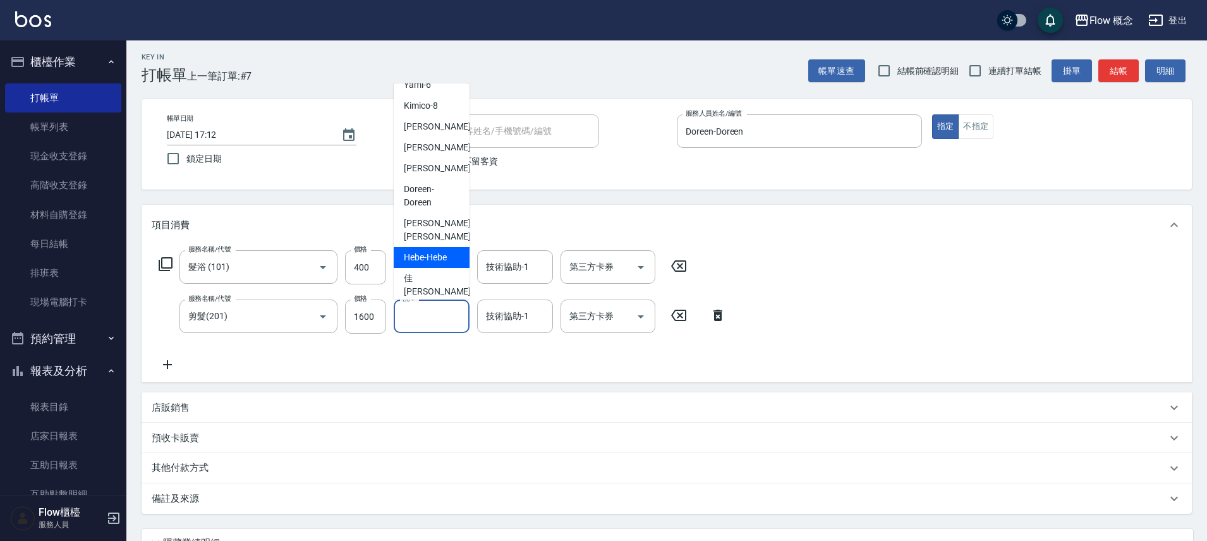
scroll to position [58, 0]
click at [435, 266] on div "佳[PERSON_NAME] -17" at bounding box center [432, 283] width 76 height 34
type input "佳[PERSON_NAME]-17"
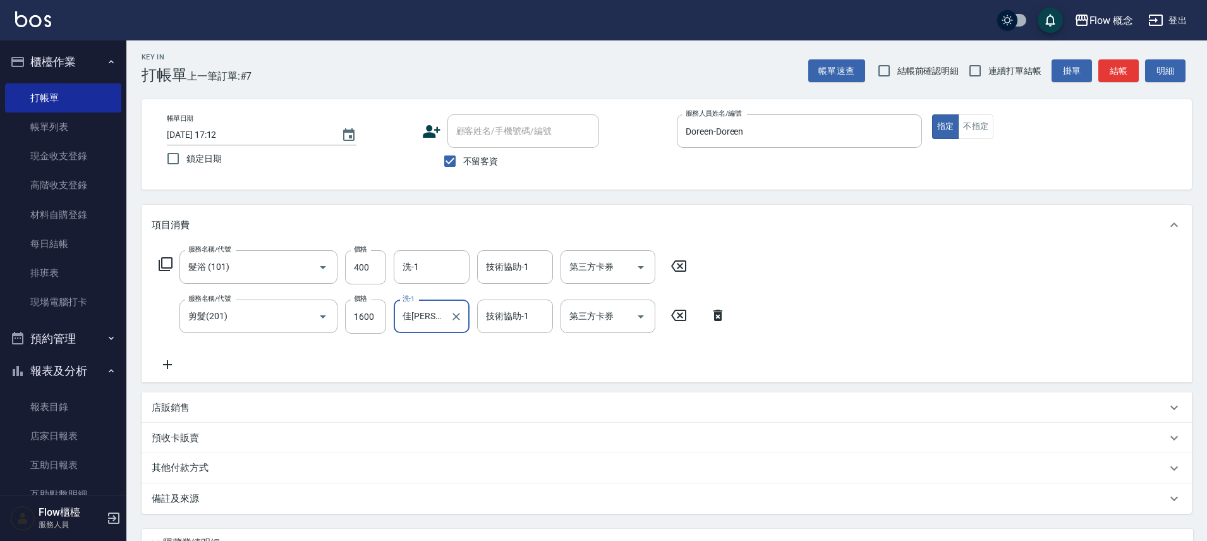
click at [520, 315] on div "技術協助-1 技術協助-1" at bounding box center [515, 316] width 76 height 33
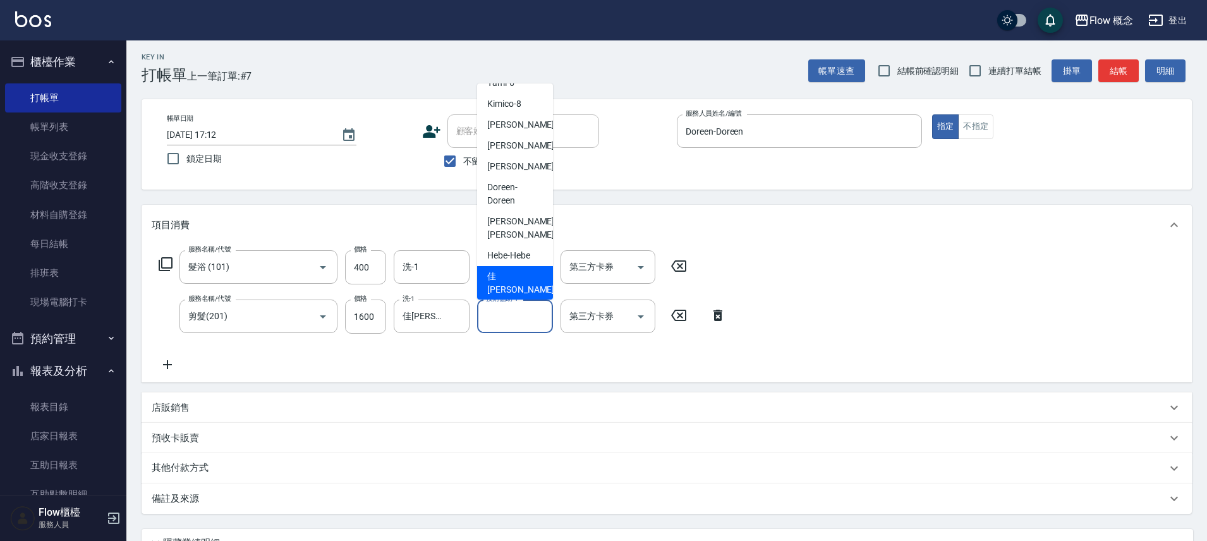
click at [513, 270] on span "佳[PERSON_NAME] -17" at bounding box center [527, 283] width 80 height 27
type input "佳[PERSON_NAME]-17"
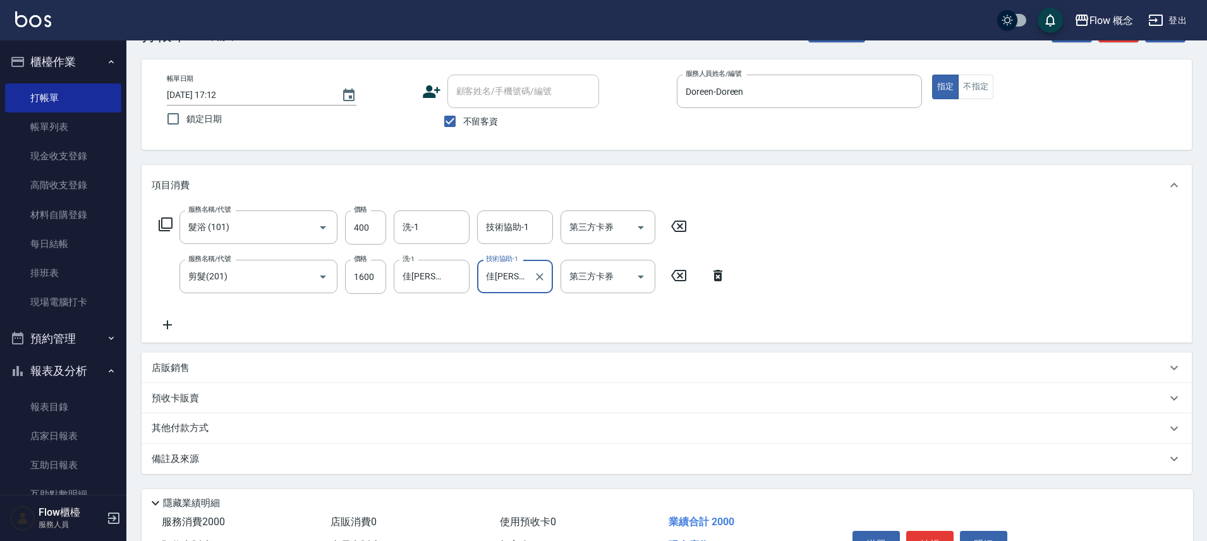
scroll to position [118, 0]
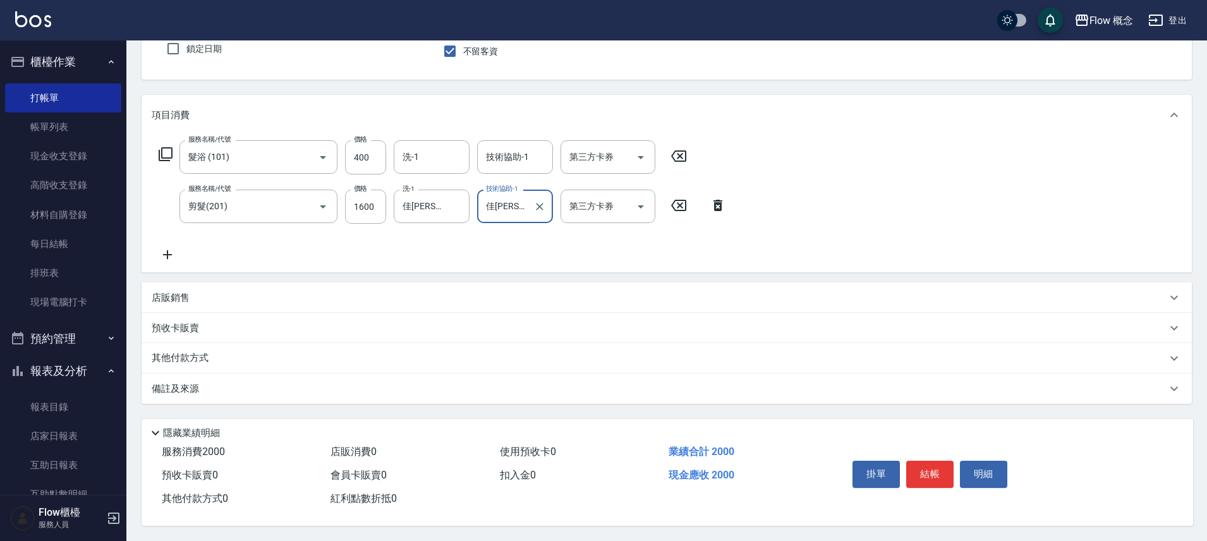
click at [176, 247] on icon at bounding box center [168, 254] width 32 height 15
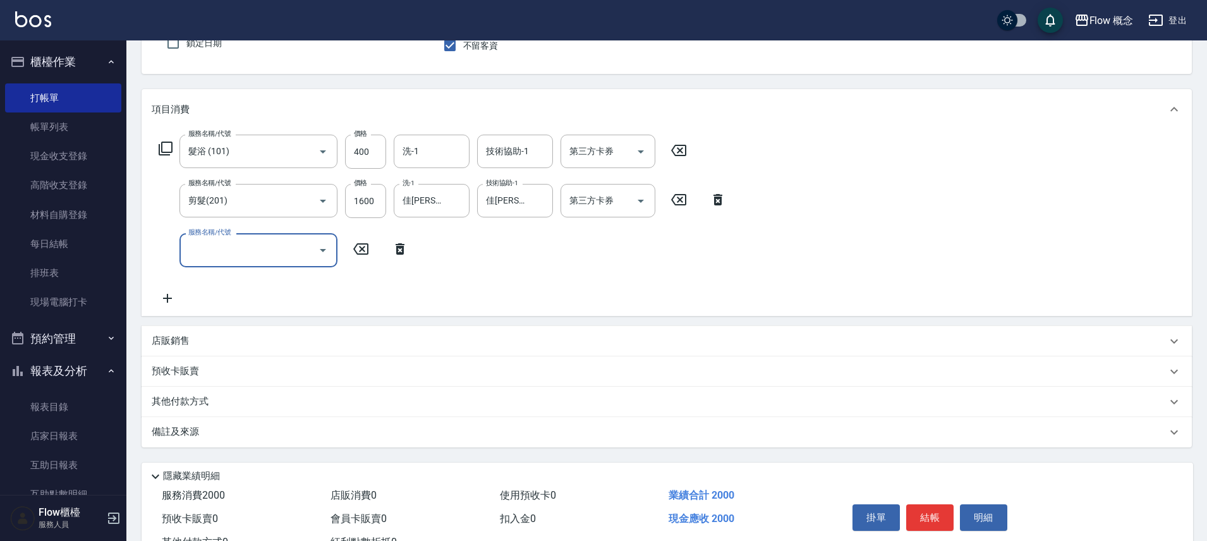
click at [171, 298] on icon at bounding box center [168, 298] width 32 height 15
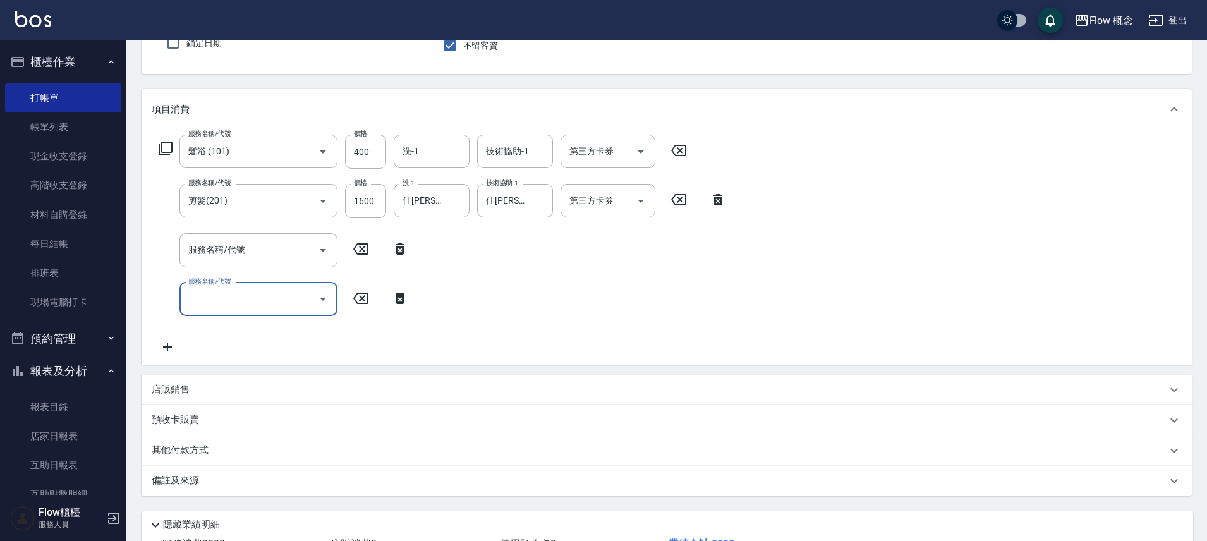
click at [173, 343] on icon at bounding box center [168, 346] width 32 height 15
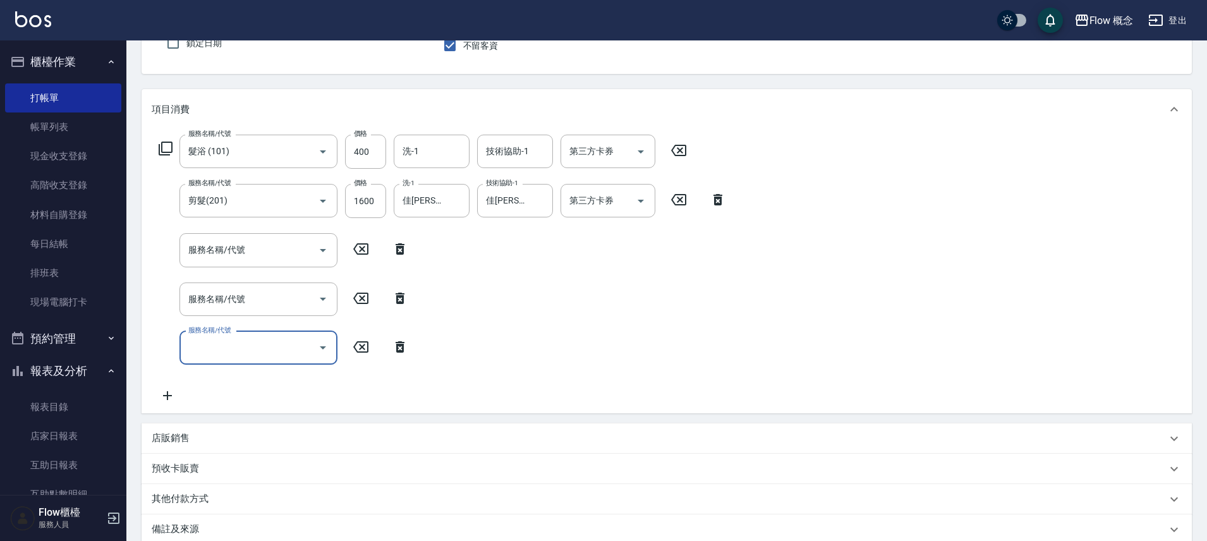
drag, startPoint x: 408, startPoint y: 351, endPoint x: 316, endPoint y: 328, distance: 95.0
click at [408, 351] on icon at bounding box center [400, 346] width 32 height 15
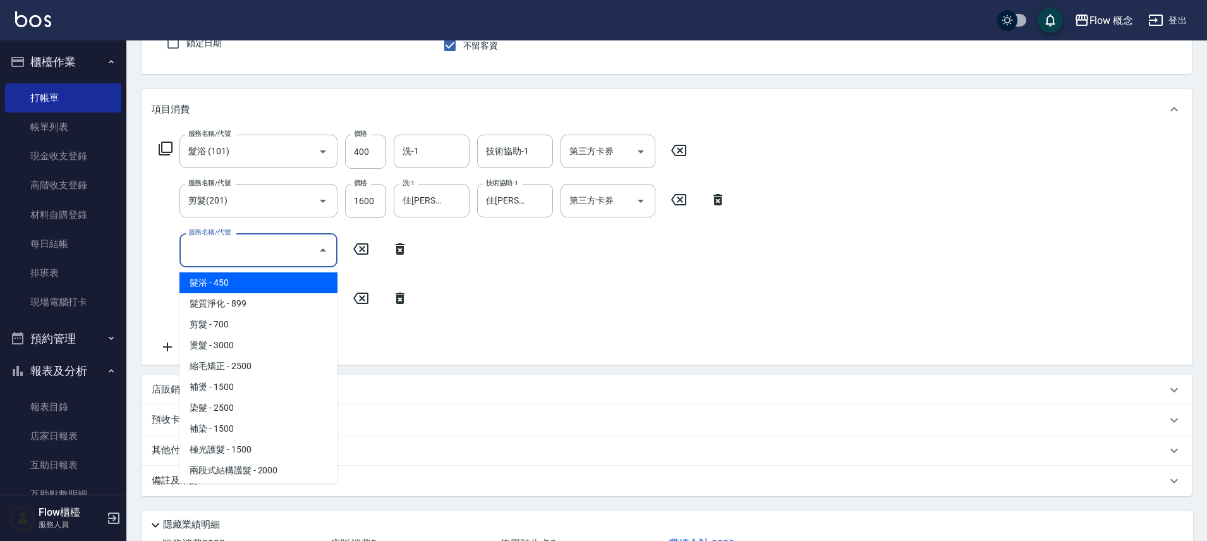
click at [262, 244] on input "服務名稱/代號" at bounding box center [249, 250] width 128 height 22
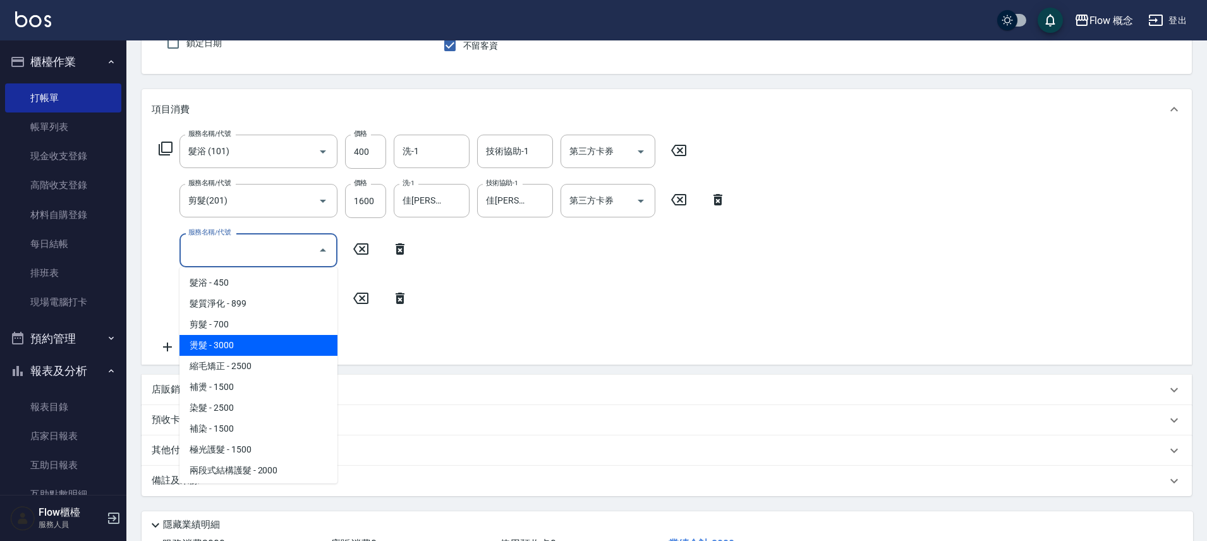
click at [215, 348] on span "燙髮 - 3000" at bounding box center [258, 345] width 158 height 21
type input "燙髮(301)"
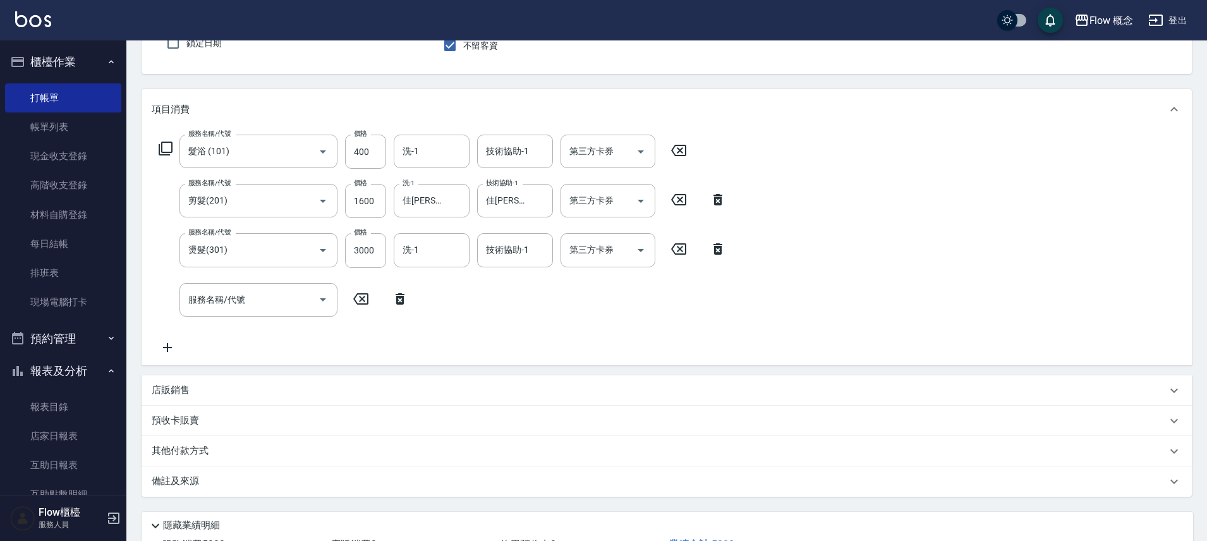
click at [708, 253] on icon at bounding box center [718, 248] width 32 height 15
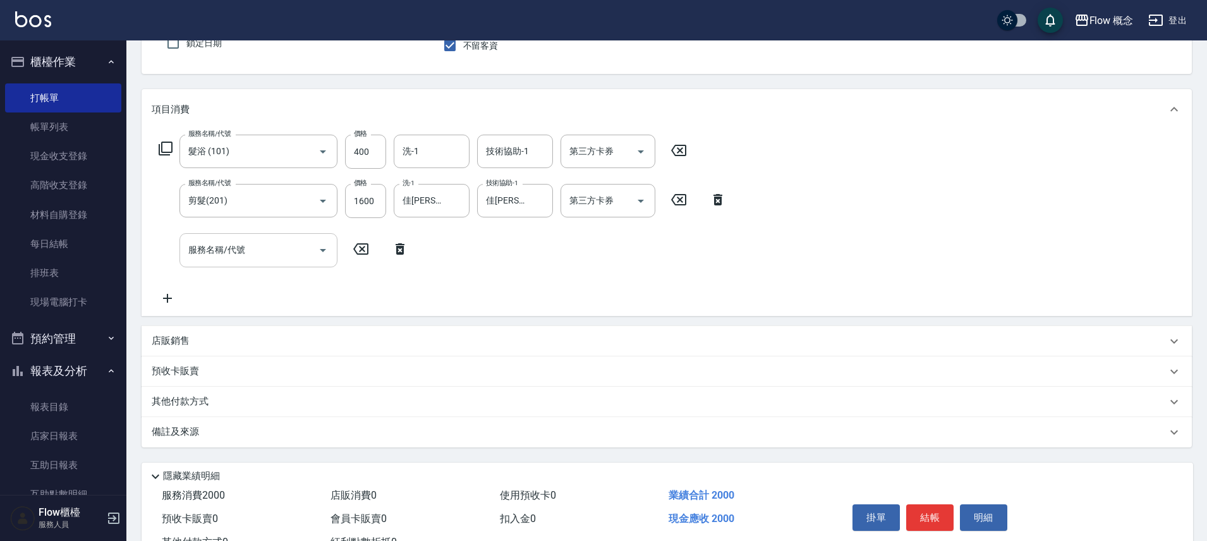
click at [267, 248] on input "服務名稱/代號" at bounding box center [249, 250] width 128 height 22
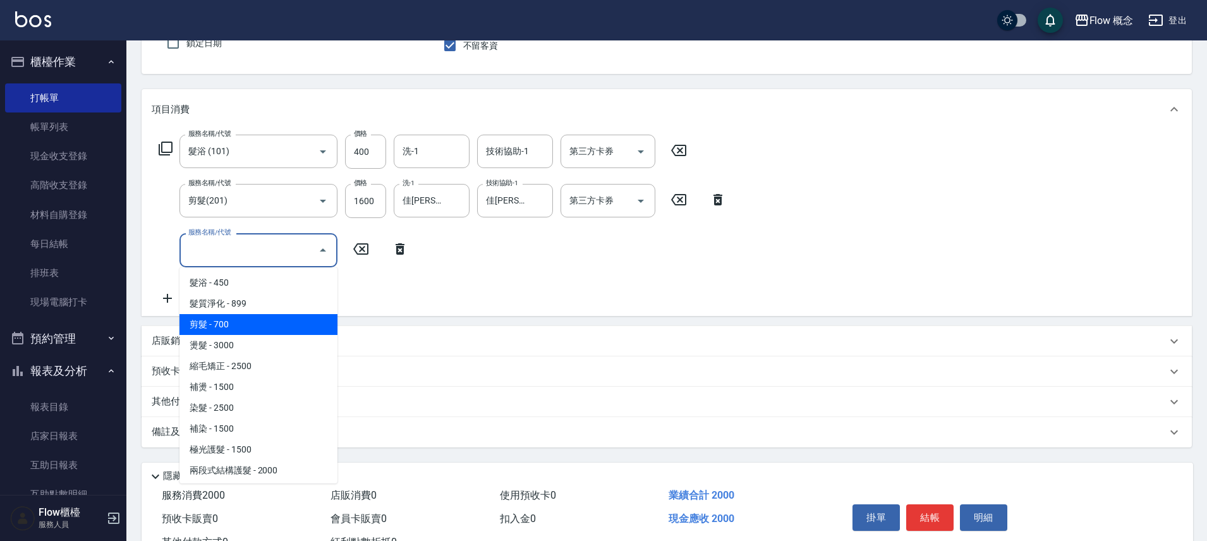
drag, startPoint x: 231, startPoint y: 280, endPoint x: 238, endPoint y: 319, distance: 39.2
click at [238, 319] on ul "髮浴 - 450 髮質淨化 - 899 剪髮 - 700 燙髮 - 3000 縮毛矯正 - 2500 補燙 - 1500 染髮 - 2500 補染 - 150…" at bounding box center [258, 375] width 158 height 216
click at [238, 319] on span "剪髮 - 700" at bounding box center [258, 324] width 158 height 21
type input "剪髮(201)"
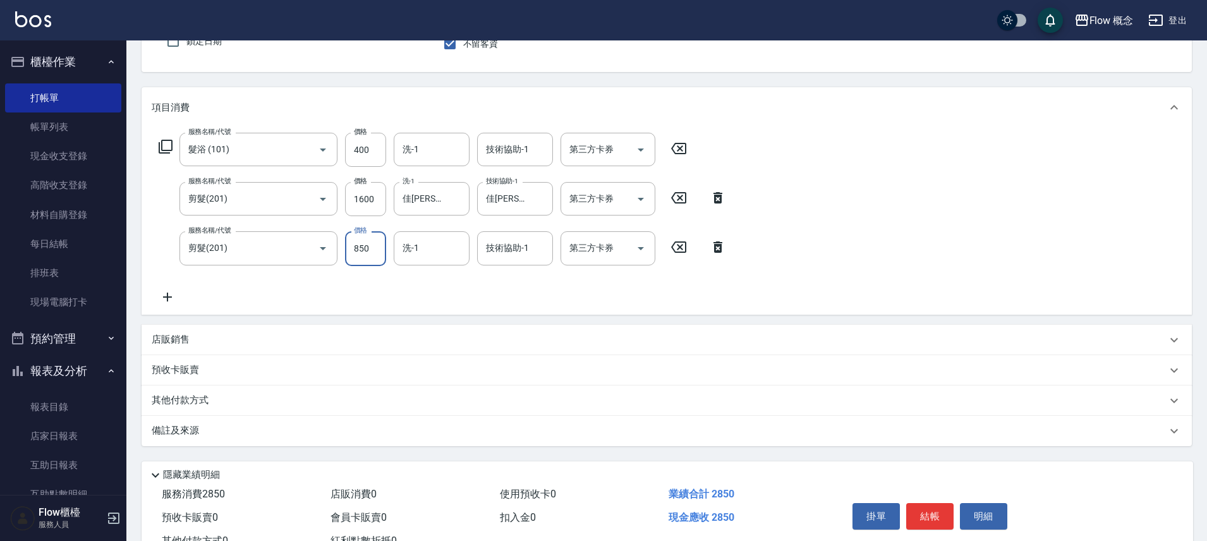
scroll to position [168, 0]
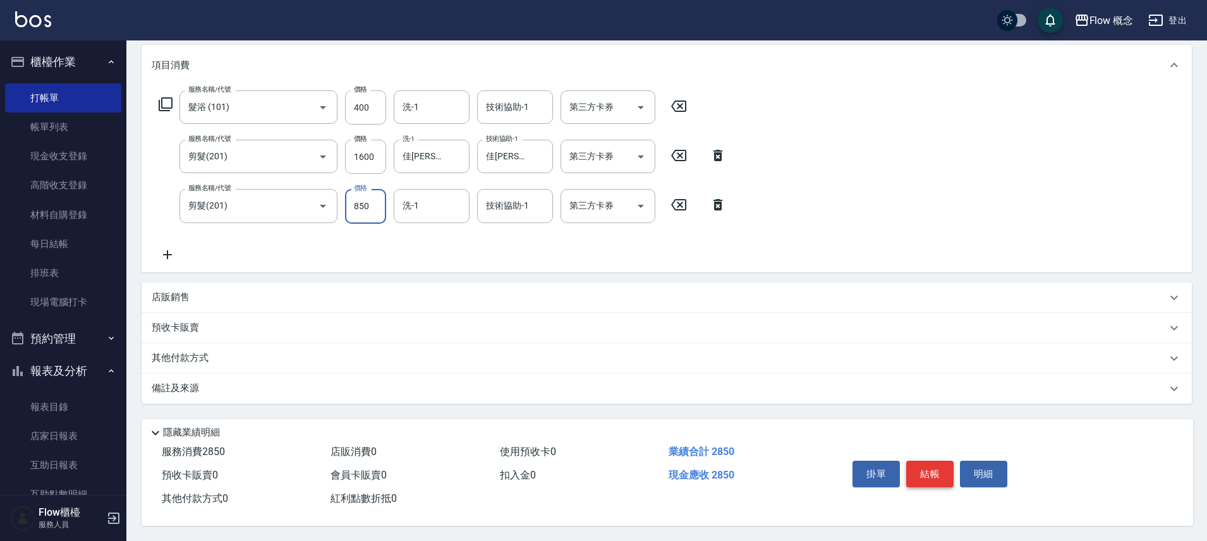
type input "850"
click at [944, 470] on button "結帳" at bounding box center [929, 474] width 47 height 27
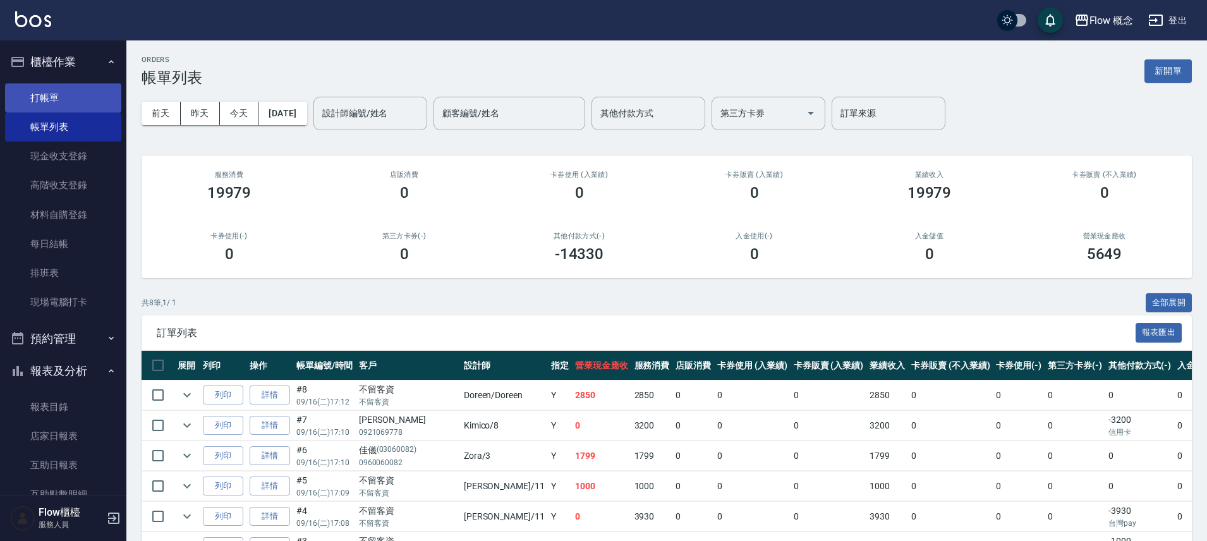
click at [37, 92] on link "打帳單" at bounding box center [63, 97] width 116 height 29
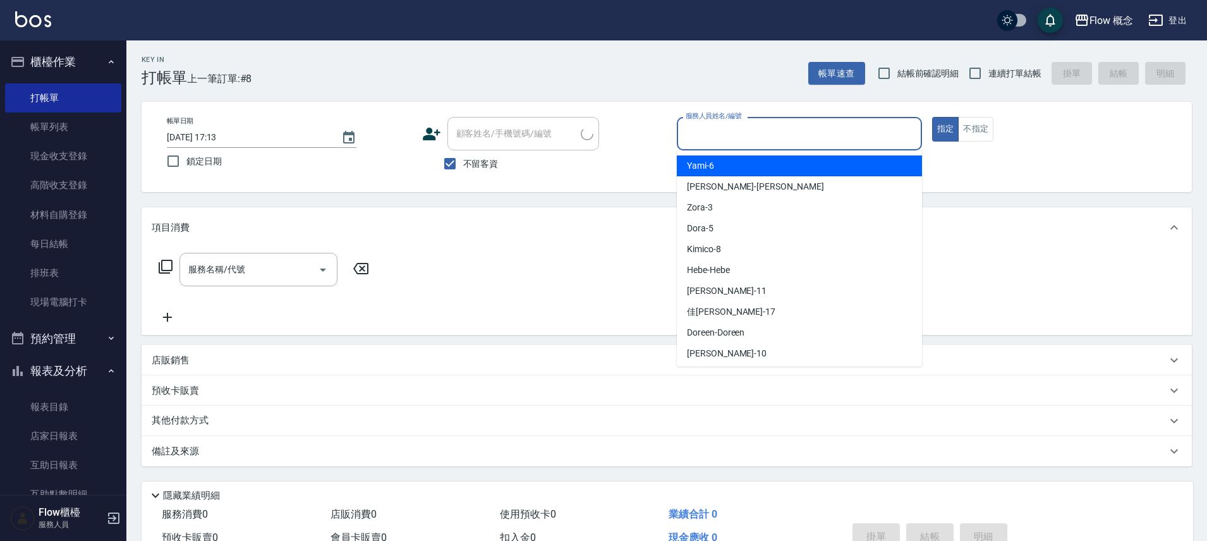
click at [774, 131] on input "服務人員姓名/編號" at bounding box center [800, 134] width 234 height 22
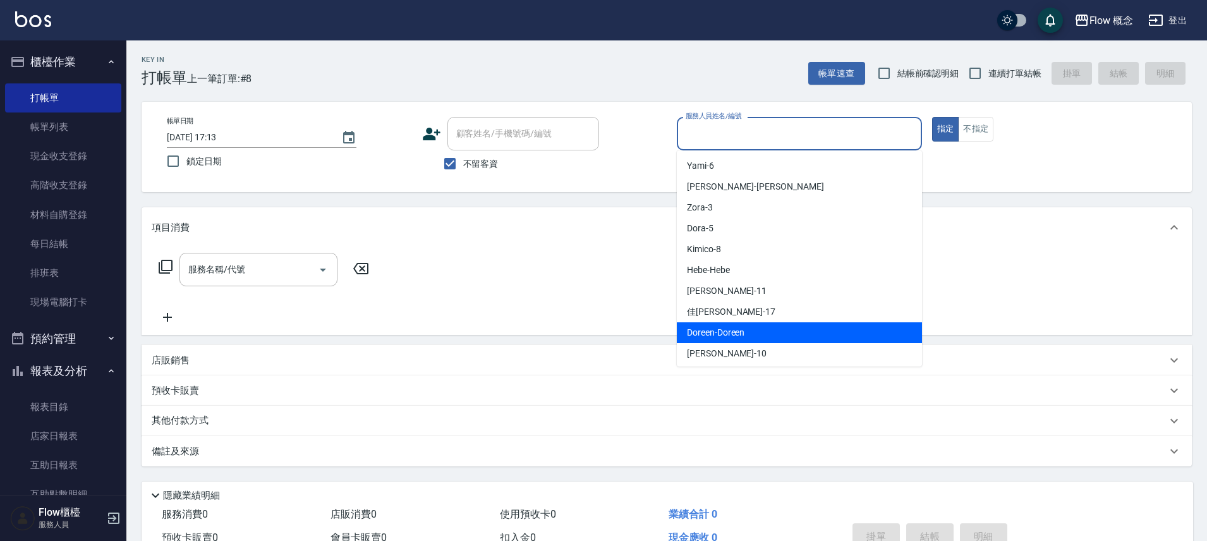
drag, startPoint x: 725, startPoint y: 332, endPoint x: 707, endPoint y: 333, distance: 17.7
click at [725, 332] on span "Doreen -Doreen" at bounding box center [716, 332] width 58 height 13
type input "Doreen-Doreen"
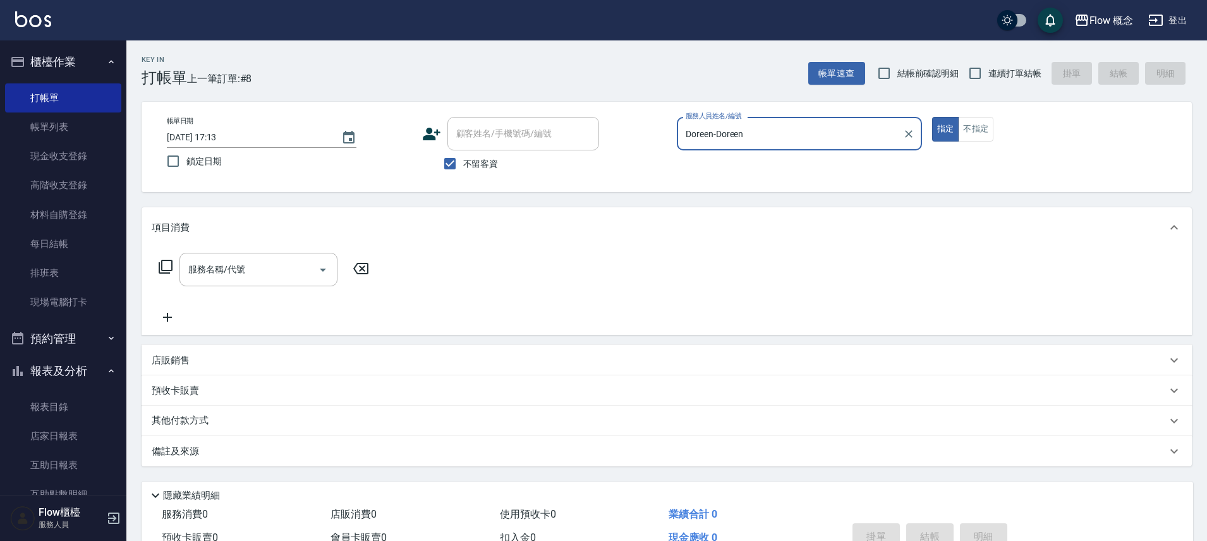
click at [234, 267] on input "服務名稱/代號" at bounding box center [249, 269] width 128 height 22
click at [246, 249] on div "服務名稱/代號 服務名稱/代號" at bounding box center [667, 291] width 1050 height 87
click at [252, 270] on input "服務名稱/代號" at bounding box center [249, 269] width 128 height 22
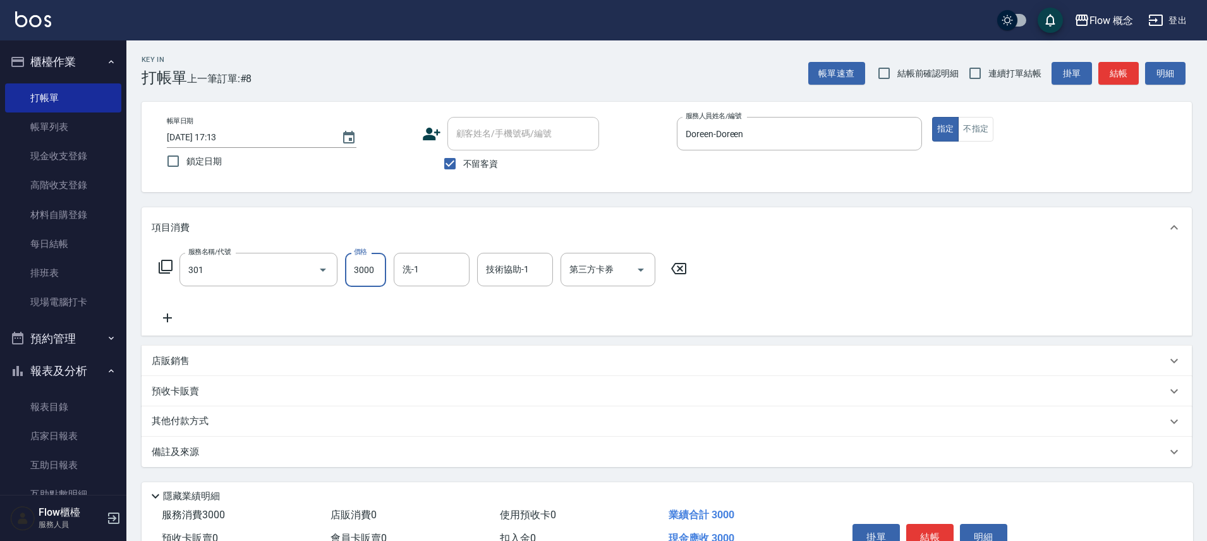
type input "燙髮(301)"
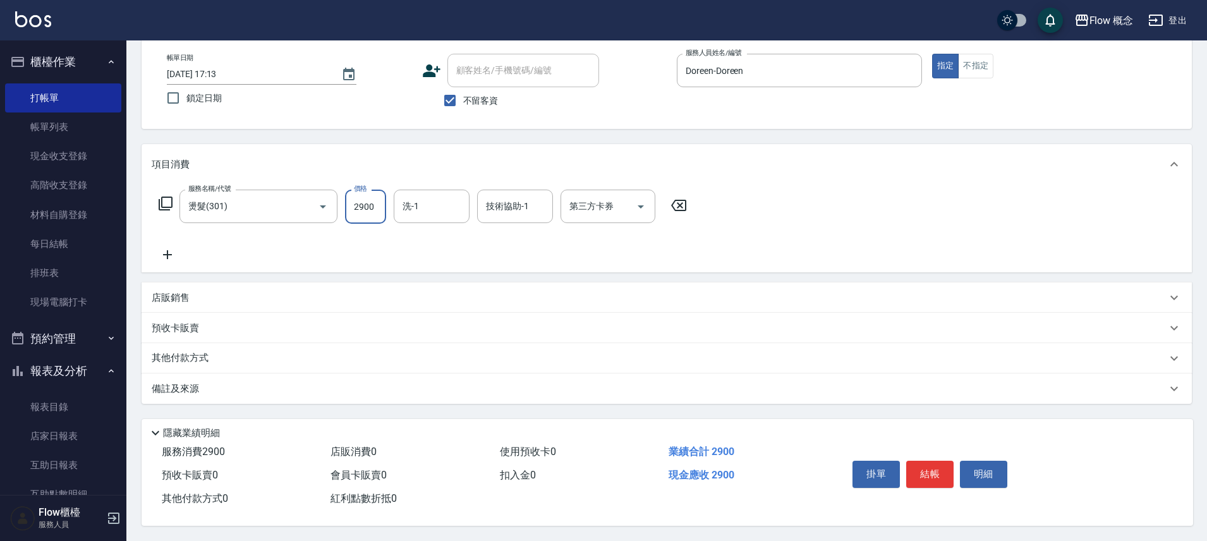
scroll to position [69, 0]
type input "2900"
click at [245, 356] on div "其他付款方式" at bounding box center [659, 358] width 1015 height 14
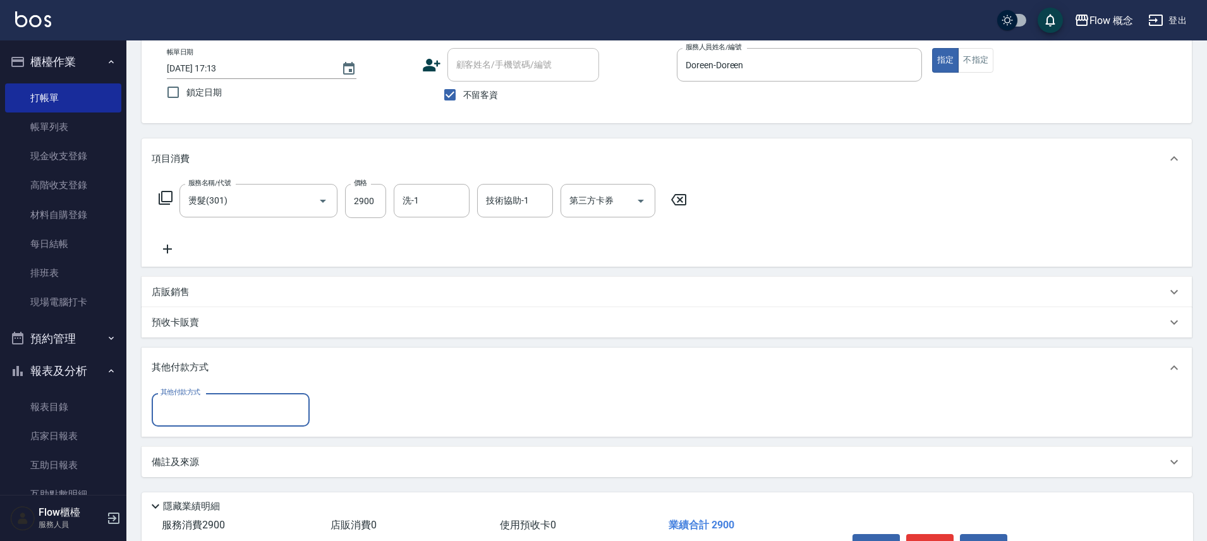
scroll to position [0, 0]
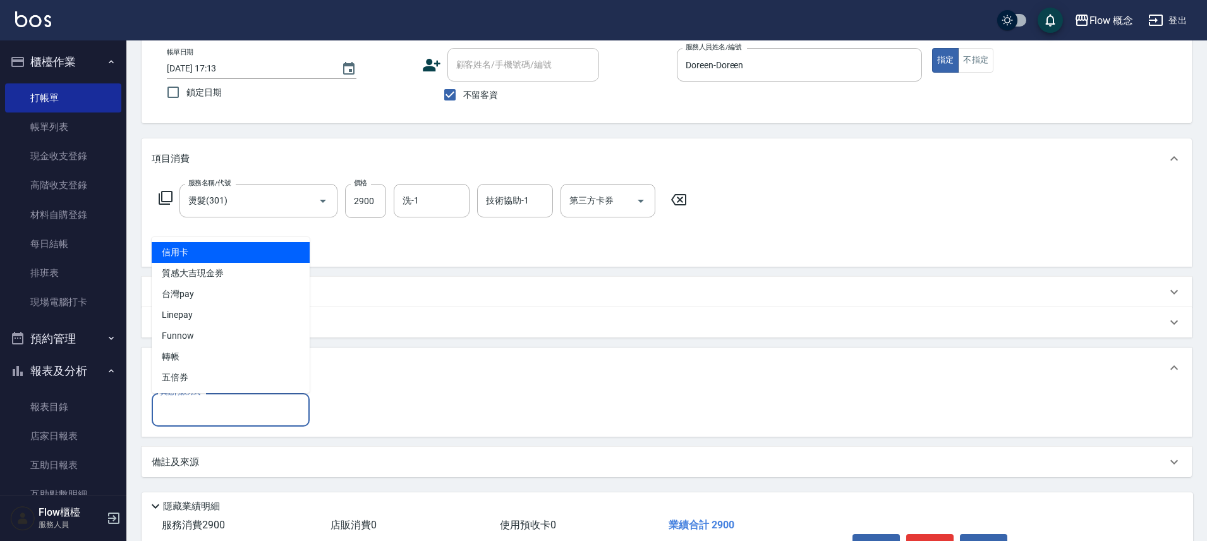
drag, startPoint x: 211, startPoint y: 415, endPoint x: 241, endPoint y: 389, distance: 39.0
click at [212, 415] on input "其他付款方式" at bounding box center [230, 410] width 147 height 22
drag, startPoint x: 238, startPoint y: 248, endPoint x: 235, endPoint y: 242, distance: 6.5
click at [237, 248] on span "信用卡" at bounding box center [231, 252] width 158 height 21
type input "信用卡"
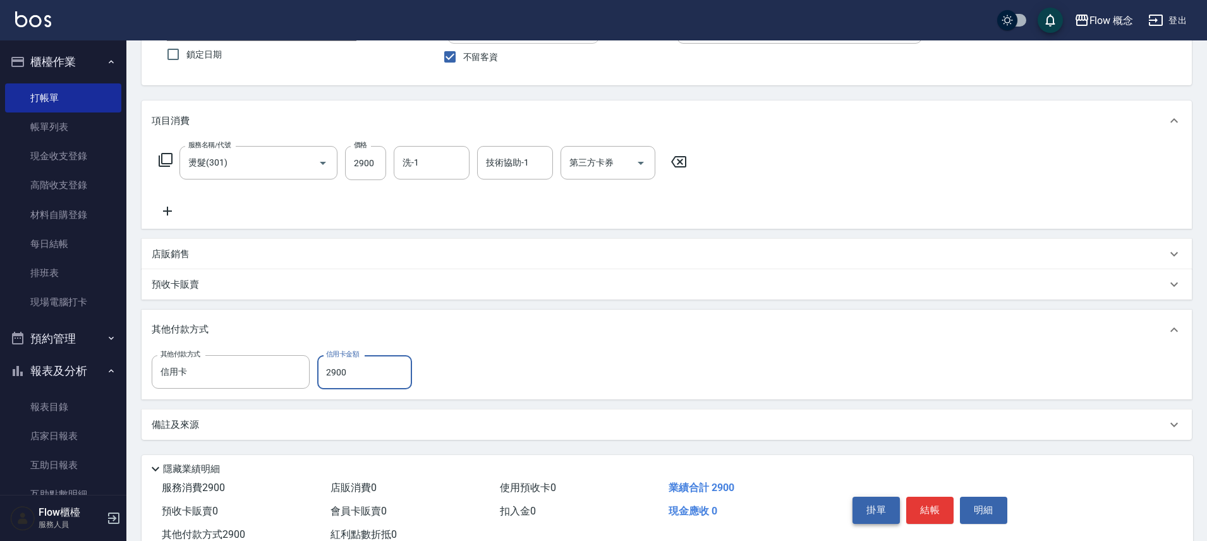
scroll to position [149, 0]
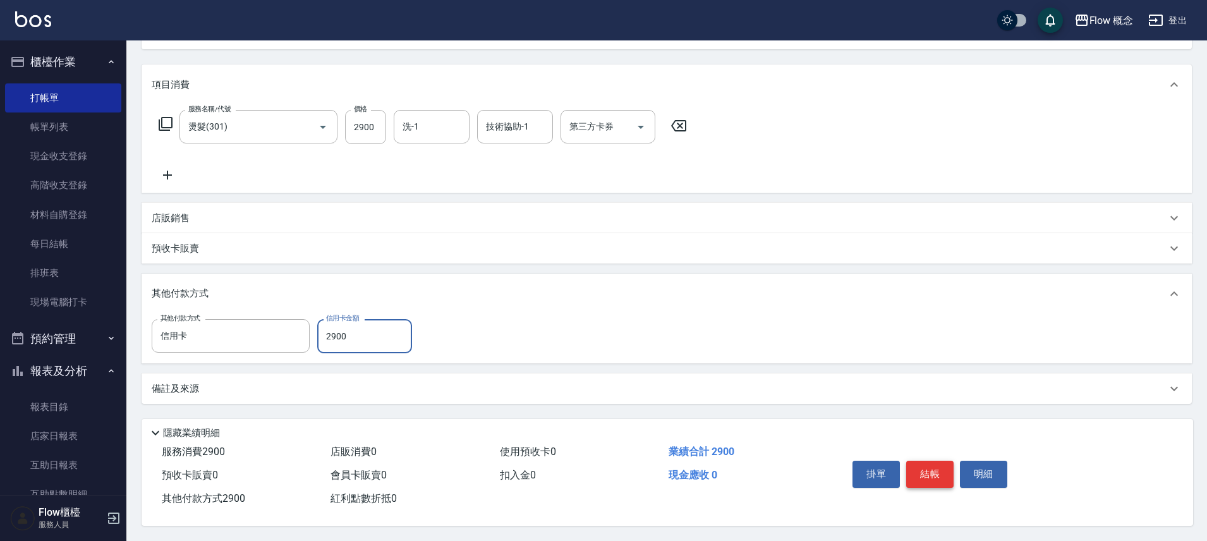
type input "2900"
click at [944, 473] on button "結帳" at bounding box center [929, 474] width 47 height 27
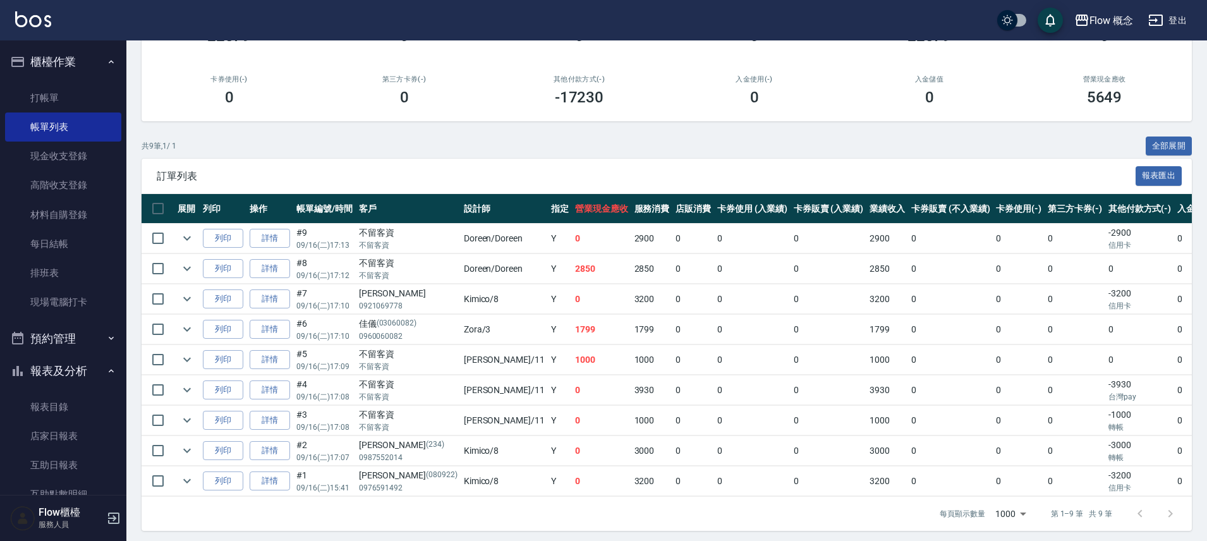
scroll to position [171, 0]
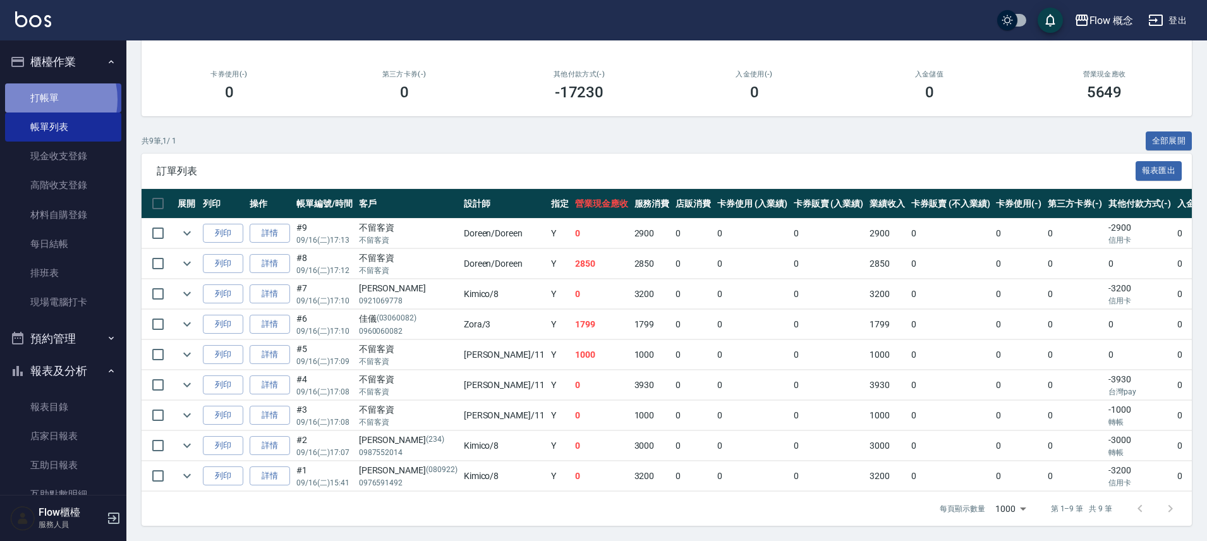
click at [38, 99] on link "打帳單" at bounding box center [63, 97] width 116 height 29
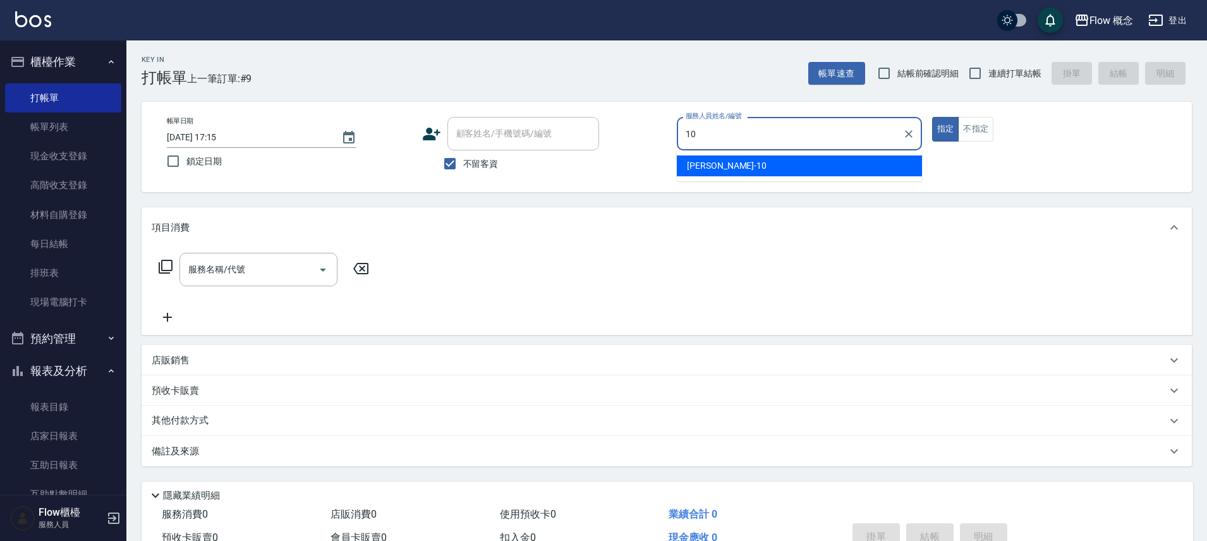
click at [698, 166] on span "[PERSON_NAME] -10" at bounding box center [727, 165] width 80 height 13
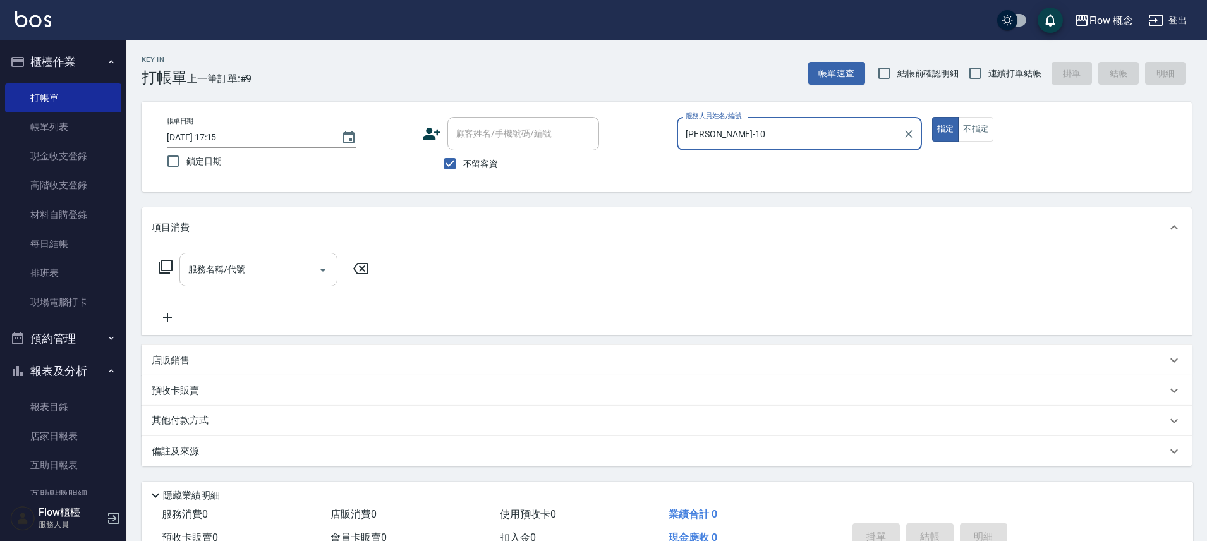
type input "[PERSON_NAME]-10"
click at [255, 265] on input "服務名稱/代號" at bounding box center [249, 269] width 128 height 22
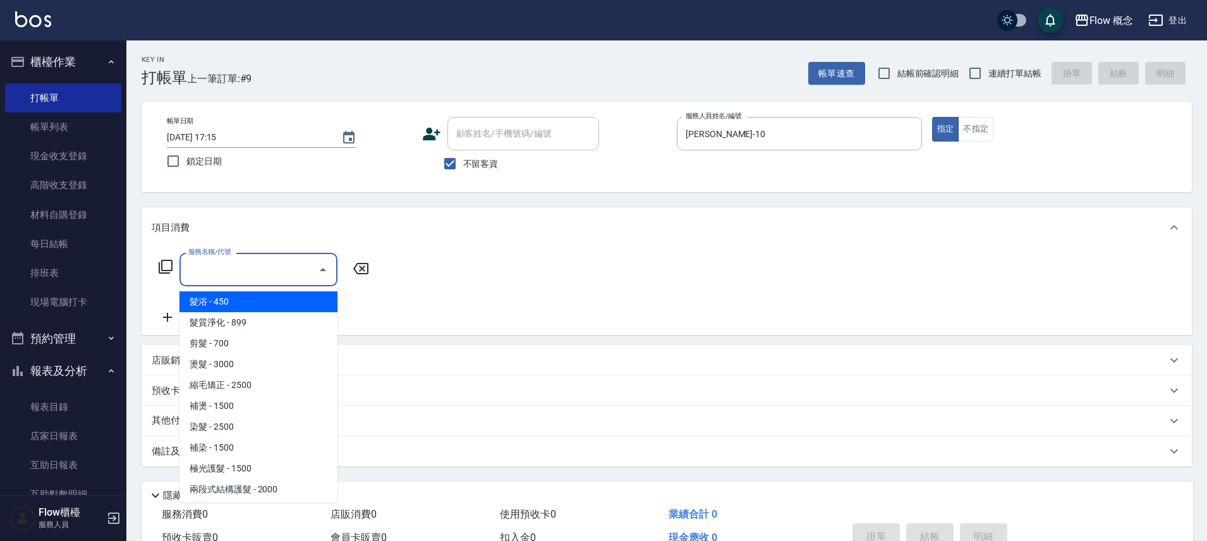
type input "髮浴 (101)"
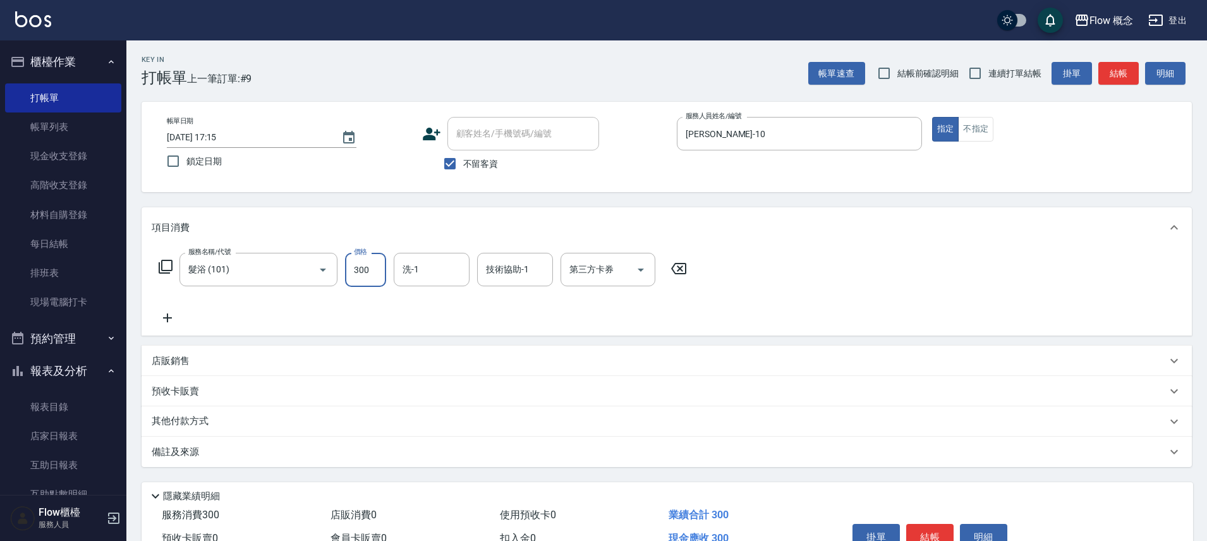
type input "300"
click at [1115, 75] on button "結帳" at bounding box center [1118, 73] width 40 height 23
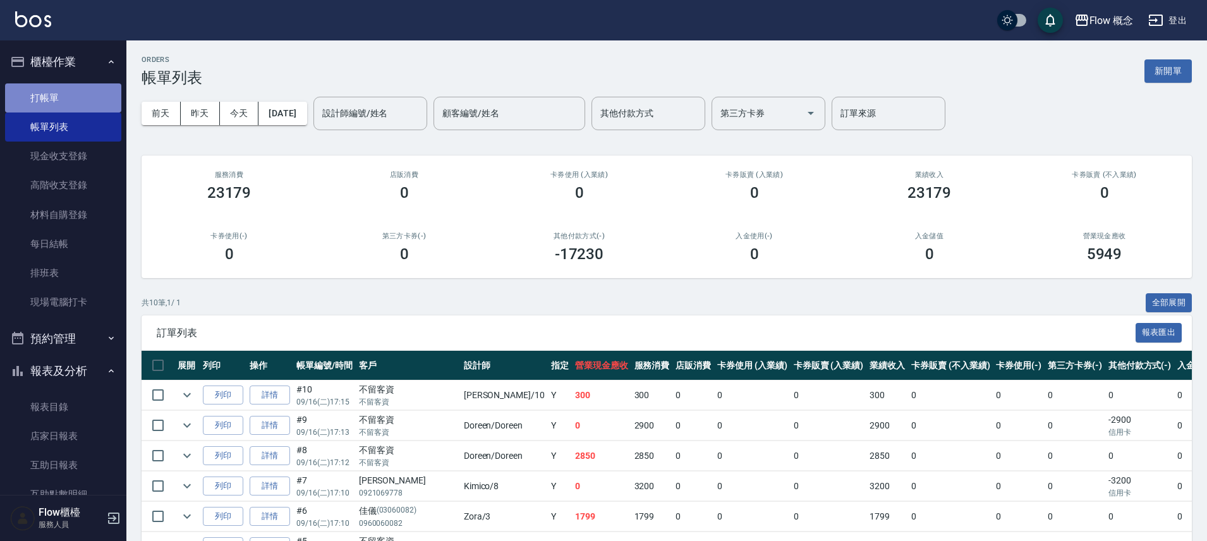
click at [71, 93] on link "打帳單" at bounding box center [63, 97] width 116 height 29
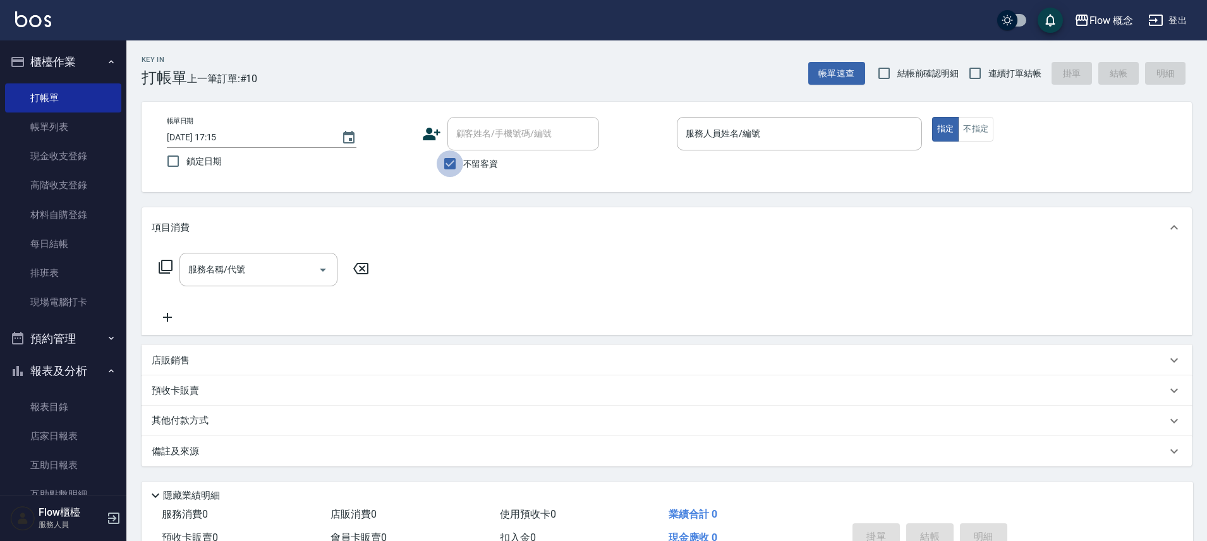
click at [451, 162] on input "不留客資" at bounding box center [450, 163] width 27 height 27
checkbox input "false"
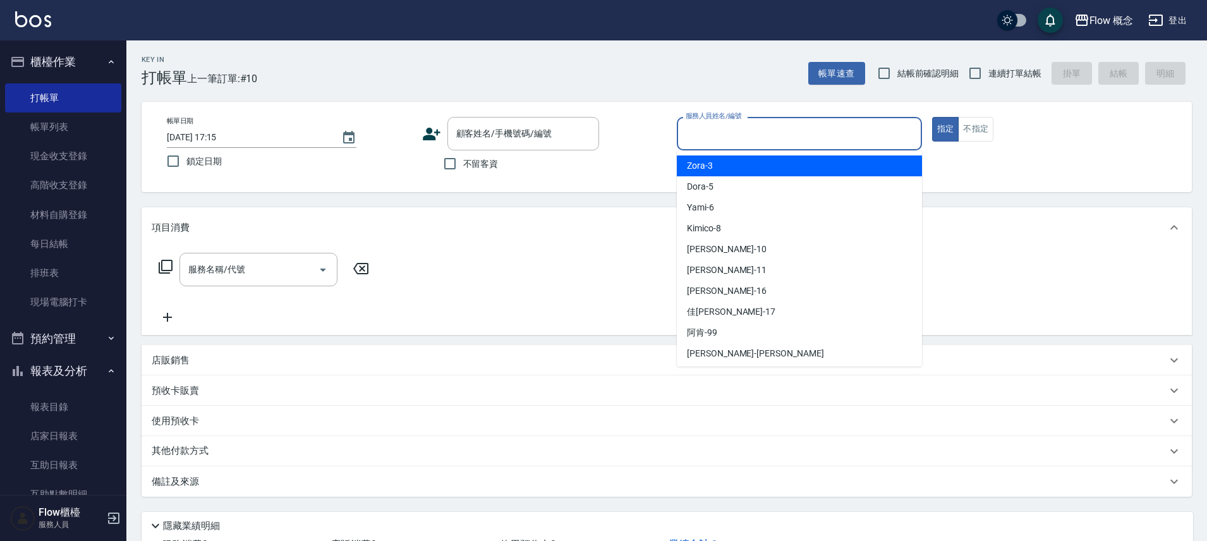
click at [732, 132] on input "服務人員姓名/編號" at bounding box center [800, 134] width 234 height 22
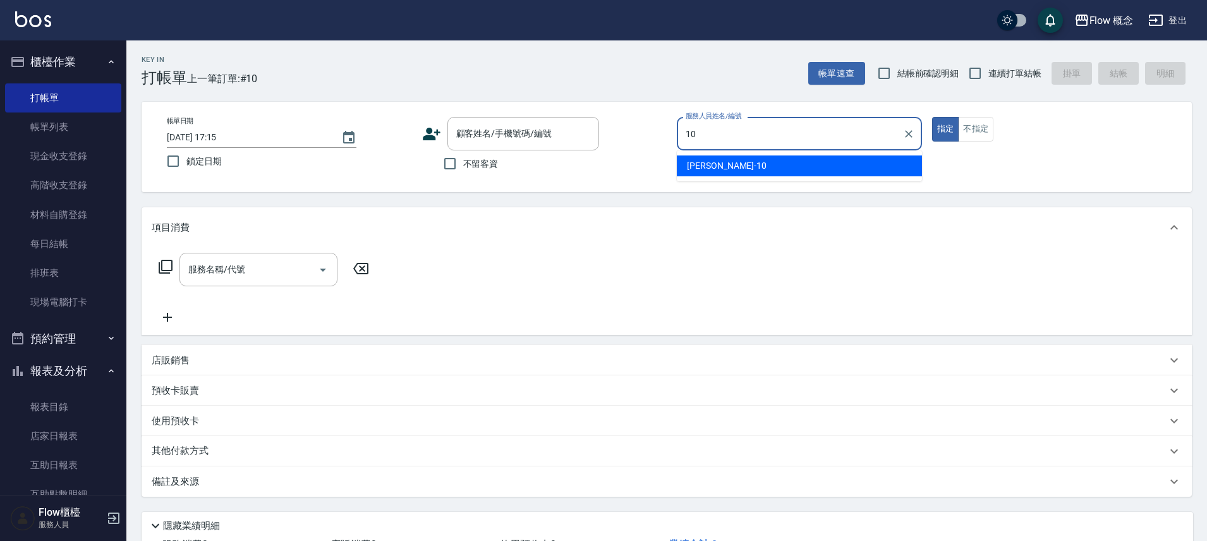
type input "[PERSON_NAME]-10"
type button "true"
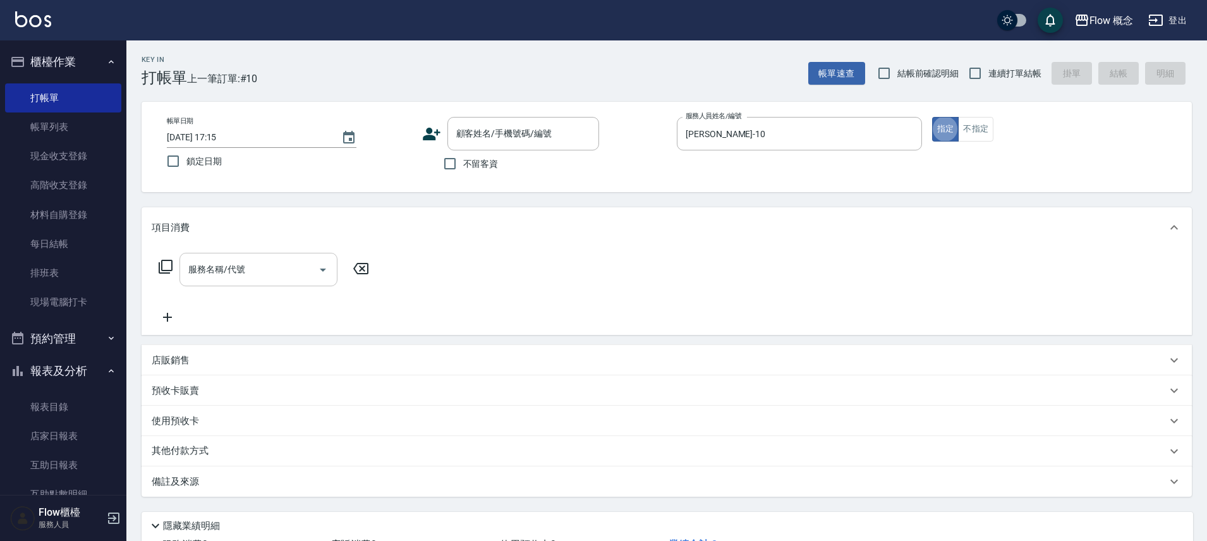
click at [274, 272] on input "服務名稱/代號" at bounding box center [249, 269] width 128 height 22
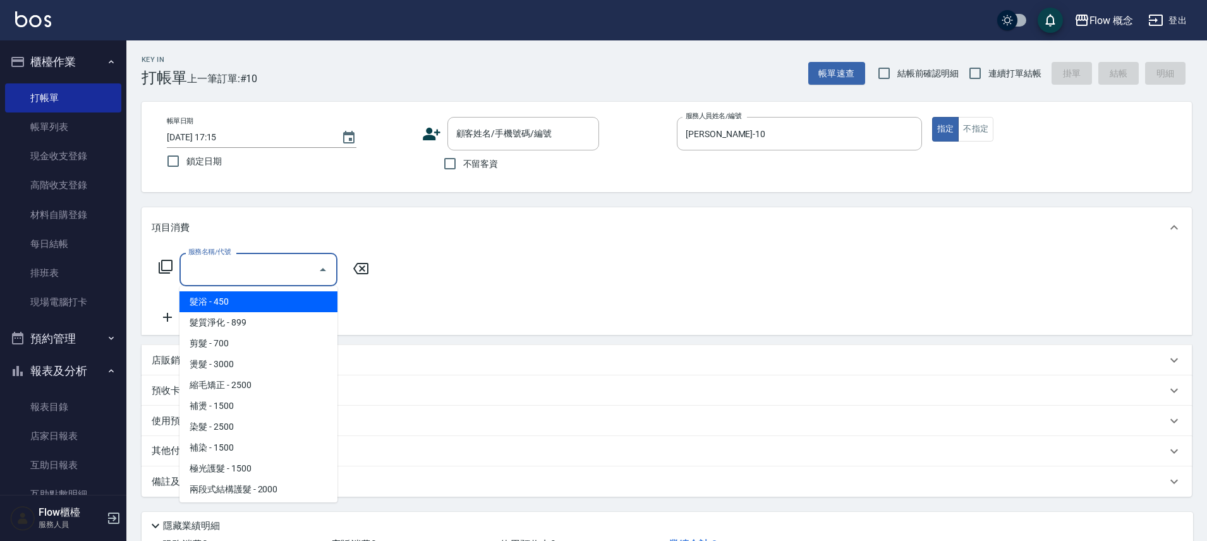
click at [263, 298] on span "髮浴 - 450" at bounding box center [258, 301] width 158 height 21
type input "髮浴 (101)"
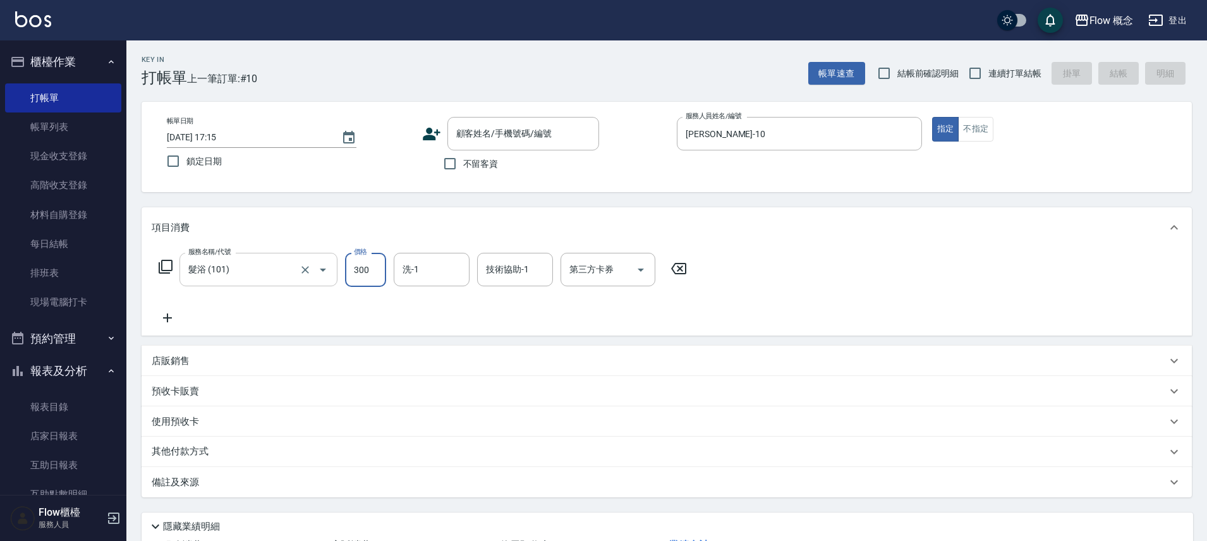
type input "300"
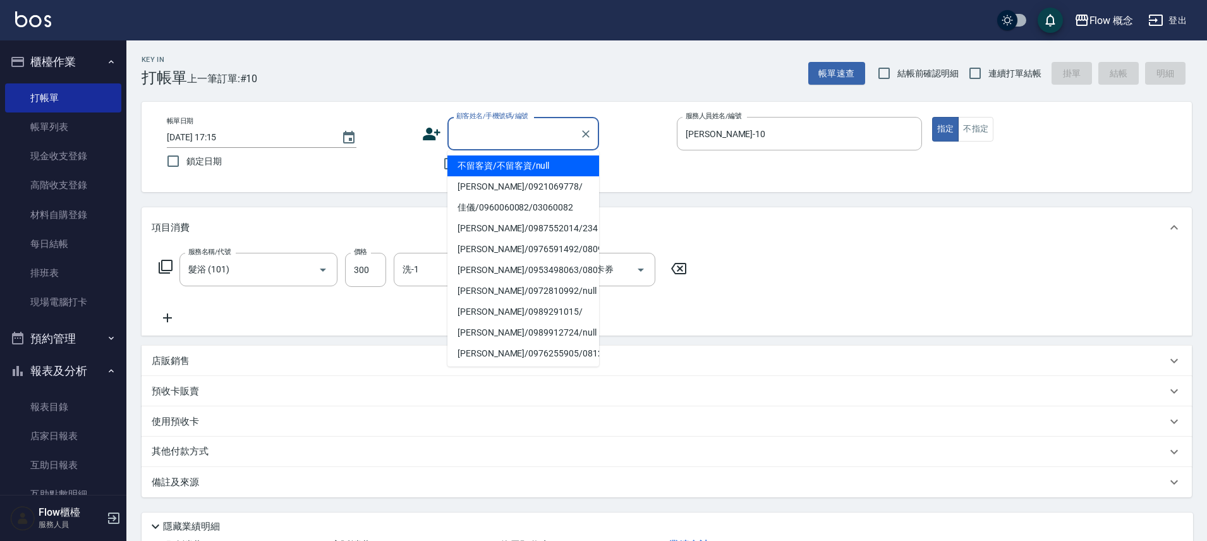
click at [549, 127] on input "顧客姓名/手機號碼/編號" at bounding box center [513, 134] width 121 height 22
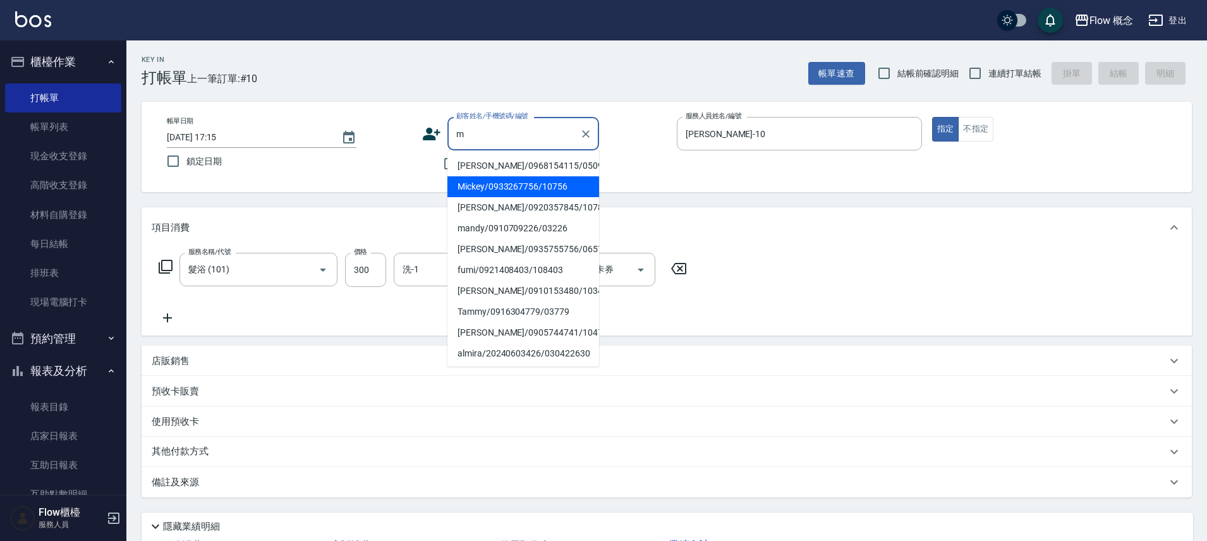
drag, startPoint x: 516, startPoint y: 205, endPoint x: 513, endPoint y: 190, distance: 15.6
click at [516, 197] on li "Mickey/0933267756/10756" at bounding box center [523, 186] width 152 height 21
type input "Mickey/0933267756/10756"
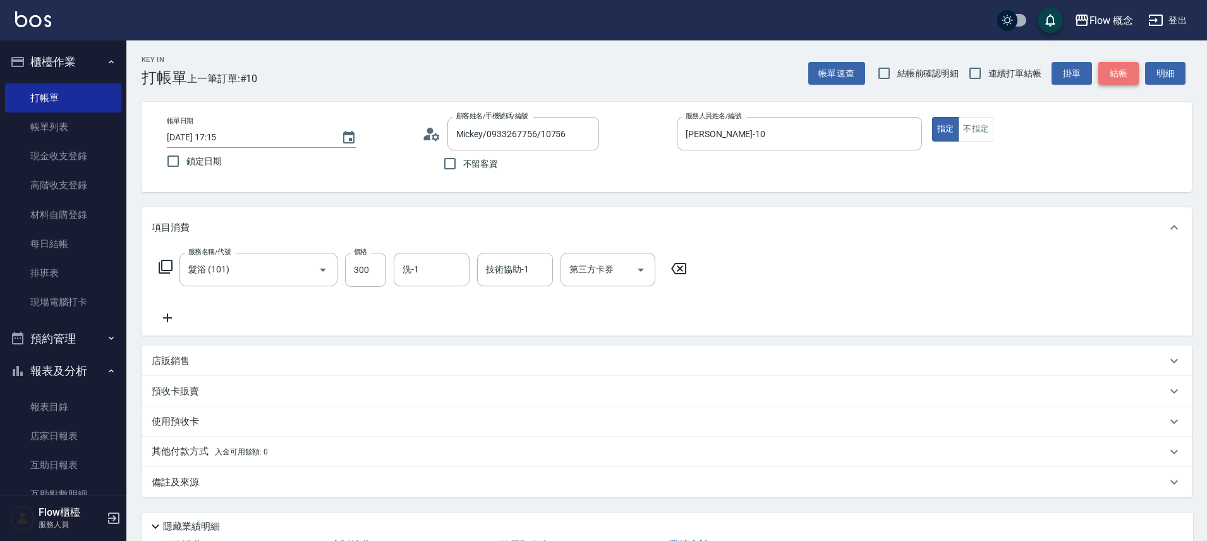
click at [1129, 74] on button "結帳" at bounding box center [1118, 73] width 40 height 23
